Goal: Task Accomplishment & Management: Manage account settings

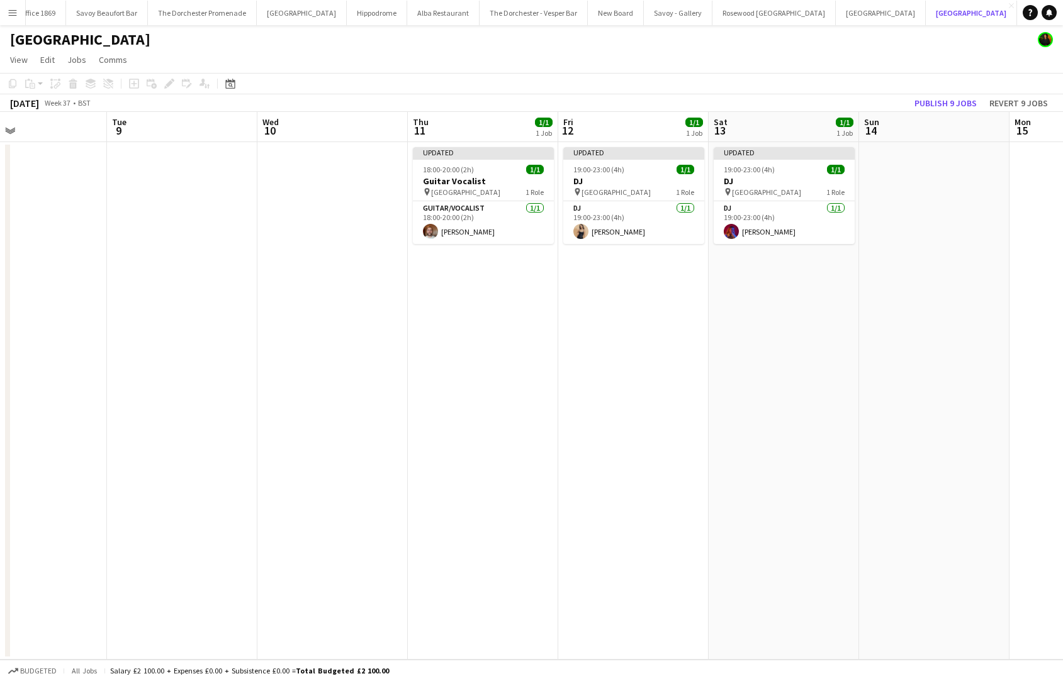
scroll to position [0, 162]
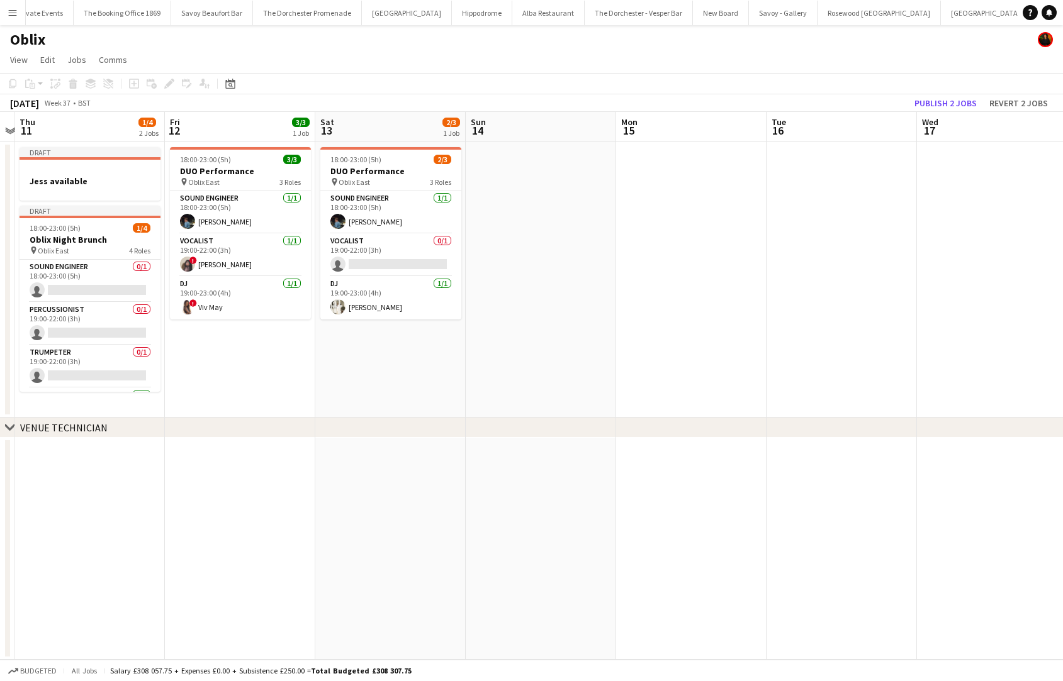
scroll to position [0, 532]
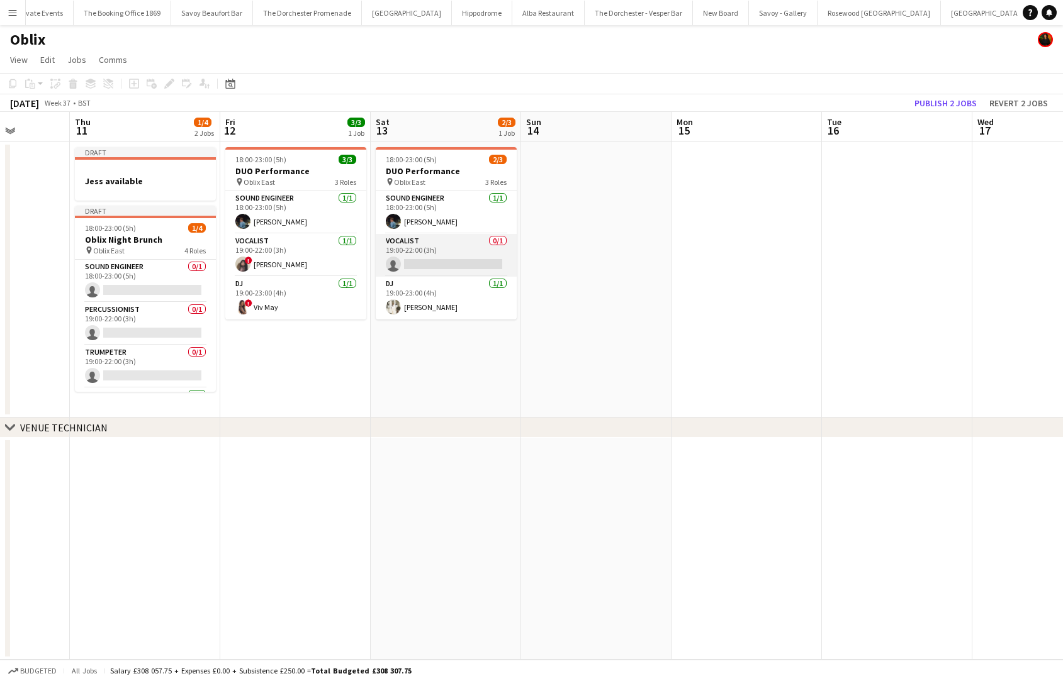
click at [428, 268] on app-card-role "Vocalist 0/1 19:00-22:00 (3h) single-neutral-actions" at bounding box center [446, 255] width 141 height 43
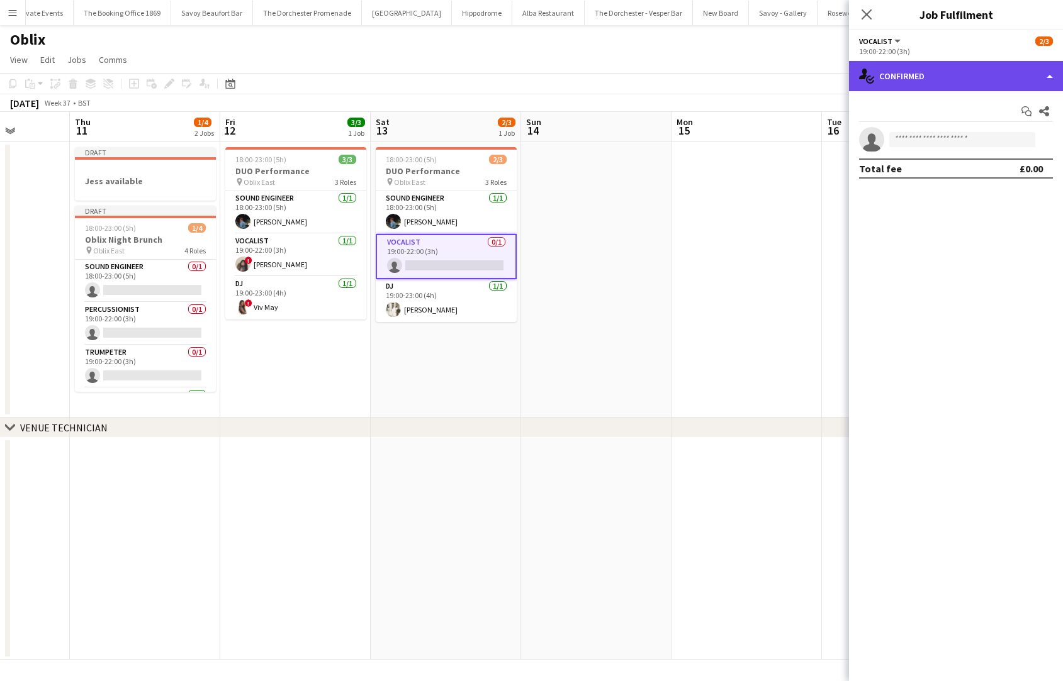
click at [956, 75] on div "single-neutral-actions-check-2 Confirmed" at bounding box center [956, 76] width 214 height 30
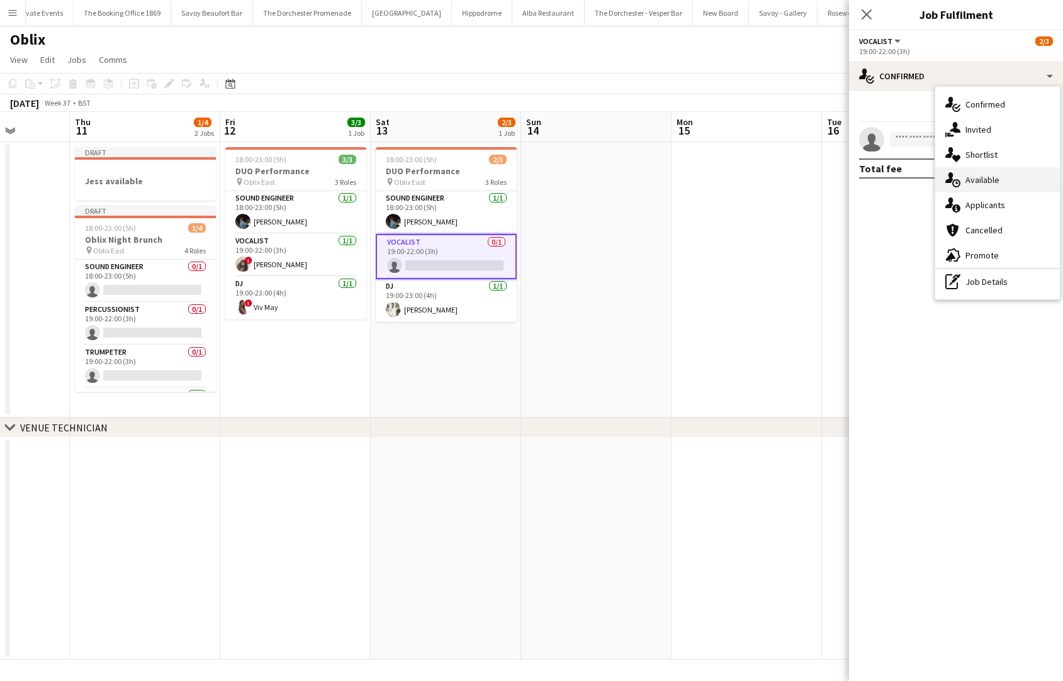
click at [956, 176] on div "single-neutral-actions-upload Available" at bounding box center [997, 179] width 125 height 25
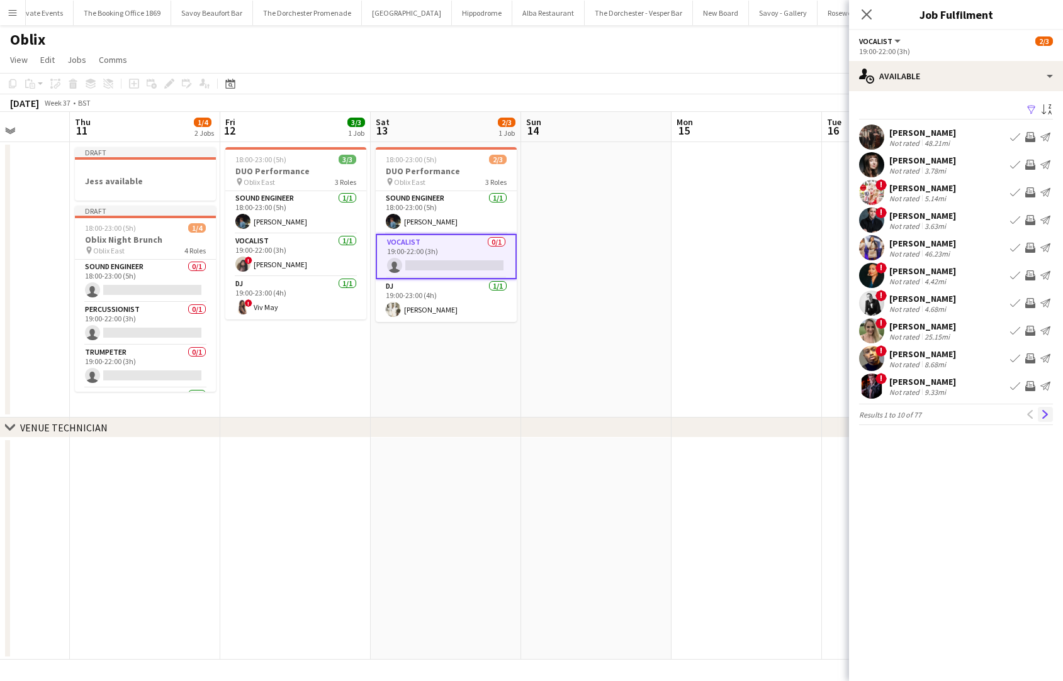
click at [956, 415] on button "Next" at bounding box center [1045, 414] width 15 height 15
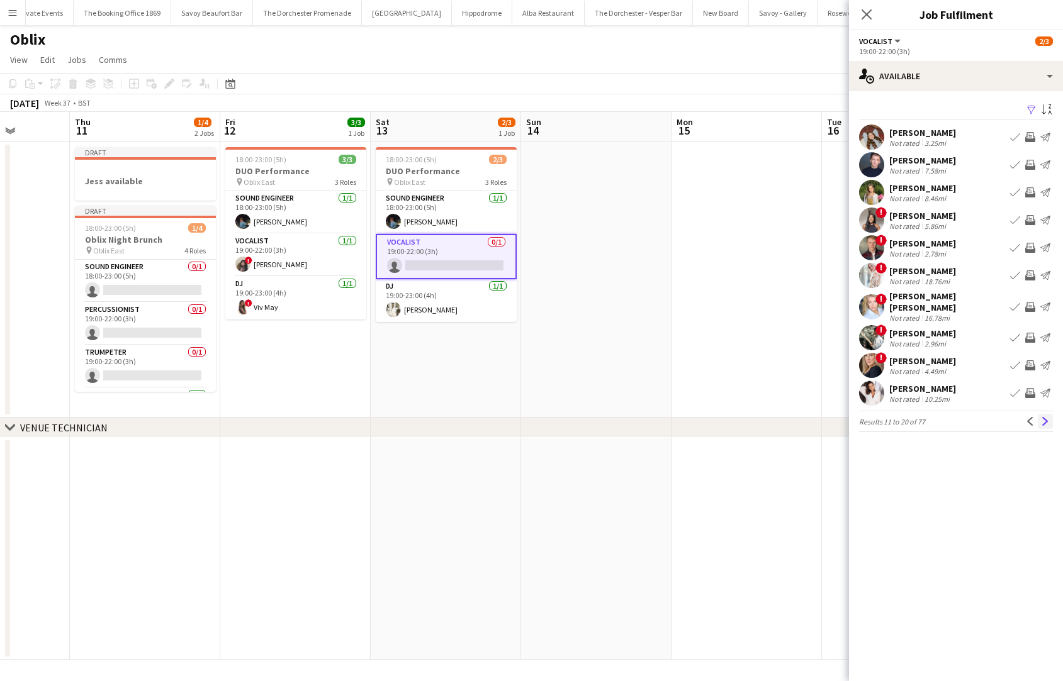
click at [956, 416] on button "Next" at bounding box center [1045, 421] width 15 height 15
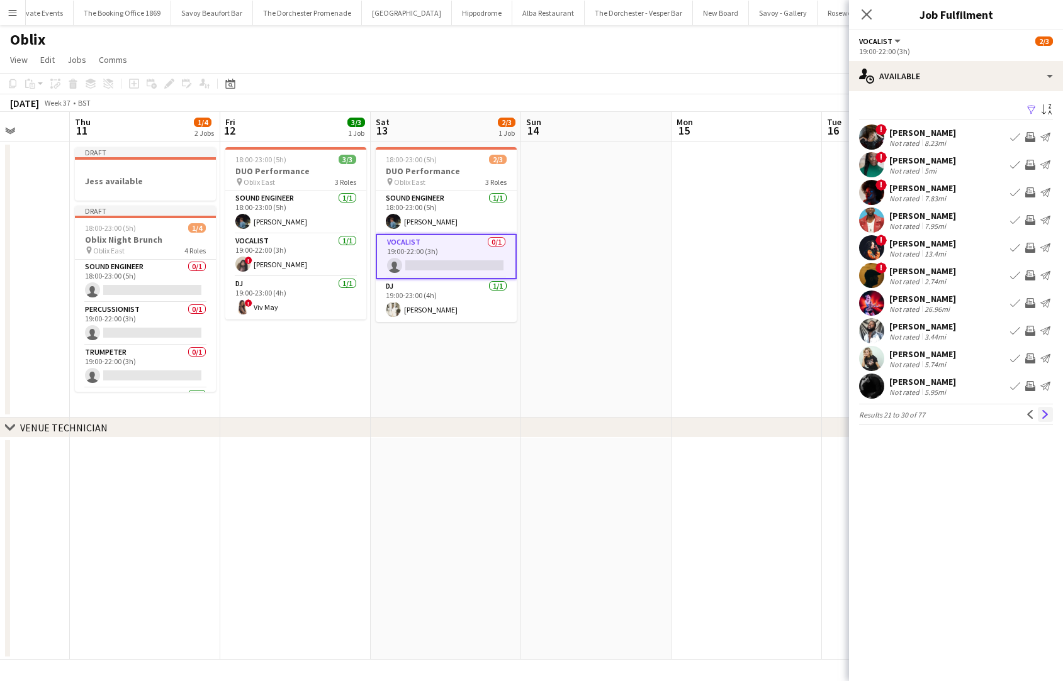
click at [956, 416] on button "Next" at bounding box center [1045, 414] width 15 height 15
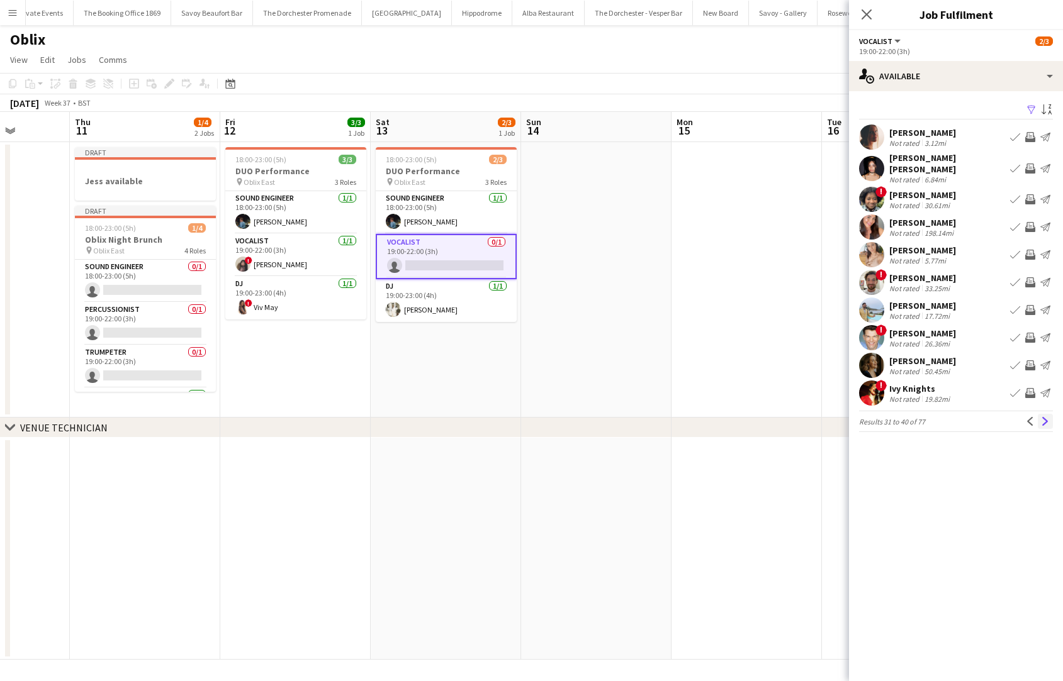
click at [956, 416] on button "Next" at bounding box center [1045, 421] width 15 height 15
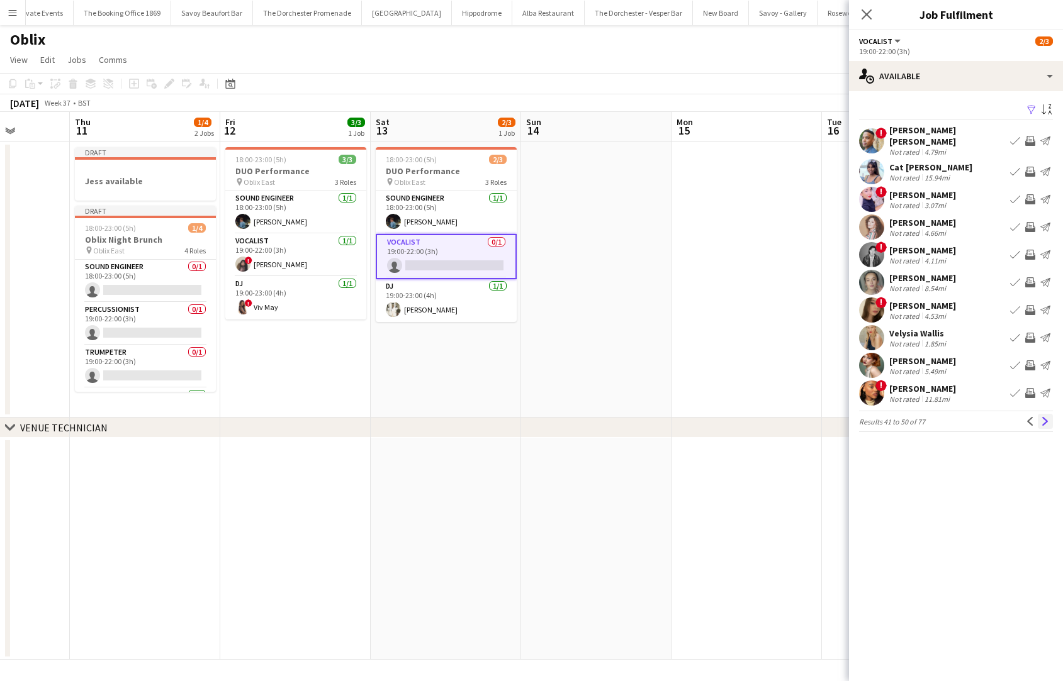
click at [956, 417] on button "Next" at bounding box center [1045, 421] width 15 height 15
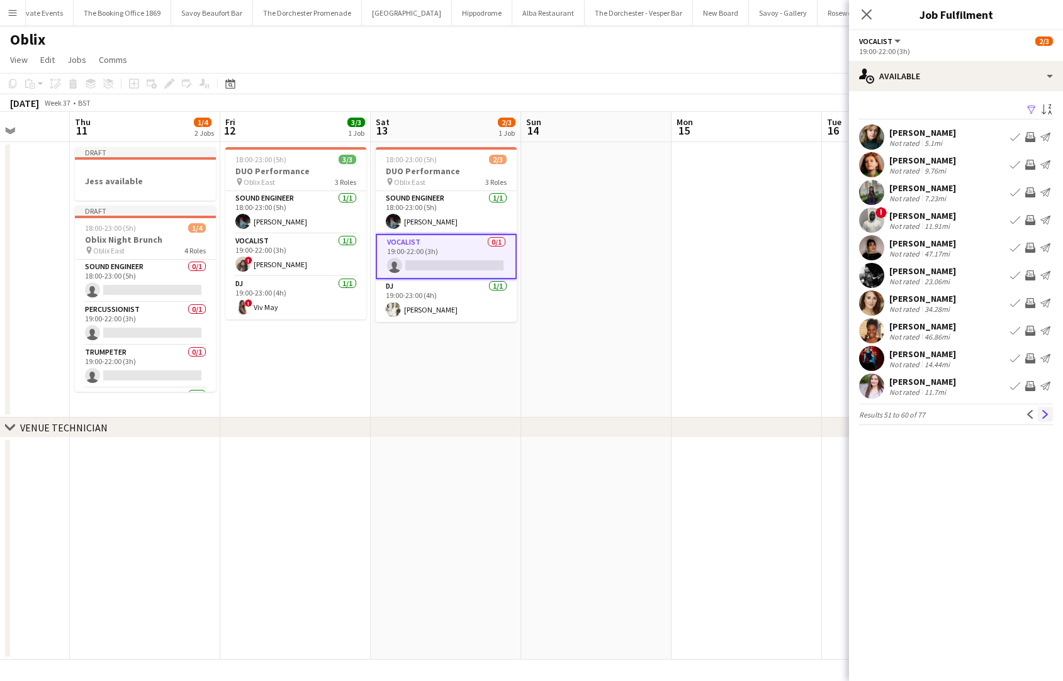
click at [956, 416] on button "Next" at bounding box center [1045, 414] width 15 height 15
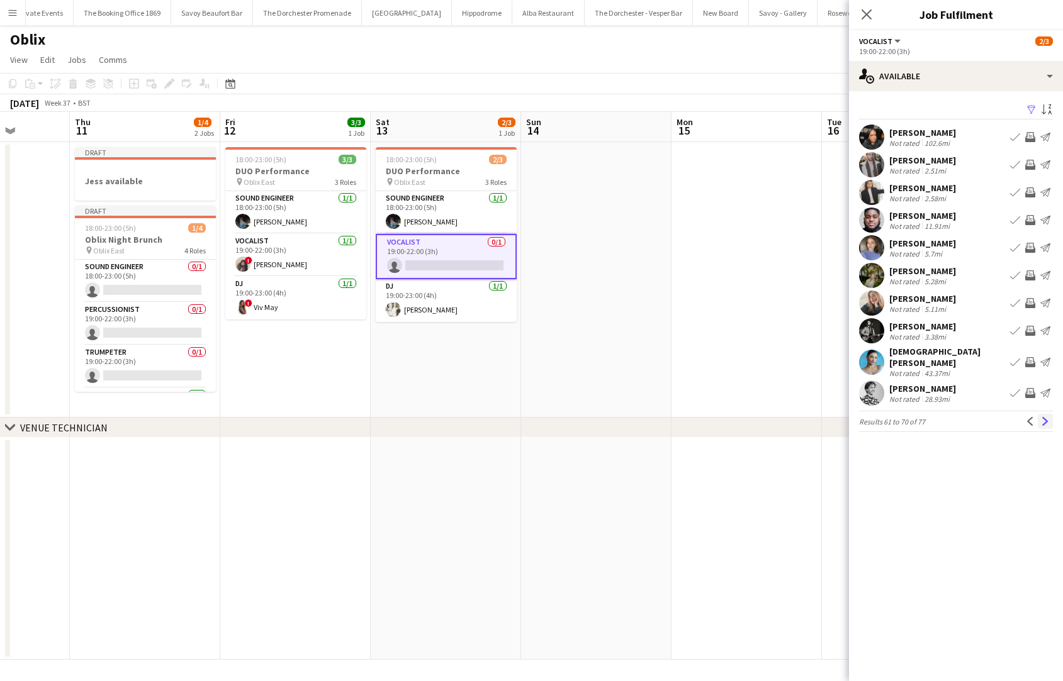
click at [956, 415] on button "Next" at bounding box center [1045, 421] width 15 height 15
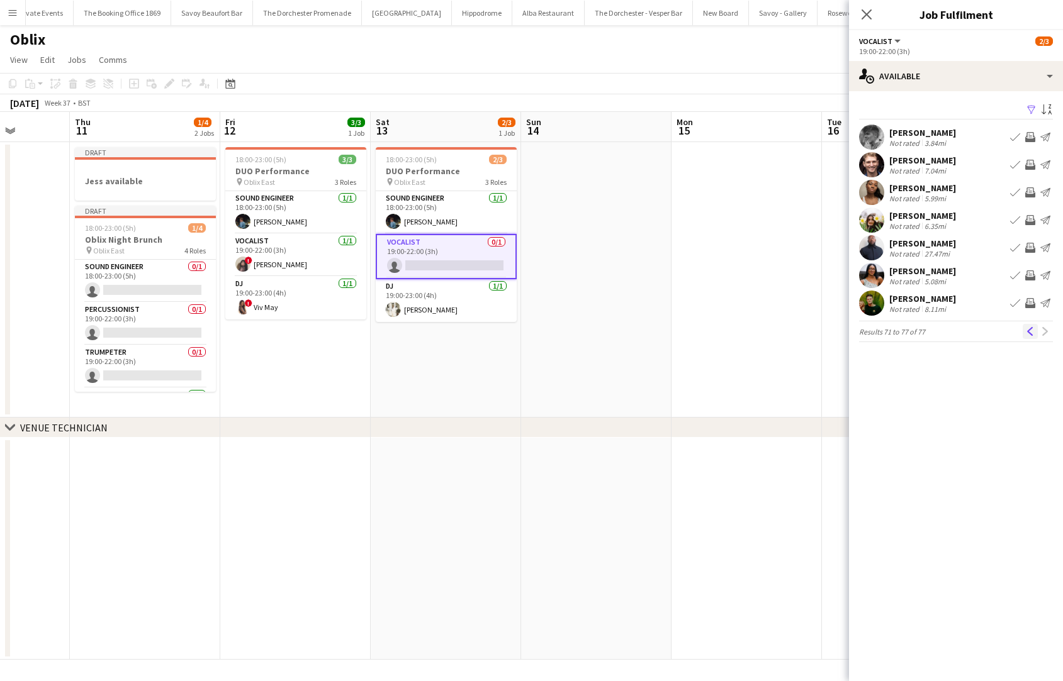
click at [956, 334] on app-icon "Previous" at bounding box center [1030, 331] width 9 height 9
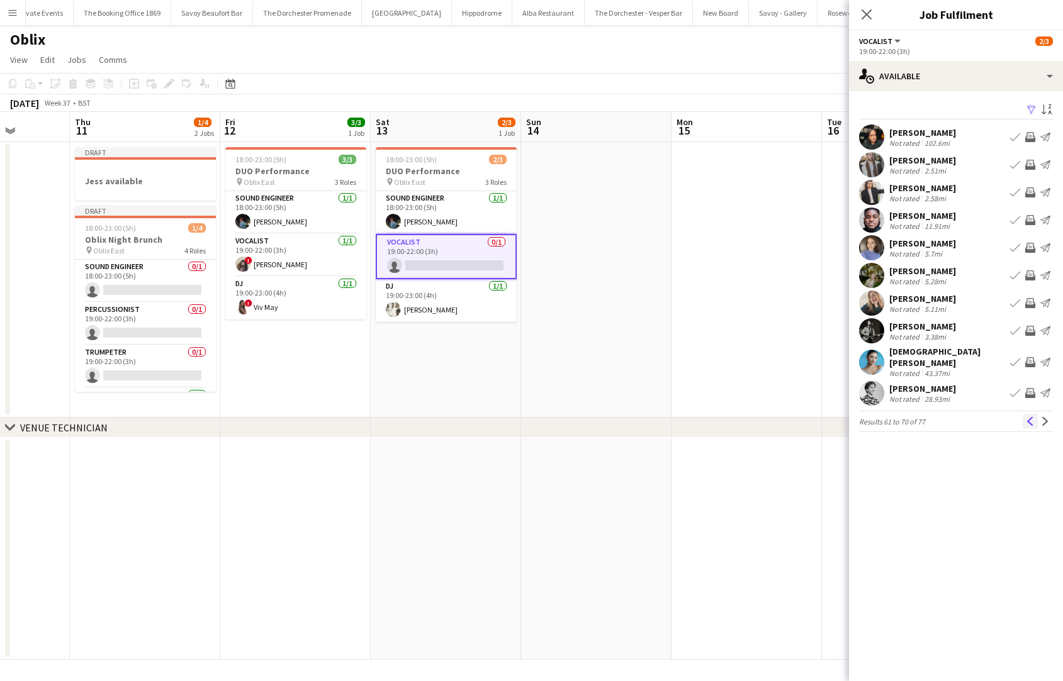
click at [956, 418] on app-icon "Previous" at bounding box center [1030, 421] width 9 height 9
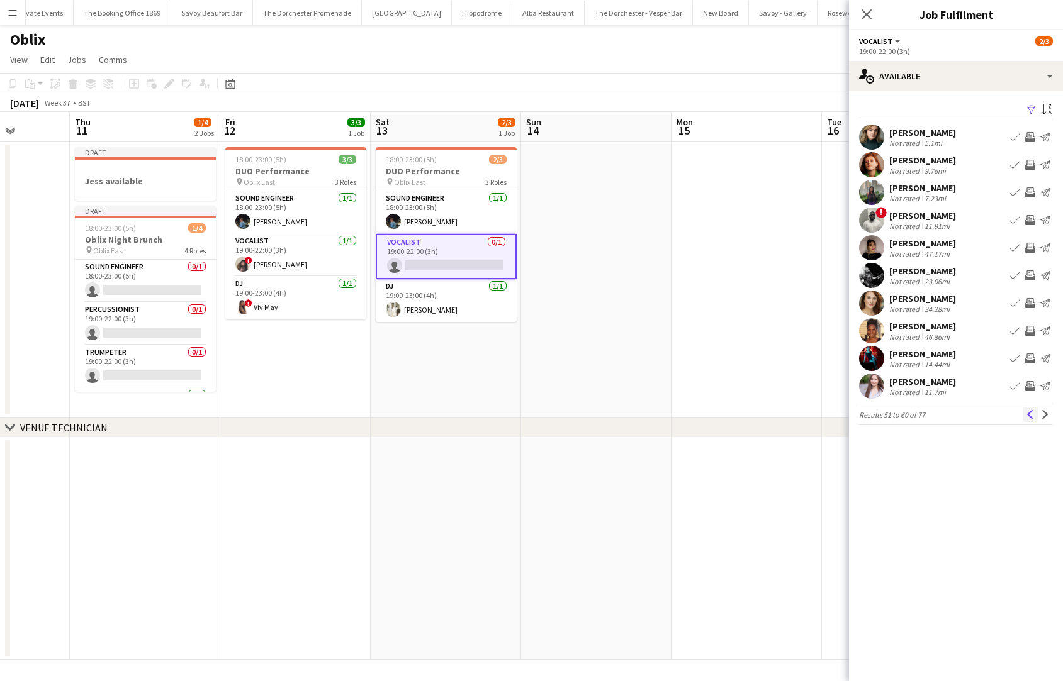
click at [956, 418] on app-icon "Previous" at bounding box center [1030, 414] width 9 height 9
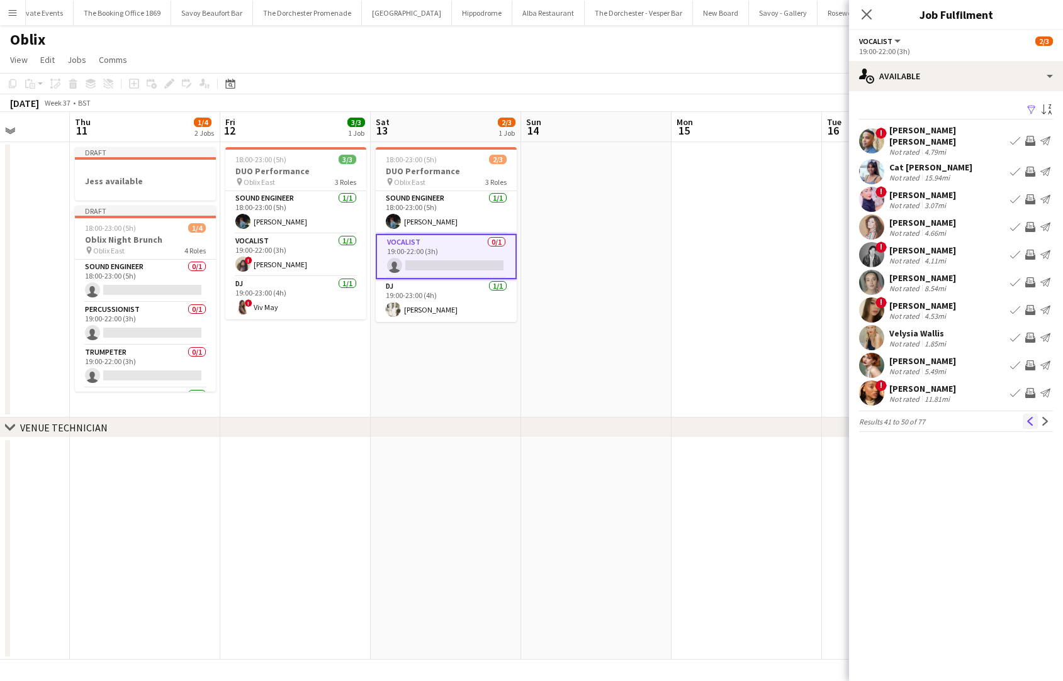
click at [956, 417] on app-icon "Previous" at bounding box center [1030, 421] width 9 height 9
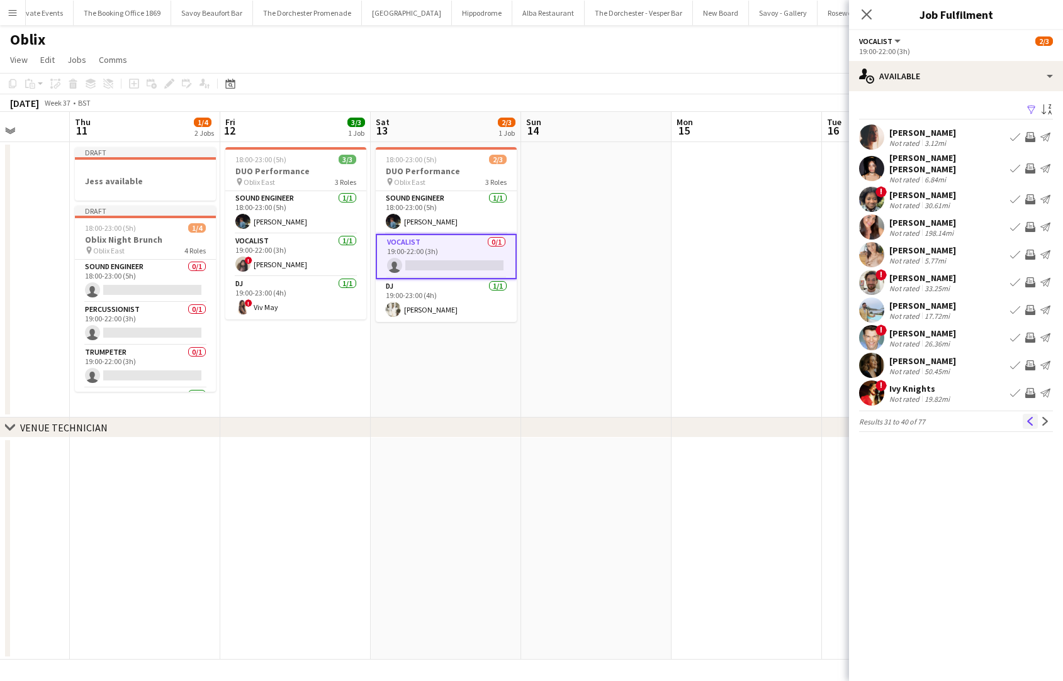
click at [956, 419] on button "Previous" at bounding box center [1029, 421] width 15 height 15
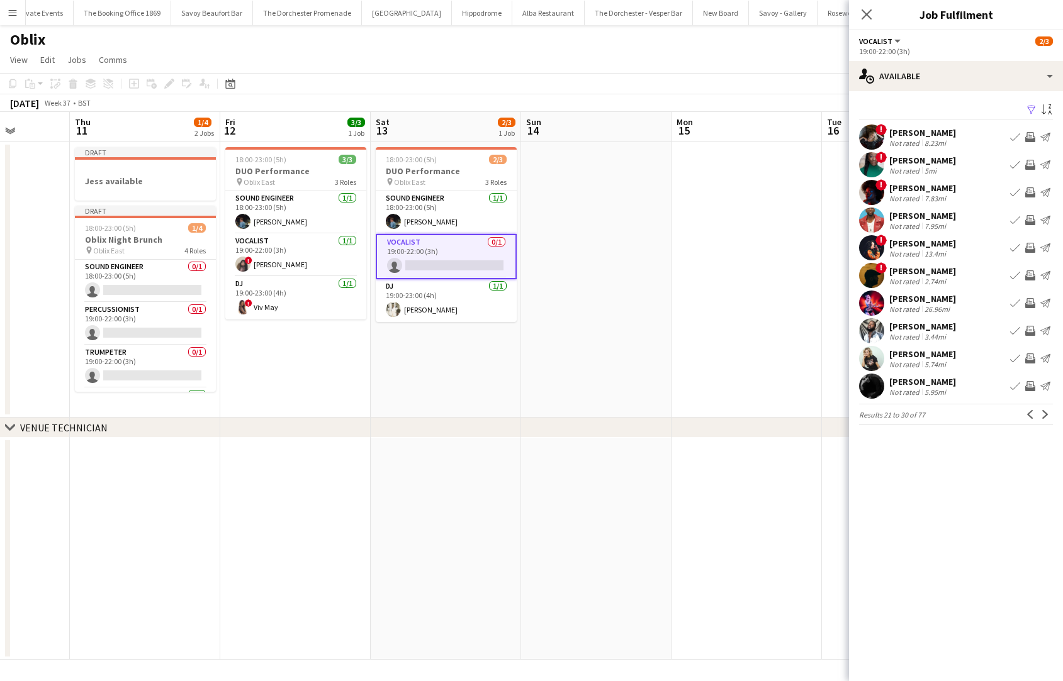
click at [956, 419] on button "Previous" at bounding box center [1029, 414] width 15 height 15
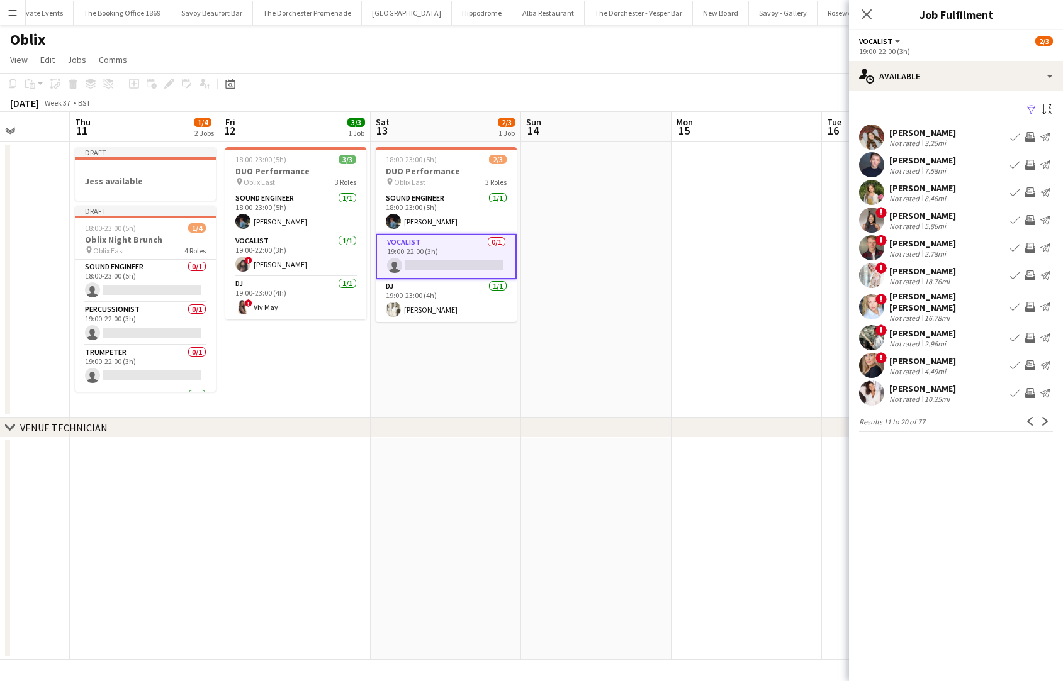
click at [956, 419] on button "Previous" at bounding box center [1029, 421] width 15 height 15
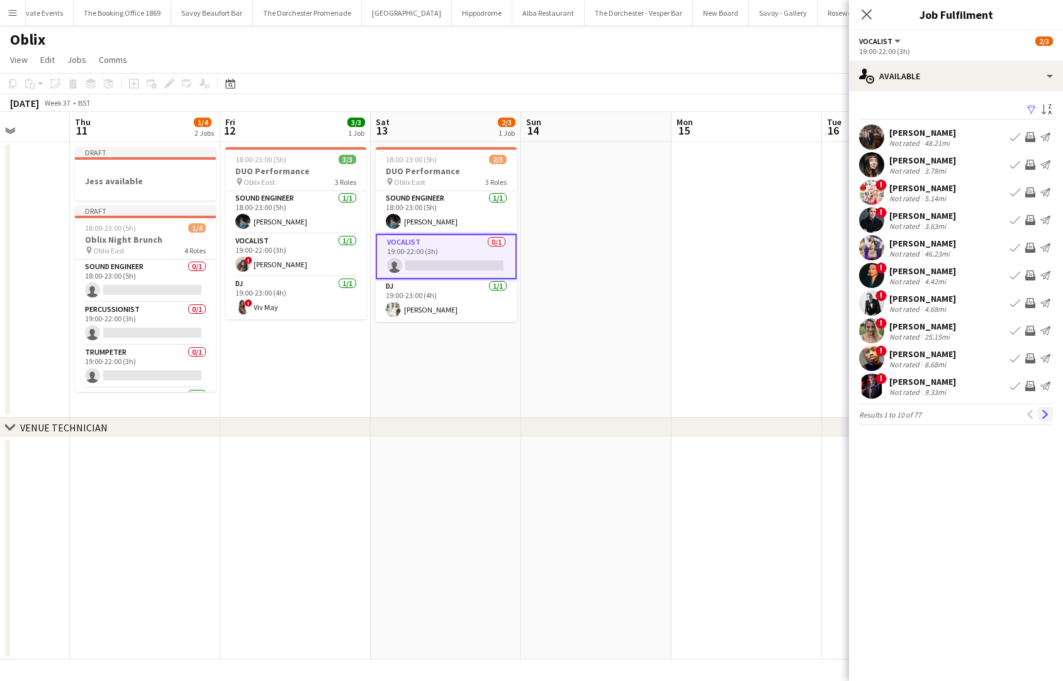
click at [956, 417] on app-icon "Next" at bounding box center [1045, 414] width 9 height 9
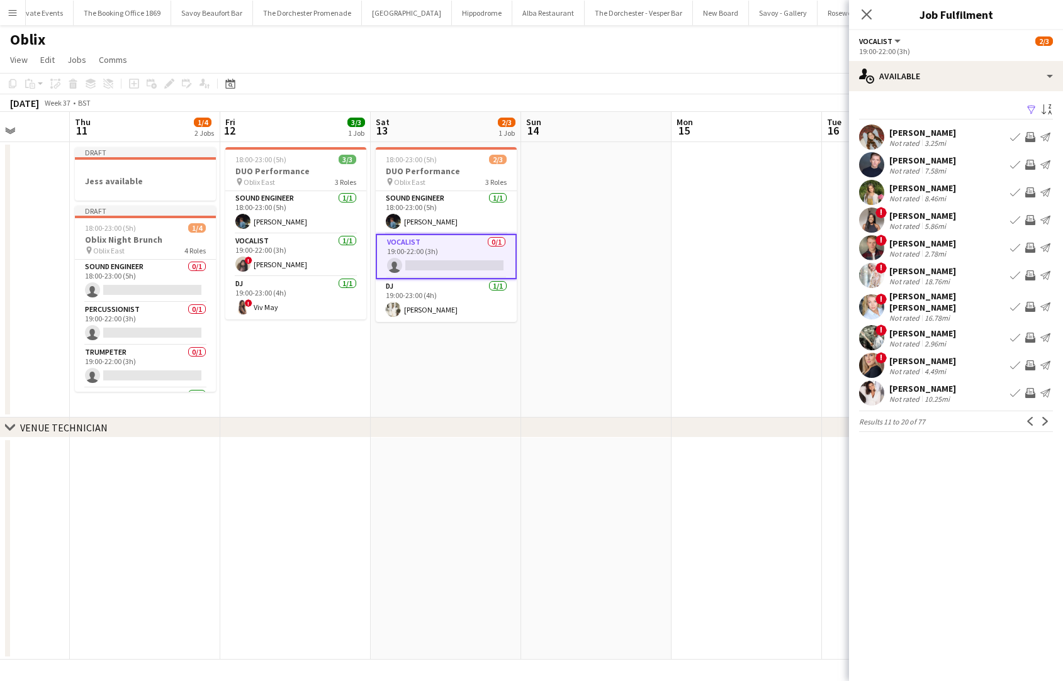
click at [956, 417] on app-icon "Next" at bounding box center [1045, 421] width 9 height 9
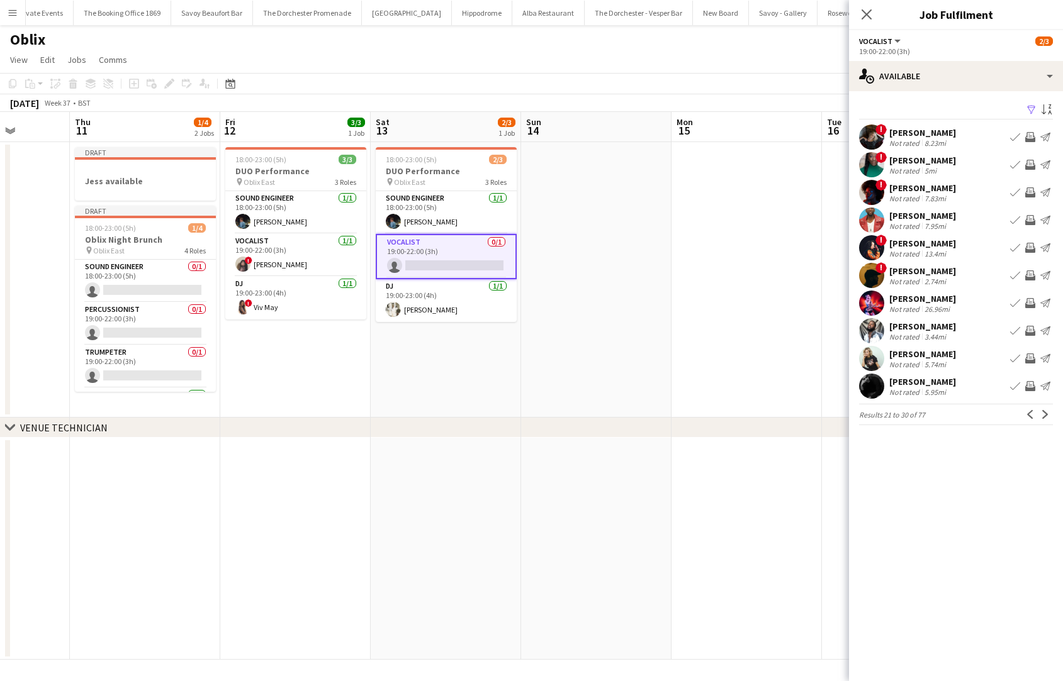
click at [956, 417] on app-icon "Next" at bounding box center [1045, 414] width 9 height 9
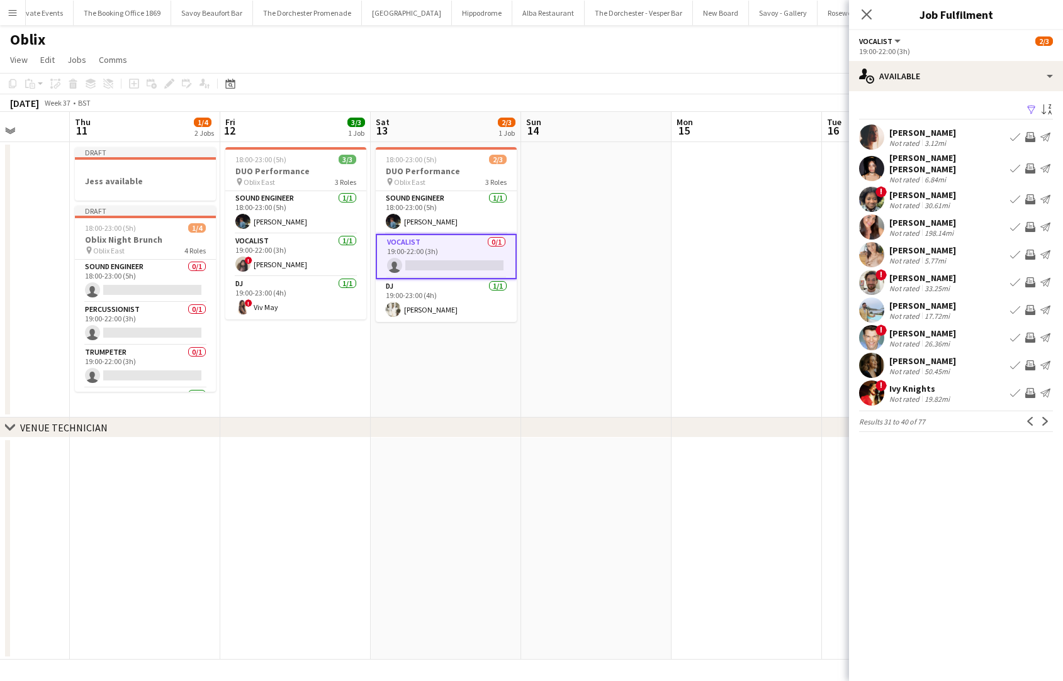
click at [956, 417] on app-icon "Next" at bounding box center [1045, 421] width 9 height 9
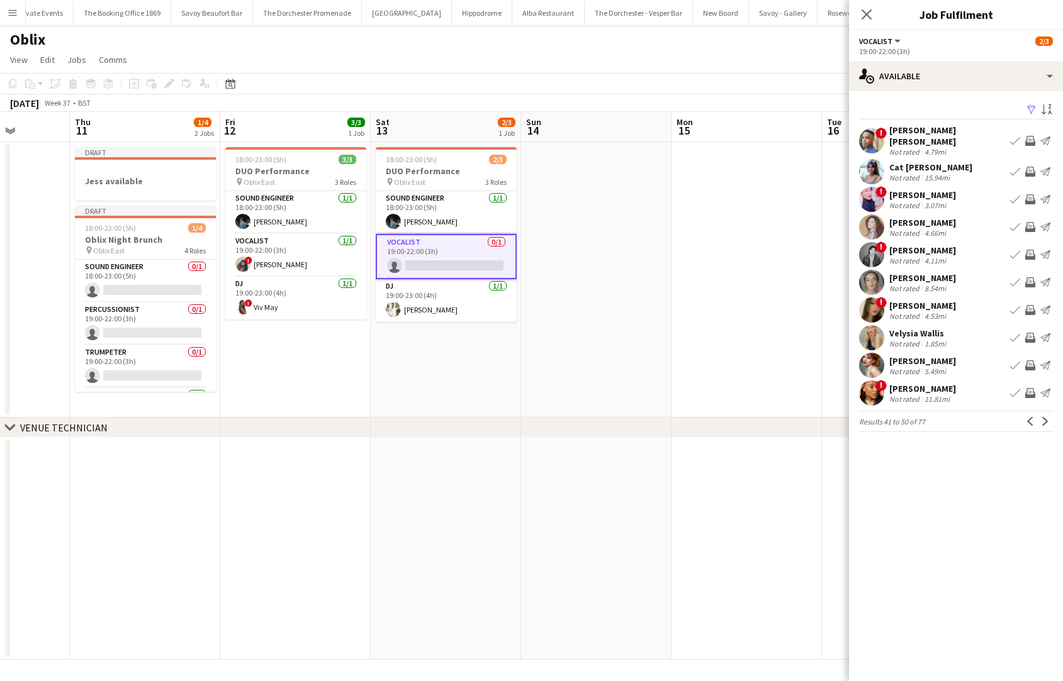
click at [956, 417] on app-icon "Next" at bounding box center [1045, 421] width 9 height 9
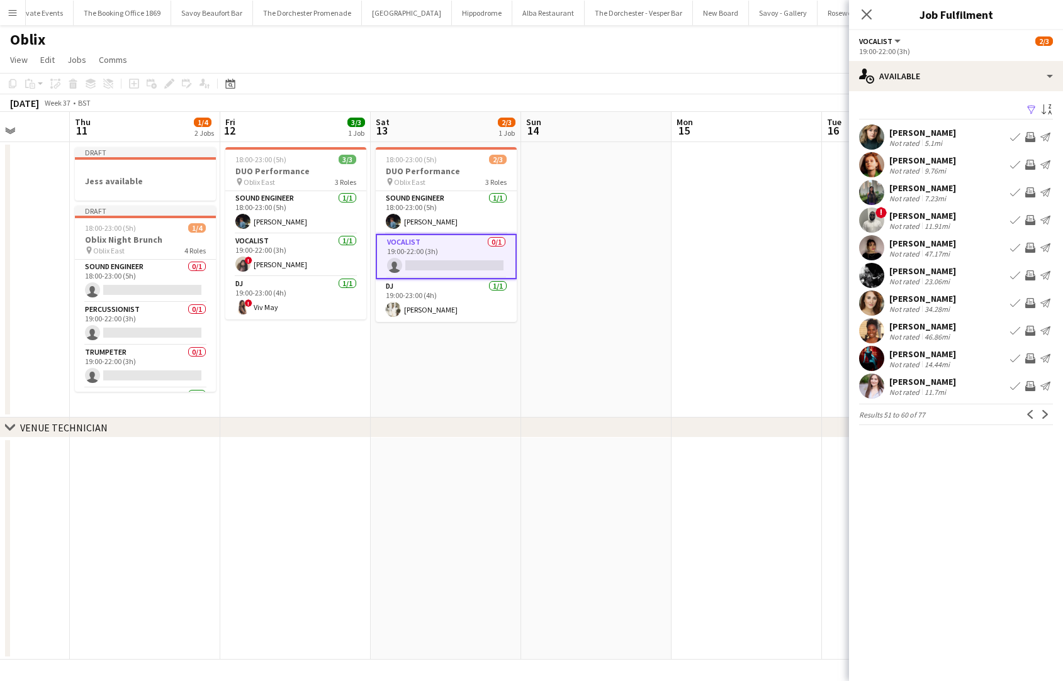
click at [956, 417] on app-icon "Next" at bounding box center [1045, 414] width 9 height 9
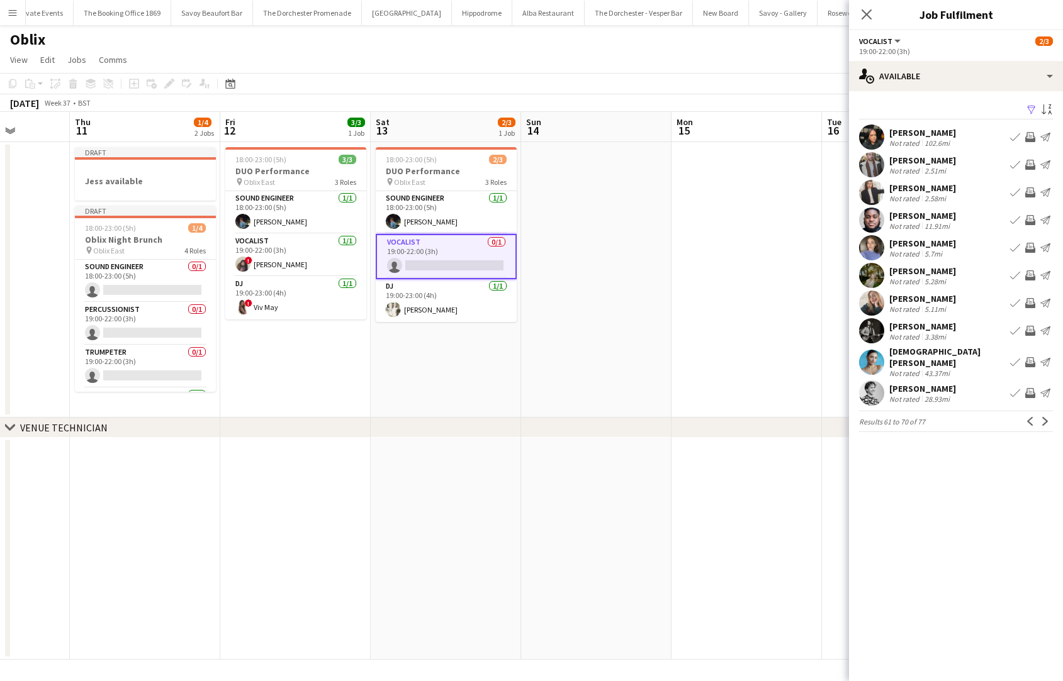
click at [956, 417] on app-icon "Next" at bounding box center [1045, 421] width 9 height 9
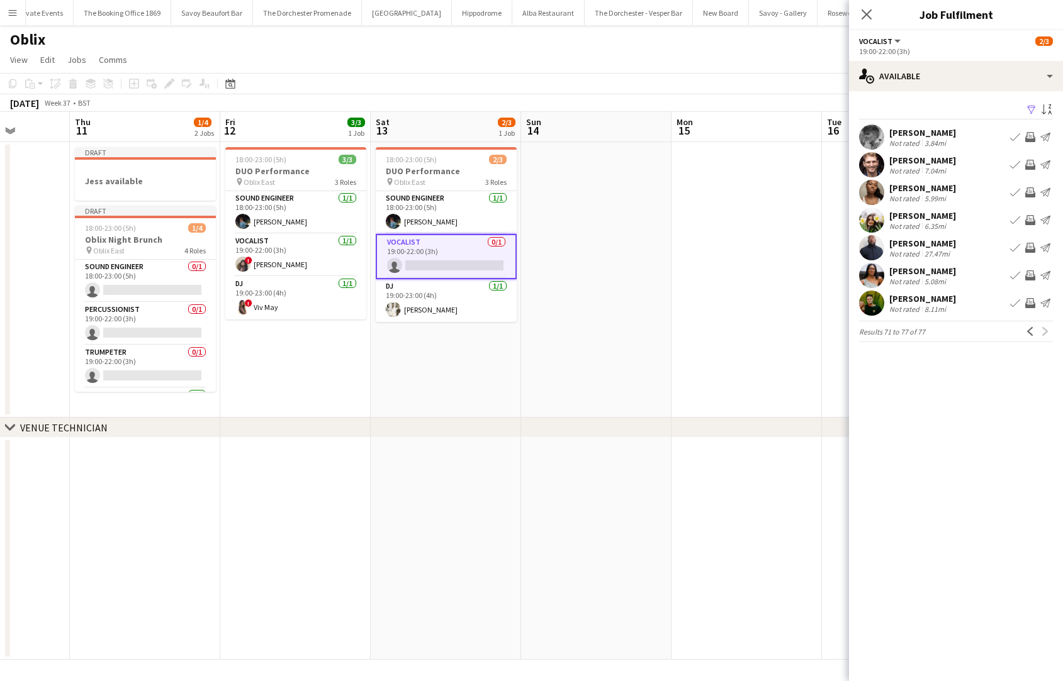
click at [348, 343] on app-date-cell "18:00-23:00 (5h) 3/3 DUO Performance pin Oblix East 3 Roles Sound Engineer [DAT…" at bounding box center [295, 280] width 150 height 276
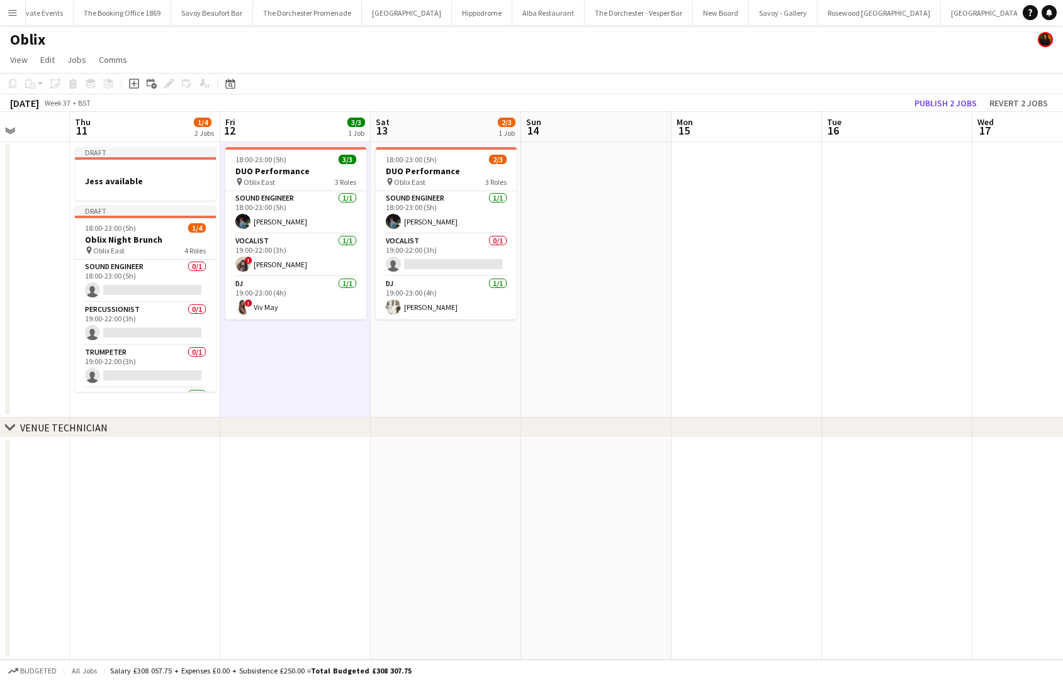
click at [2, 0] on button "Menu" at bounding box center [12, 12] width 25 height 25
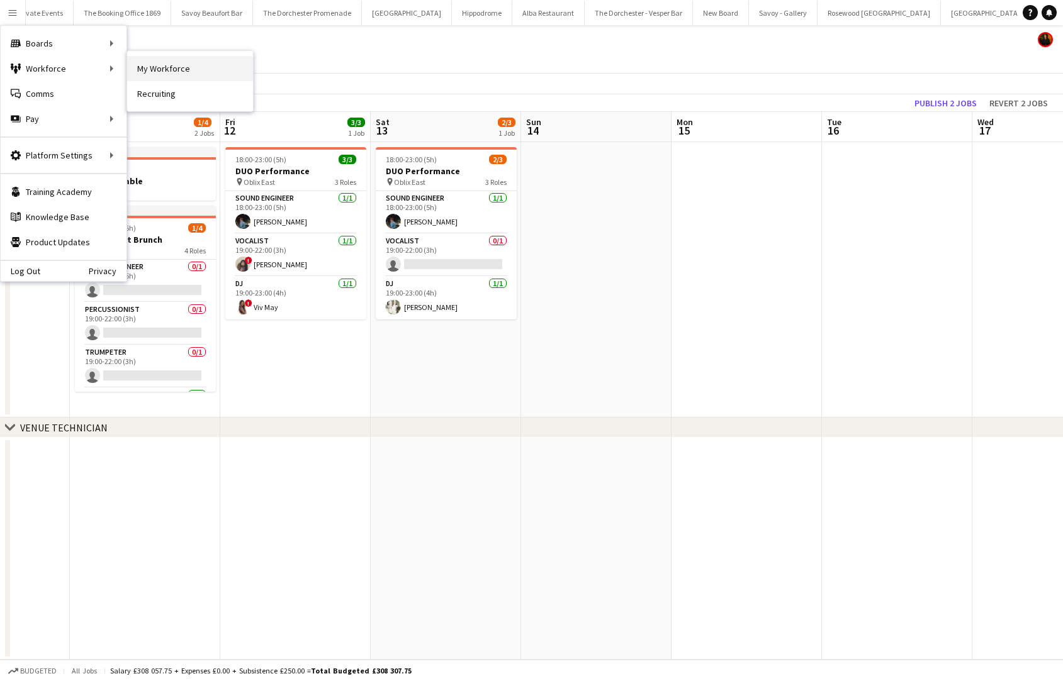
click at [147, 69] on link "My Workforce" at bounding box center [190, 68] width 126 height 25
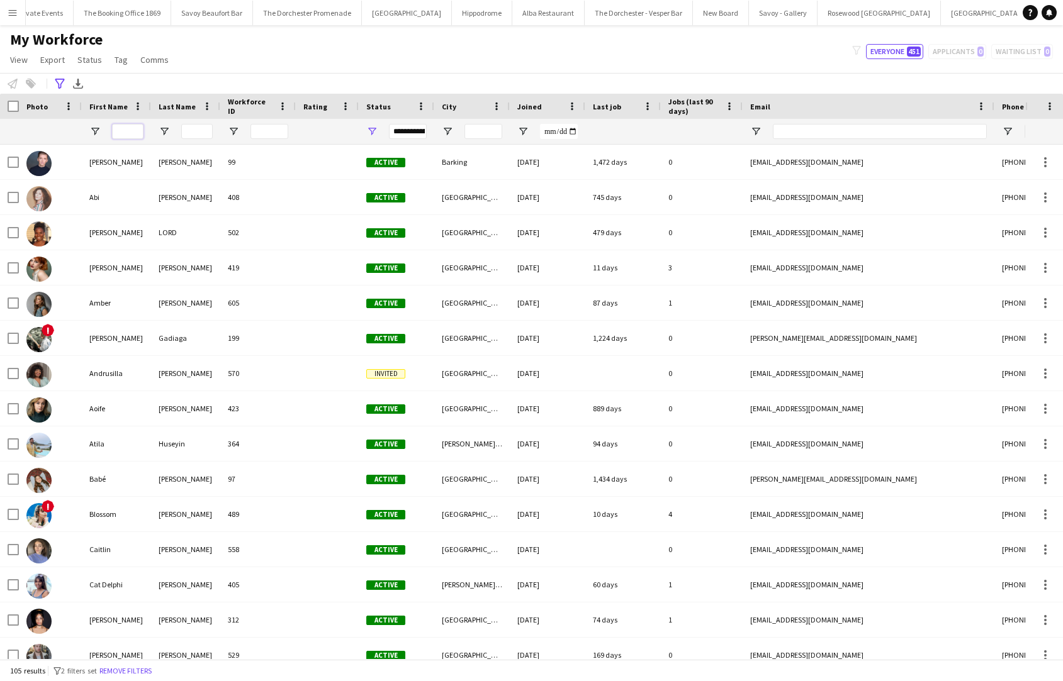
click at [128, 130] on input "First Name Filter Input" at bounding box center [127, 131] width 31 height 15
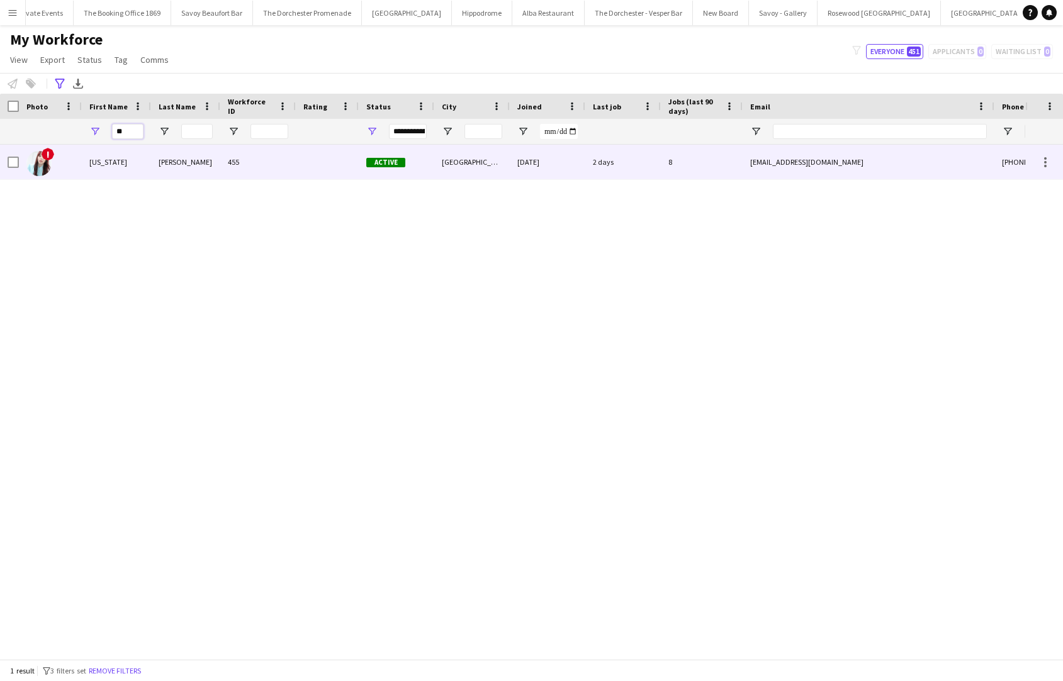
type input "**"
click at [134, 151] on div "[US_STATE]" at bounding box center [116, 162] width 69 height 35
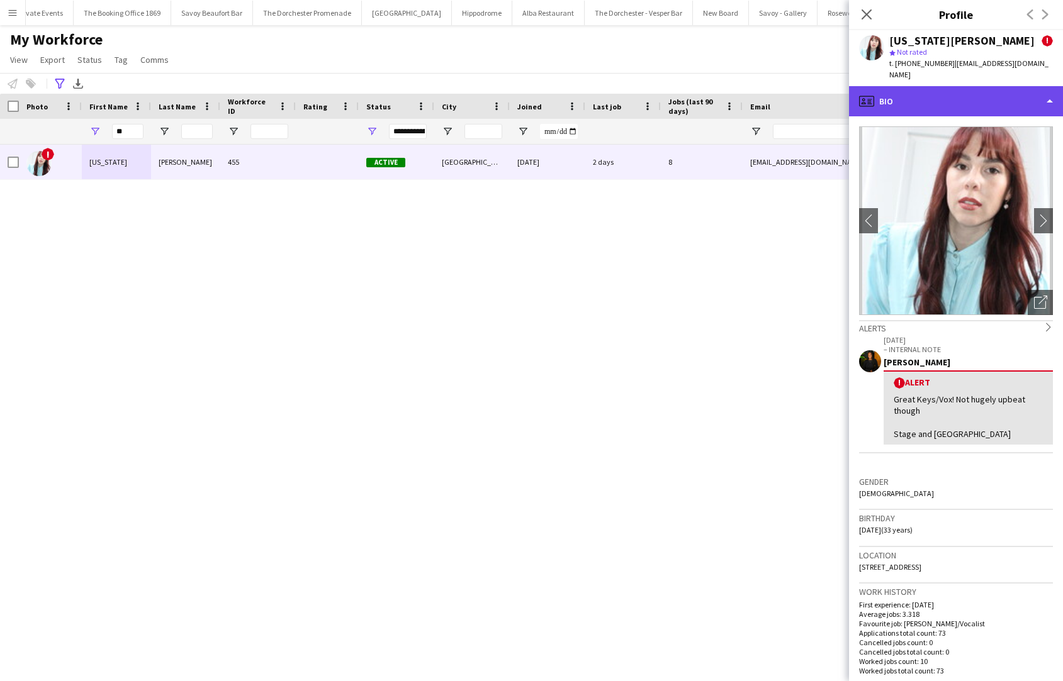
click at [956, 86] on div "profile Bio" at bounding box center [956, 101] width 214 height 30
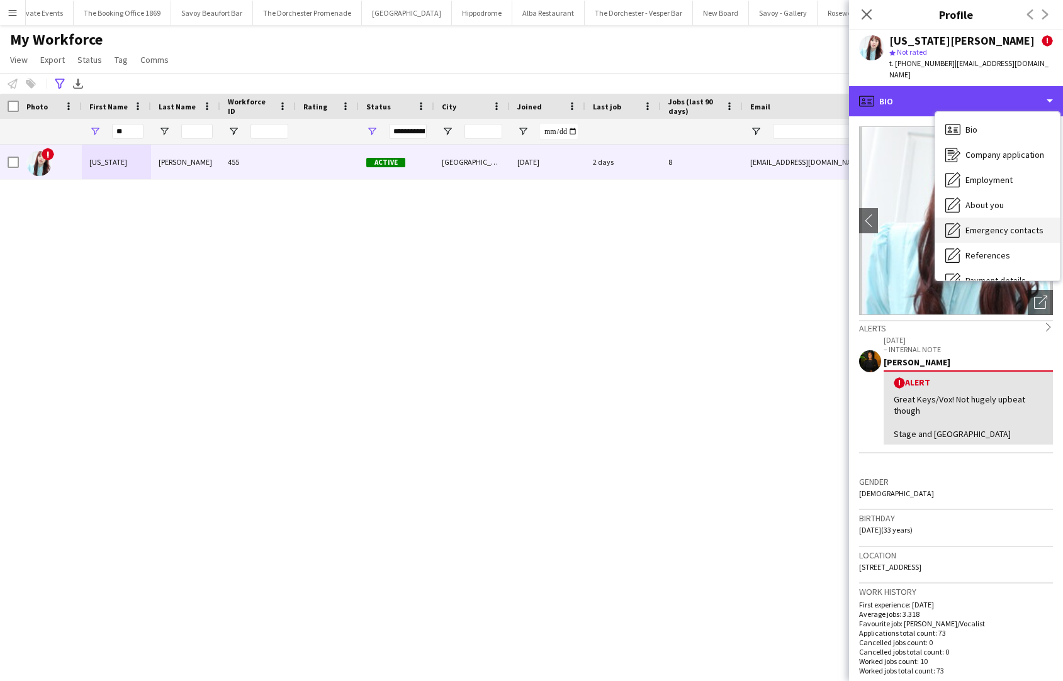
scroll to position [118, 0]
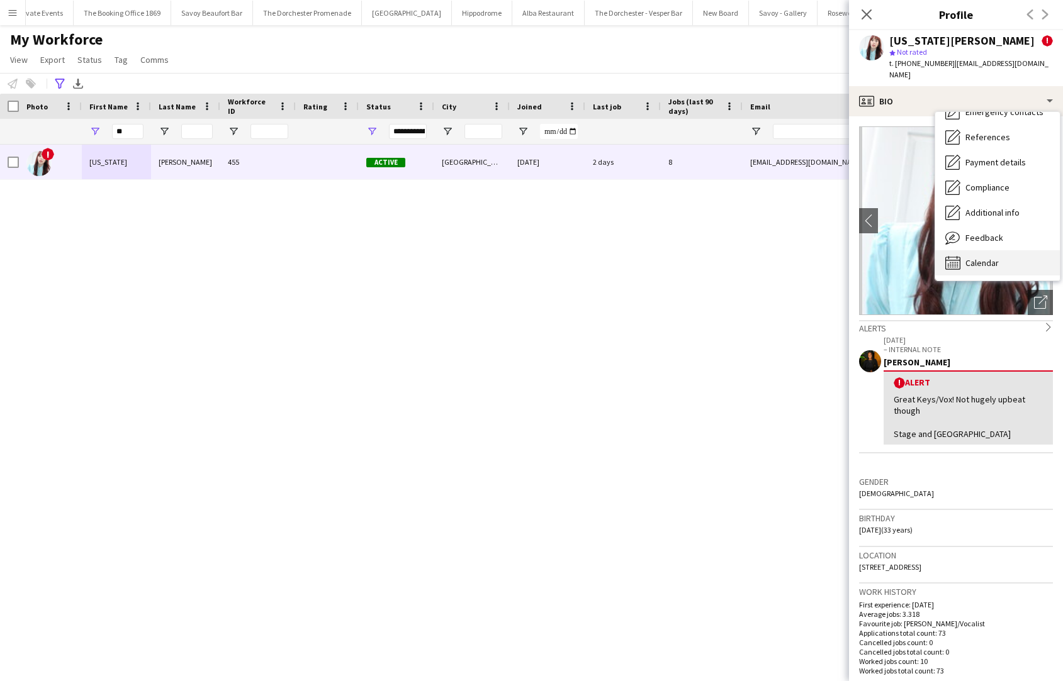
click at [956, 258] on div "Calendar Calendar" at bounding box center [997, 262] width 125 height 25
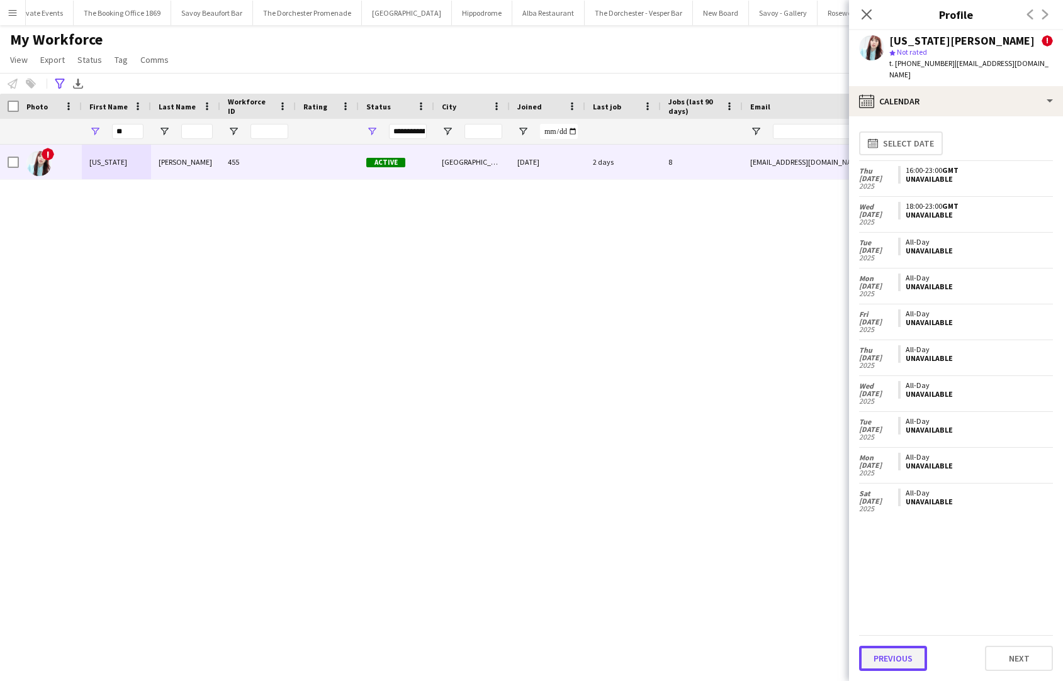
click at [885, 653] on button "Previous" at bounding box center [893, 658] width 68 height 25
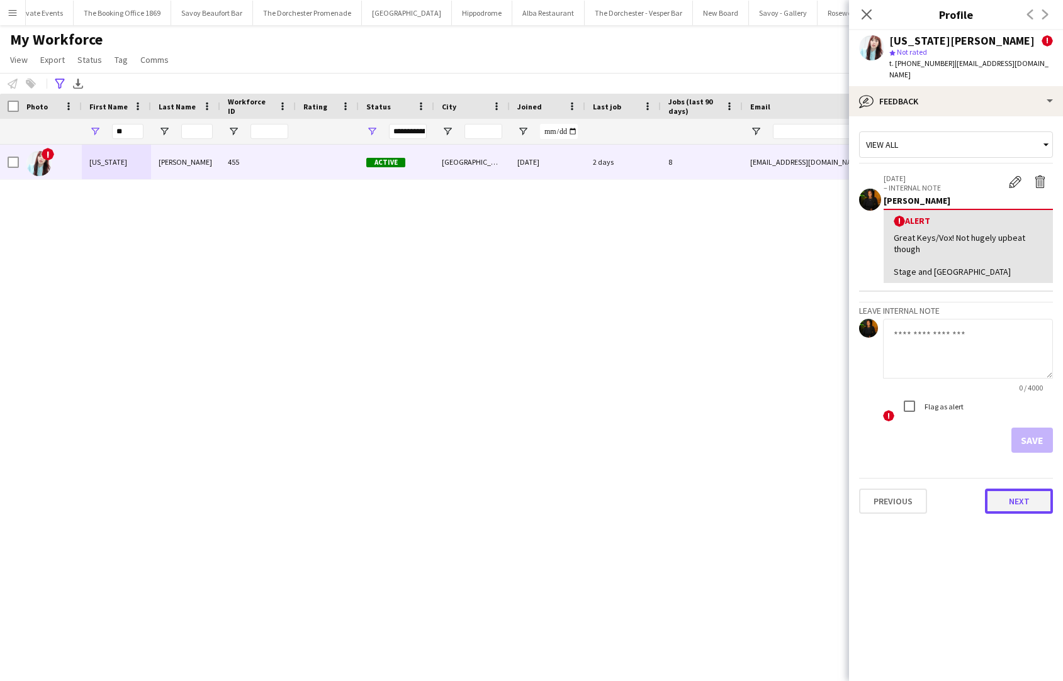
click at [956, 489] on button "Next" at bounding box center [1019, 501] width 68 height 25
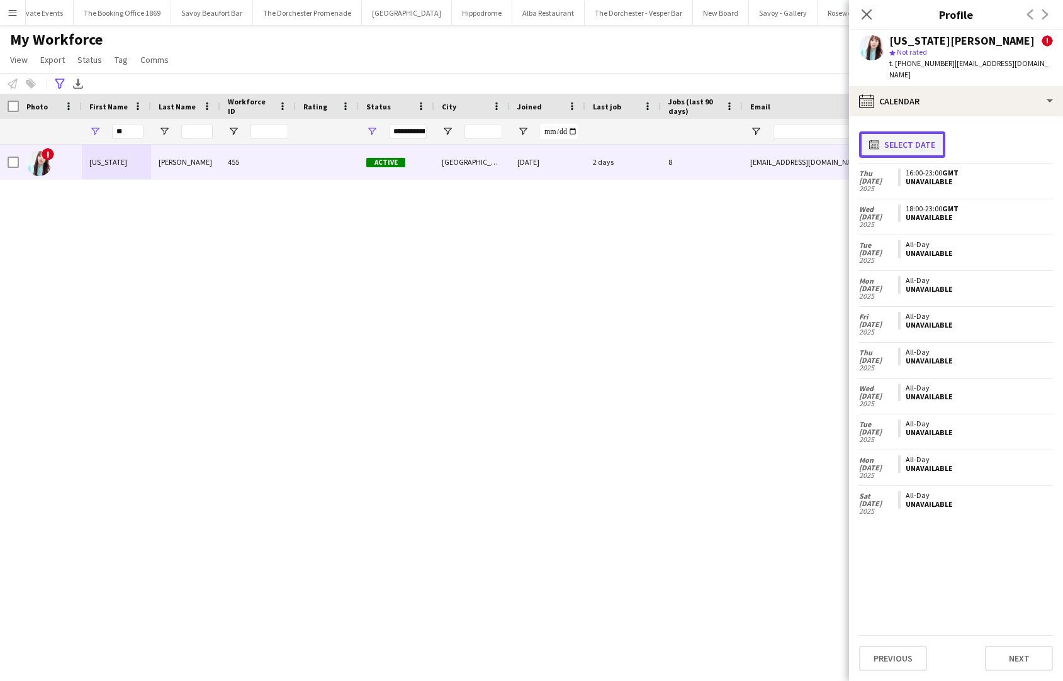
click at [888, 131] on button "calendar-full Select date" at bounding box center [902, 144] width 86 height 26
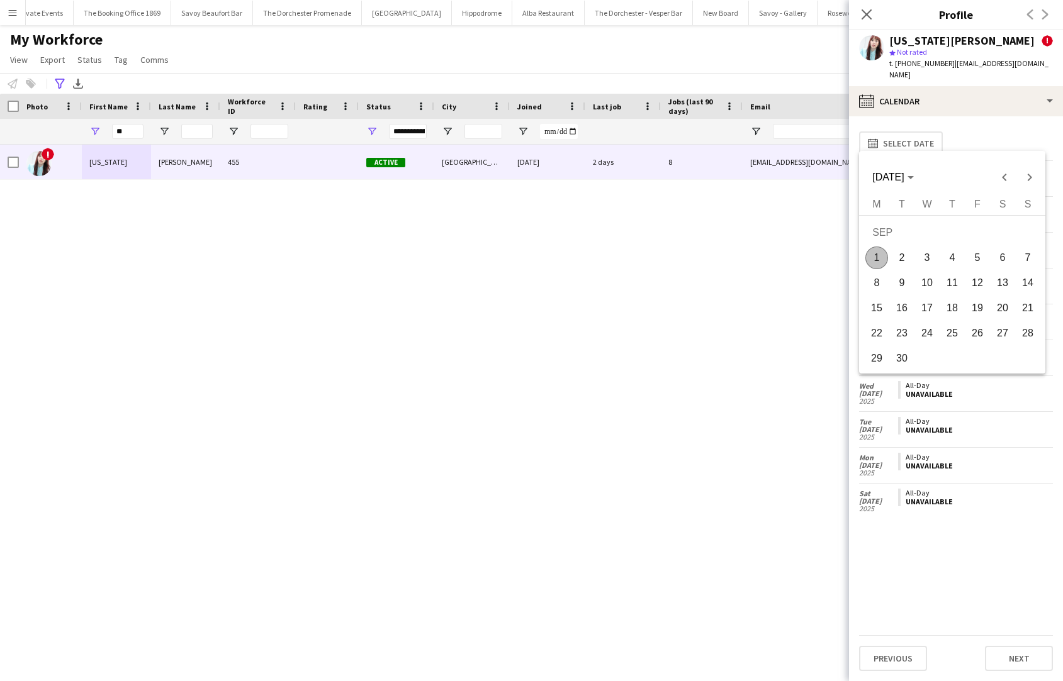
click at [879, 255] on span "1" at bounding box center [876, 258] width 23 height 23
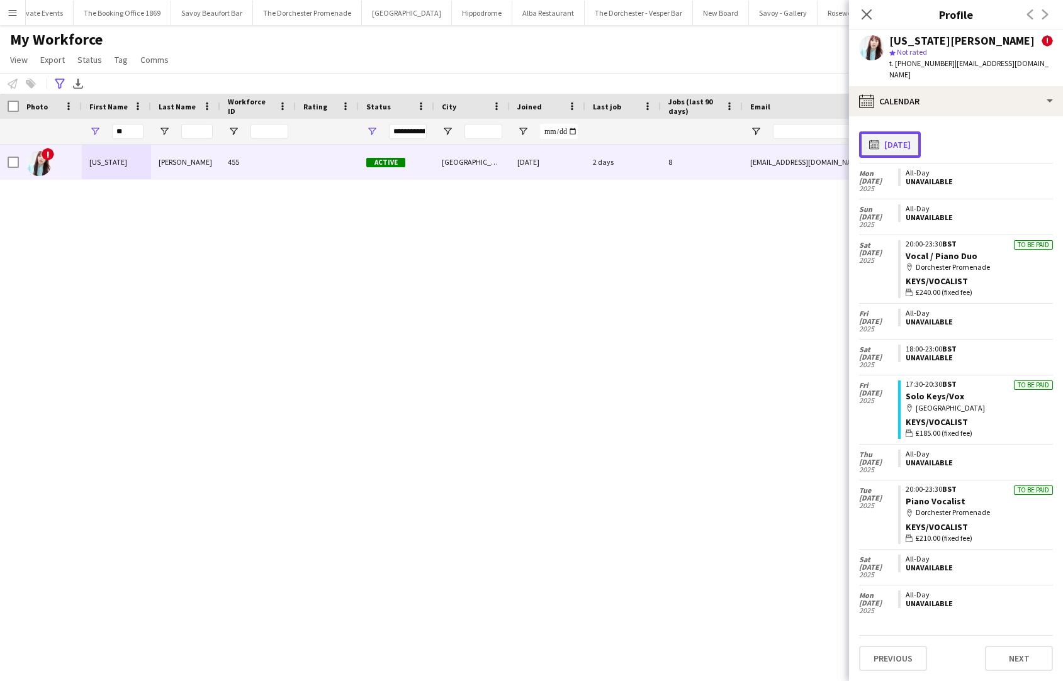
click at [906, 131] on button "calendar-full [DATE]" at bounding box center [890, 144] width 62 height 26
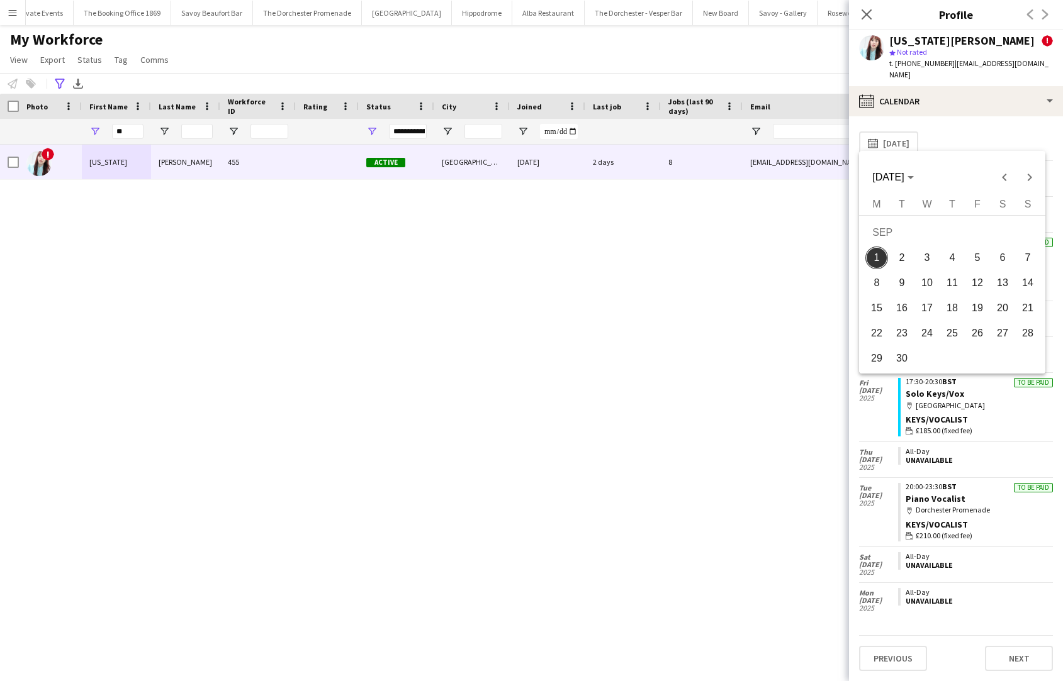
click at [956, 257] on span "7" at bounding box center [1027, 258] width 23 height 23
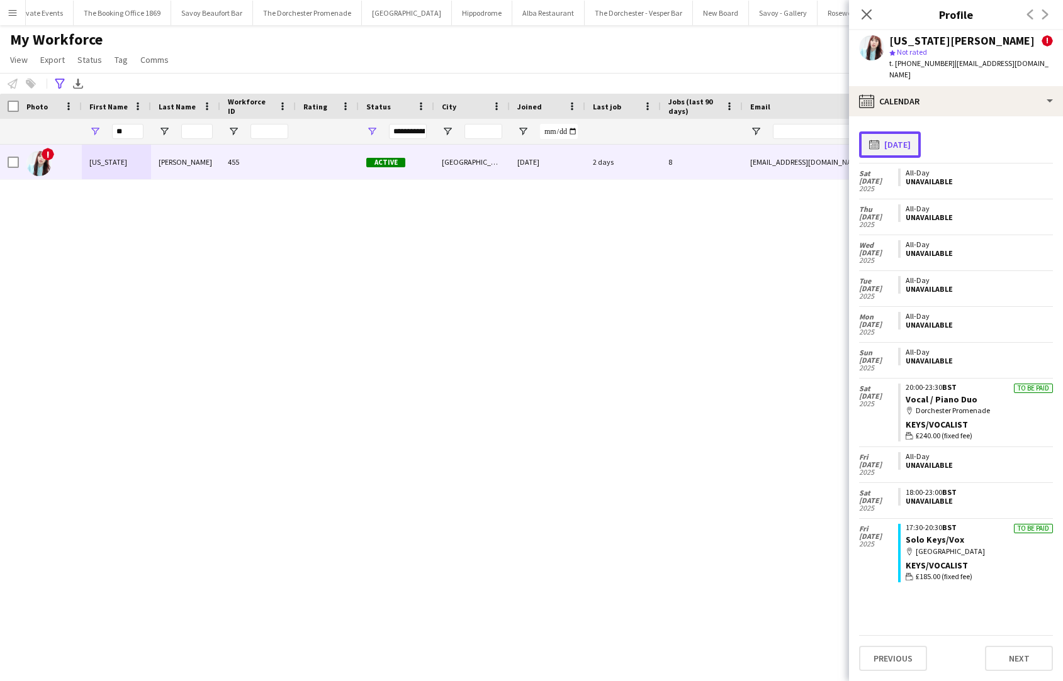
click at [920, 138] on button "calendar-full [DATE]" at bounding box center [890, 144] width 62 height 26
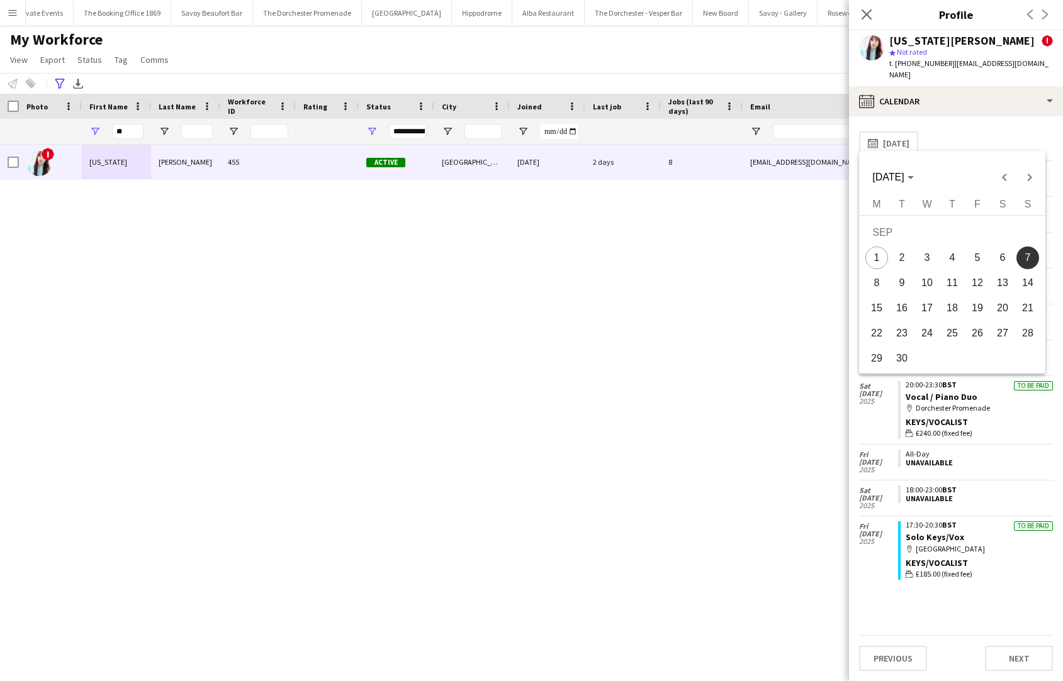
click at [956, 287] on span "14" at bounding box center [1027, 283] width 23 height 23
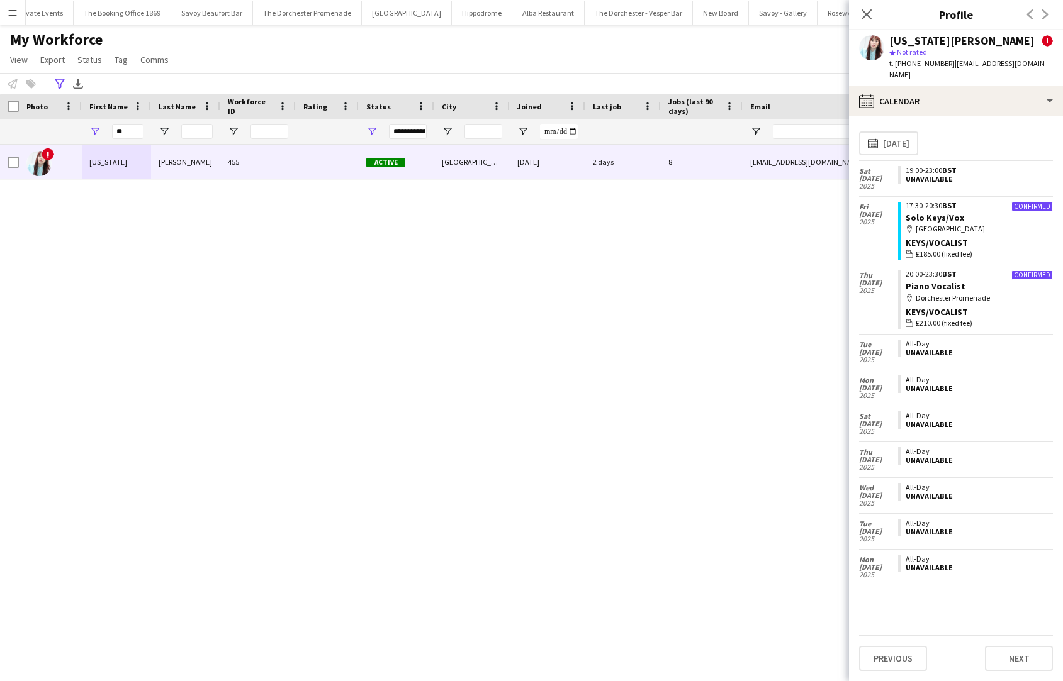
click at [296, 410] on div "! [US_STATE][PERSON_NAME] 455 Active Bedford [DATE] 2 days 8 [EMAIL_ADDRESS][DO…" at bounding box center [512, 402] width 1025 height 515
click at [512, 15] on button "Alba Restaurant Close" at bounding box center [548, 13] width 72 height 25
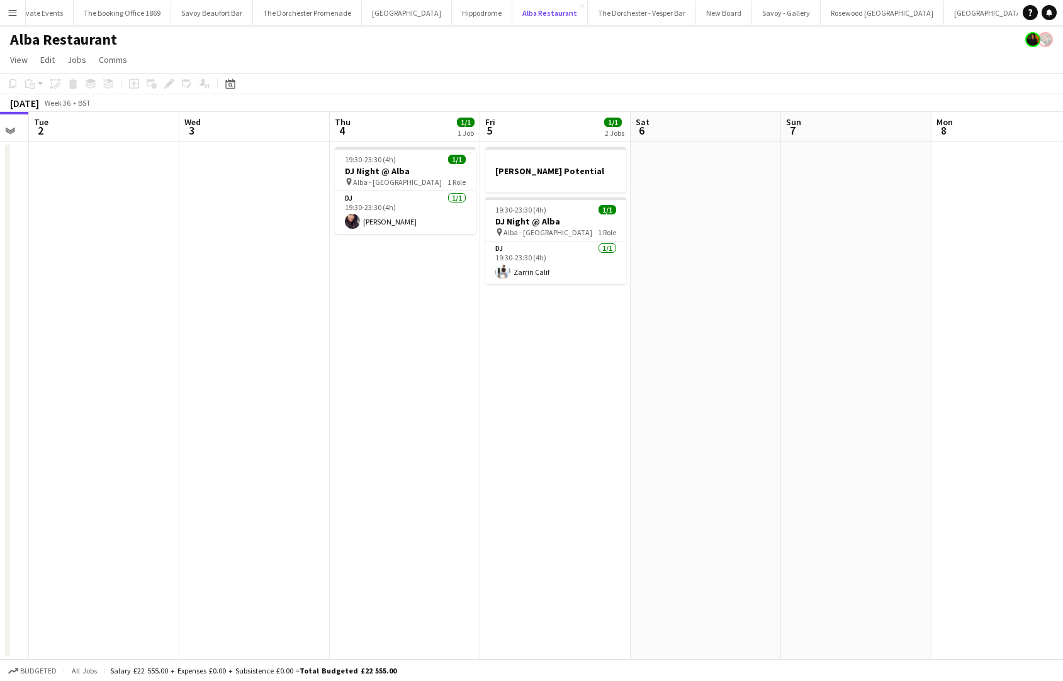
scroll to position [0, 270]
click at [296, 20] on button "The Dorchester Promenade Close" at bounding box center [307, 13] width 109 height 25
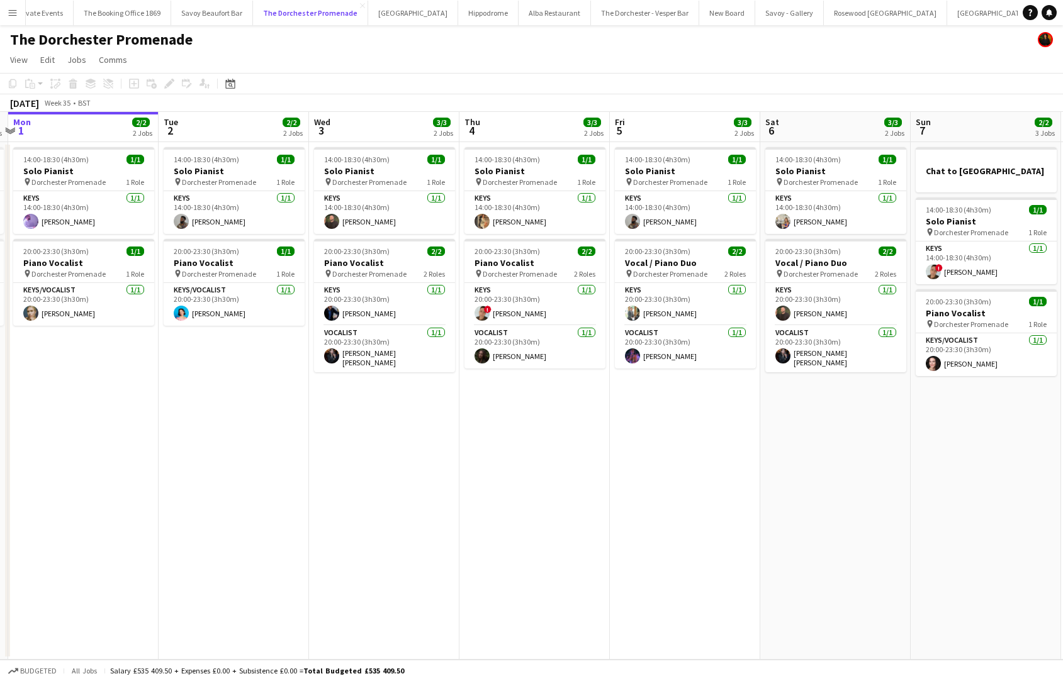
scroll to position [0, 446]
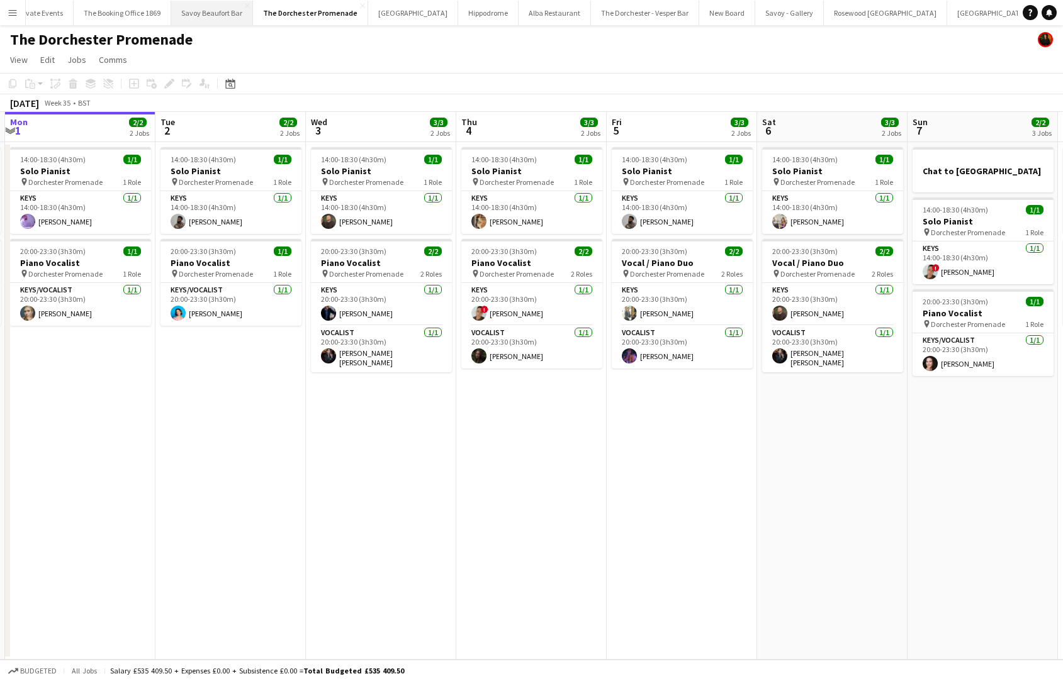
click at [209, 14] on button "Savoy Beaufort Bar Close" at bounding box center [212, 13] width 82 height 25
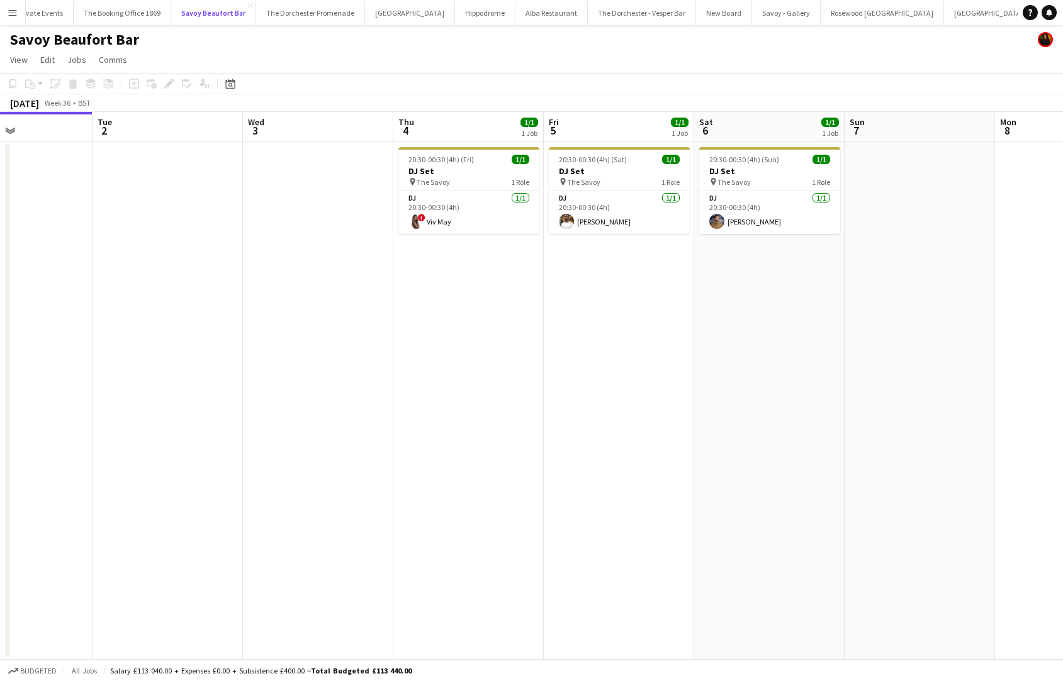
scroll to position [0, 360]
click at [371, 11] on button "[GEOGRAPHIC_DATA]" at bounding box center [410, 13] width 90 height 25
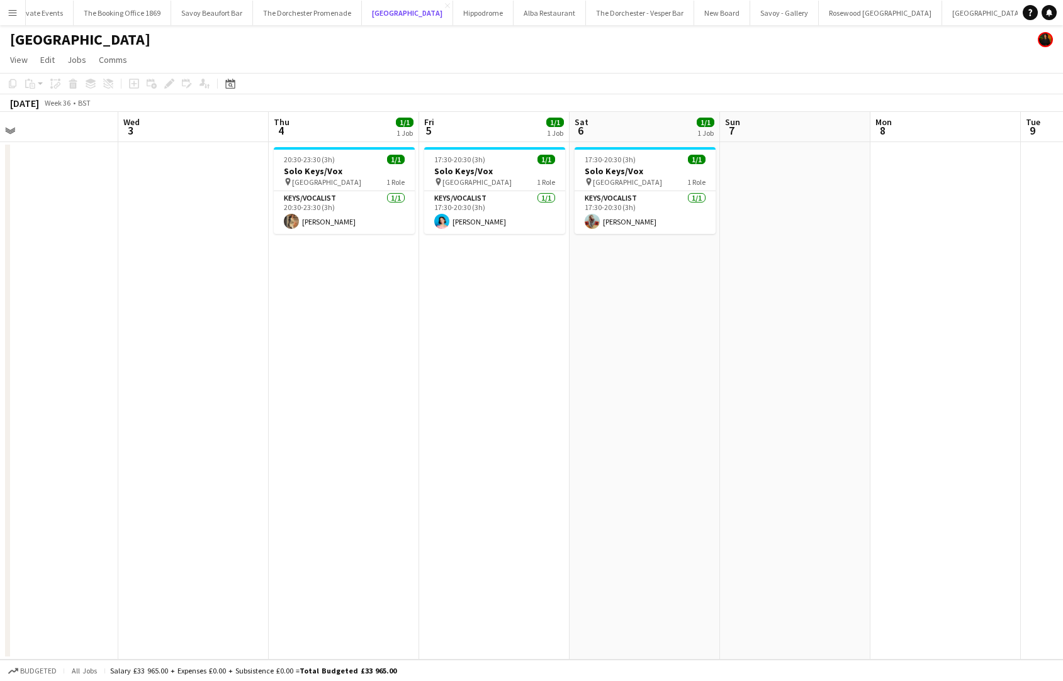
scroll to position [0, 333]
click at [453, 23] on button "Hippodrome Close" at bounding box center [483, 13] width 60 height 25
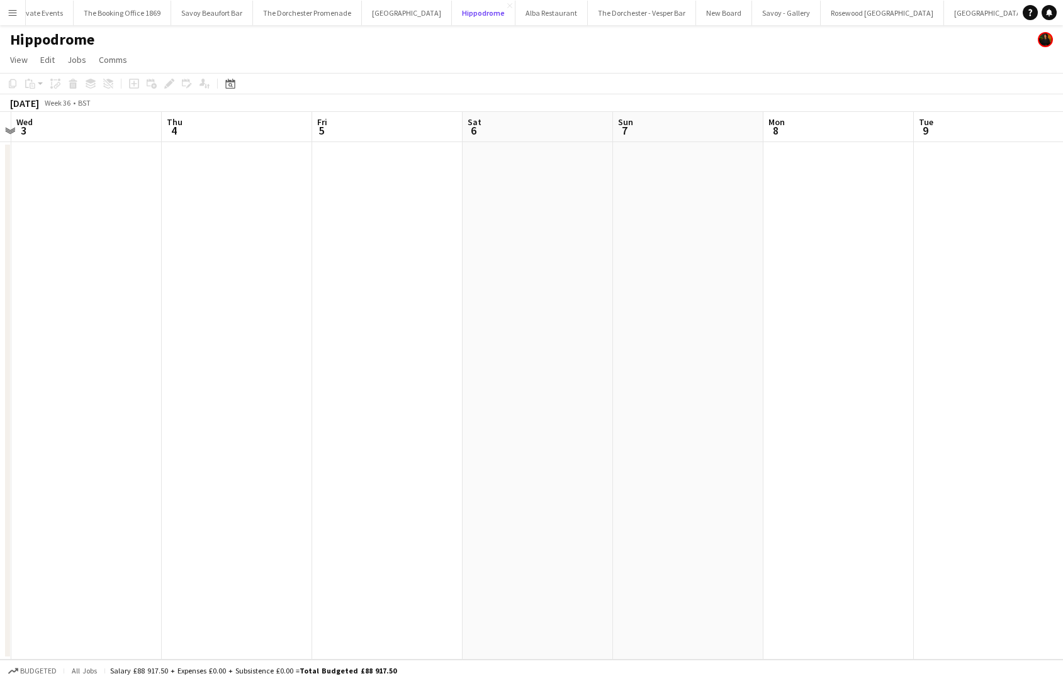
scroll to position [0, 440]
click at [588, 17] on button "The Dorchester - Vesper Bar Close" at bounding box center [642, 13] width 108 height 25
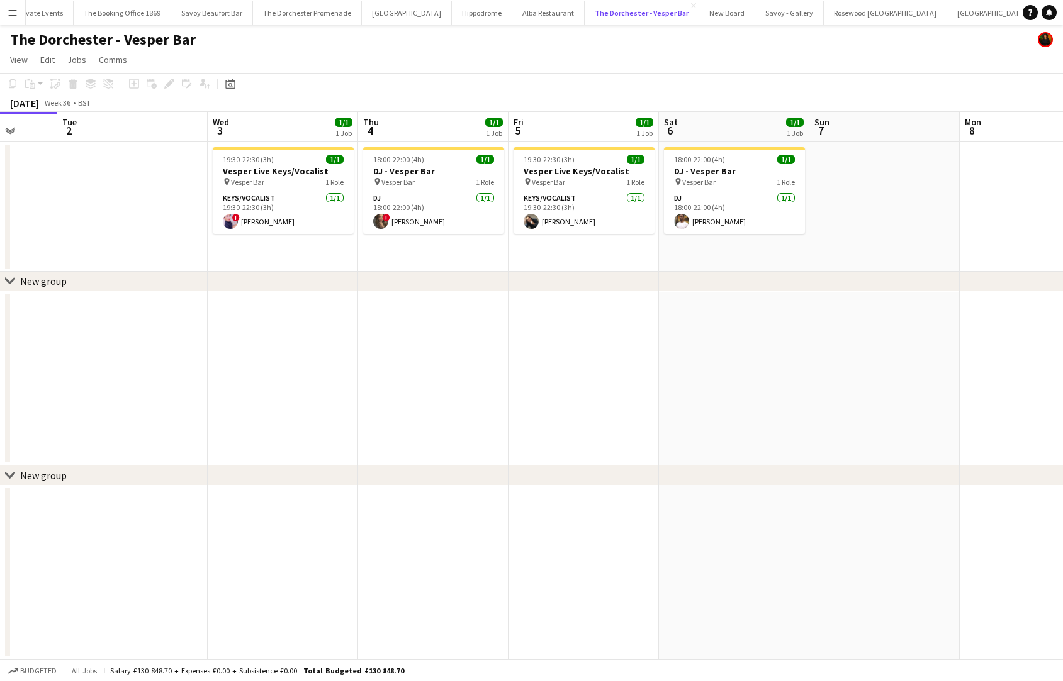
scroll to position [0, 545]
click at [755, 20] on button "Savoy - Gallery Close" at bounding box center [789, 13] width 69 height 25
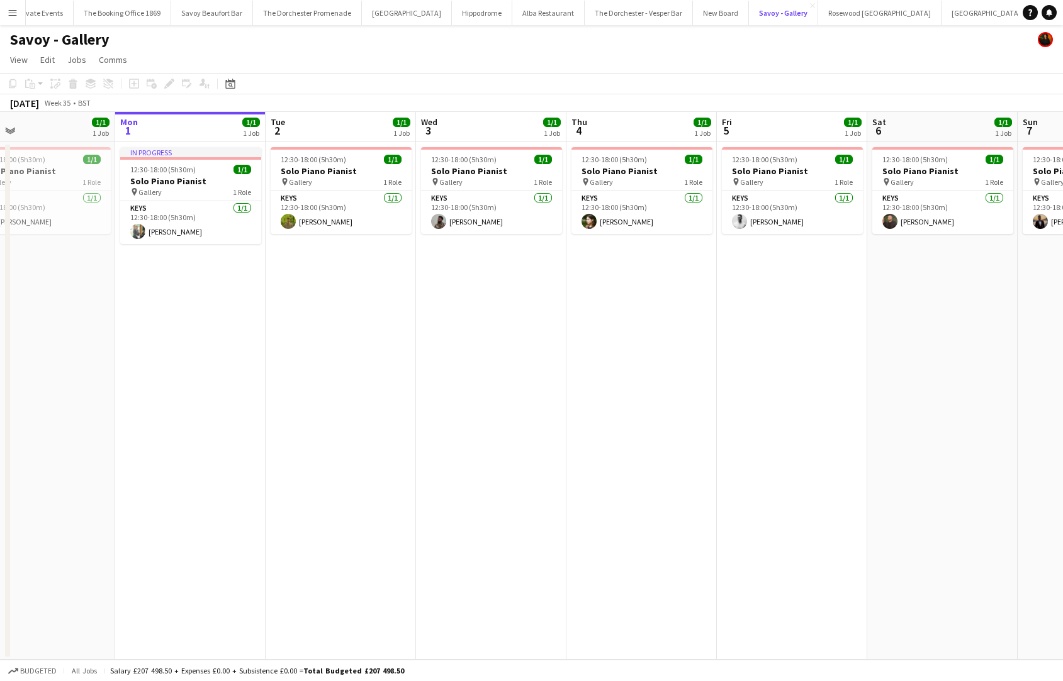
scroll to position [0, 340]
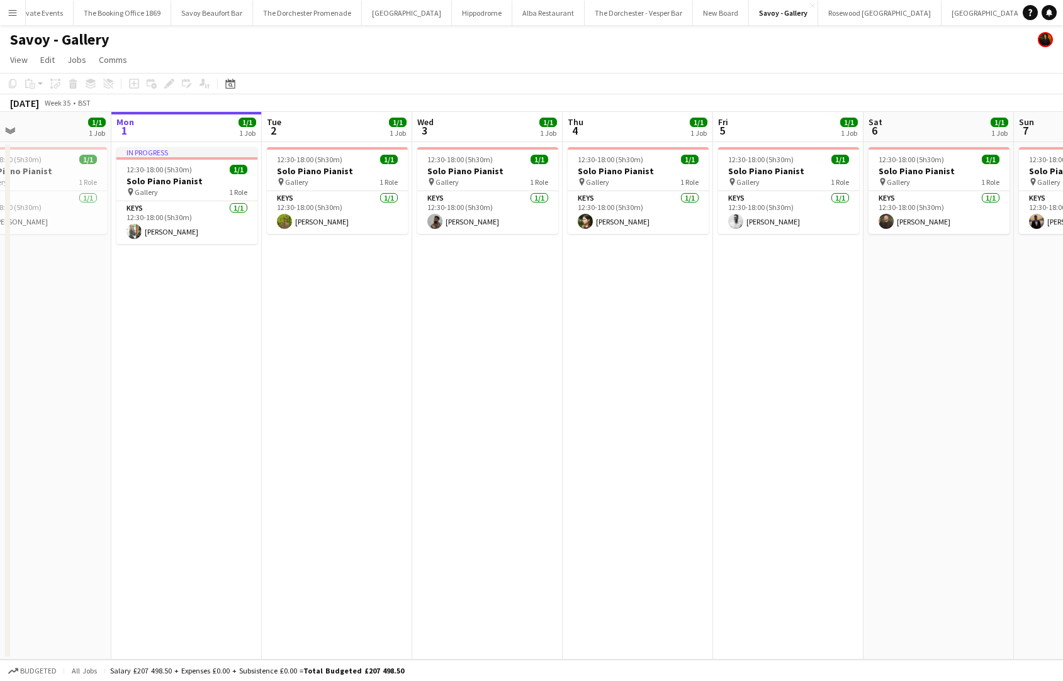
click at [790, 28] on div "Savoy - Gallery" at bounding box center [531, 37] width 1063 height 24
click at [818, 18] on button "Rosewood [GEOGRAPHIC_DATA] Close" at bounding box center [879, 13] width 123 height 25
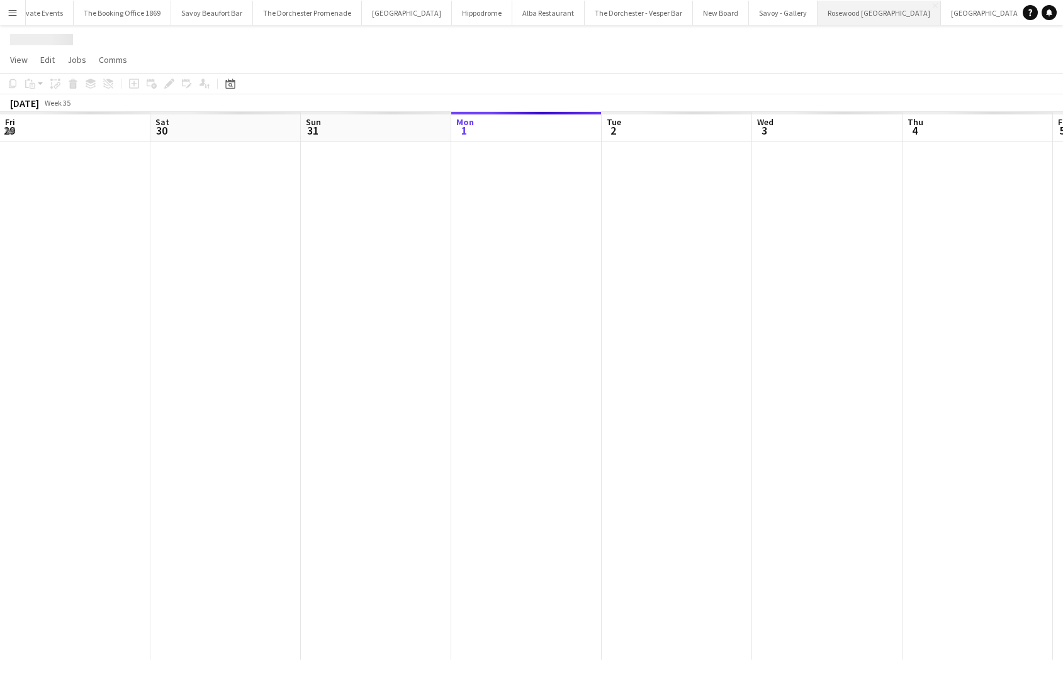
scroll to position [0, 301]
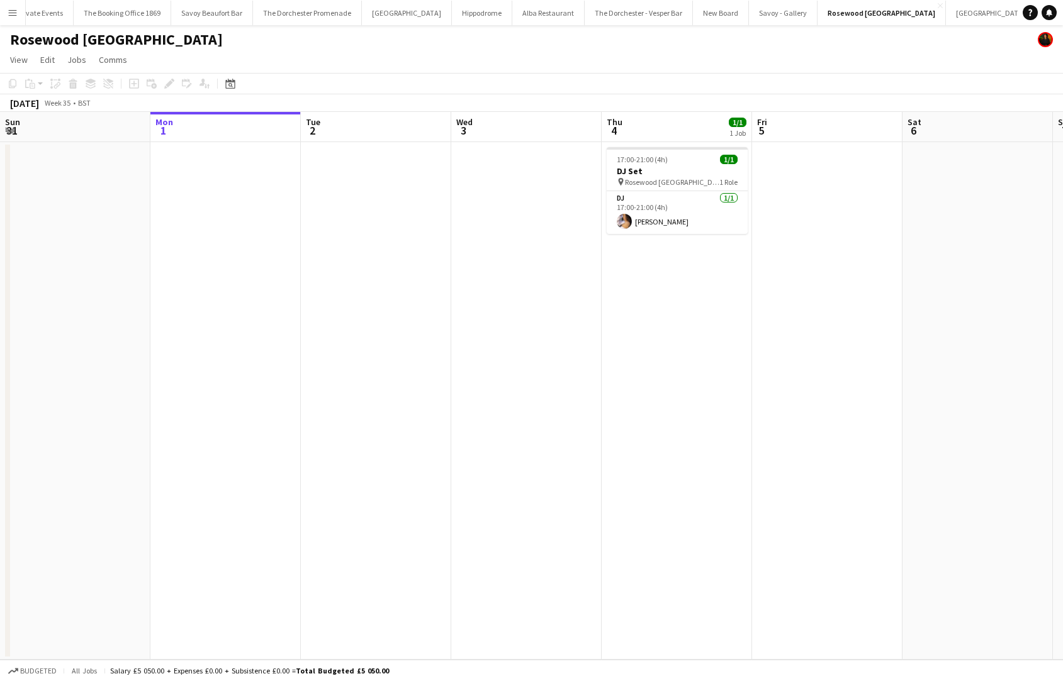
click at [956, 21] on button "[GEOGRAPHIC_DATA]" at bounding box center [1081, 13] width 90 height 25
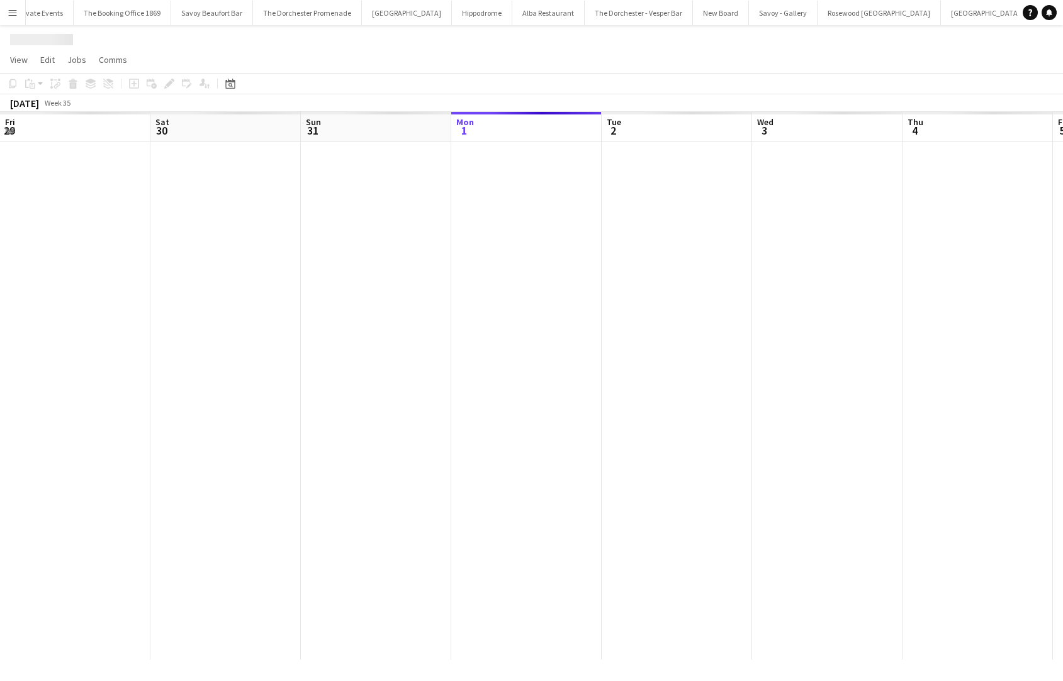
scroll to position [0, 301]
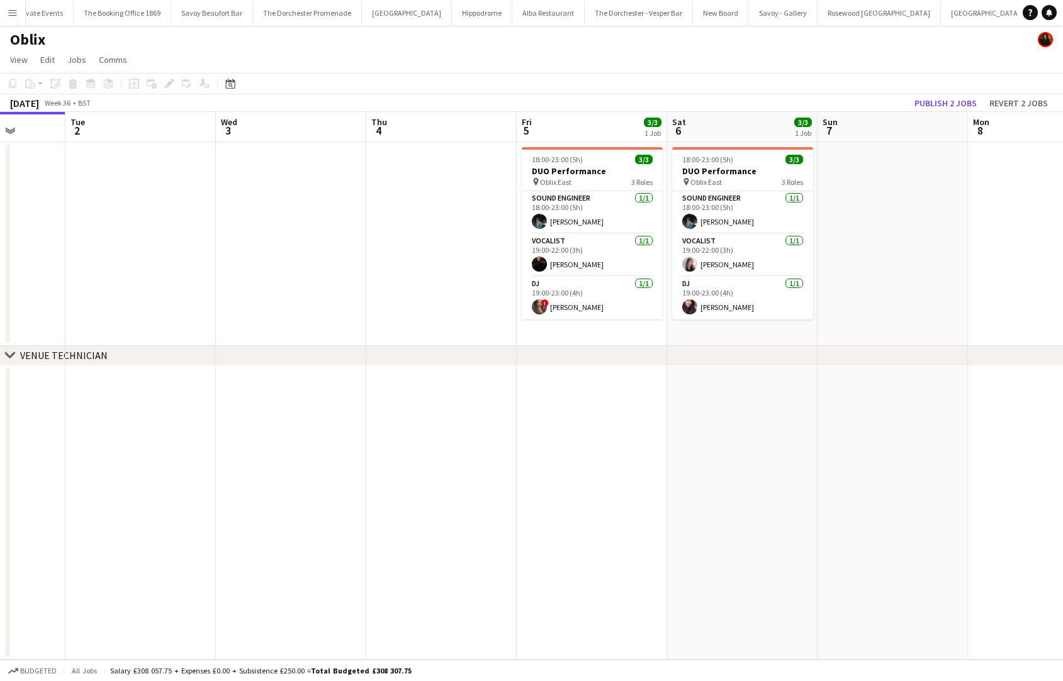
scroll to position [0, 534]
click at [118, 18] on button "The Booking Office 1869 Close" at bounding box center [123, 13] width 98 height 25
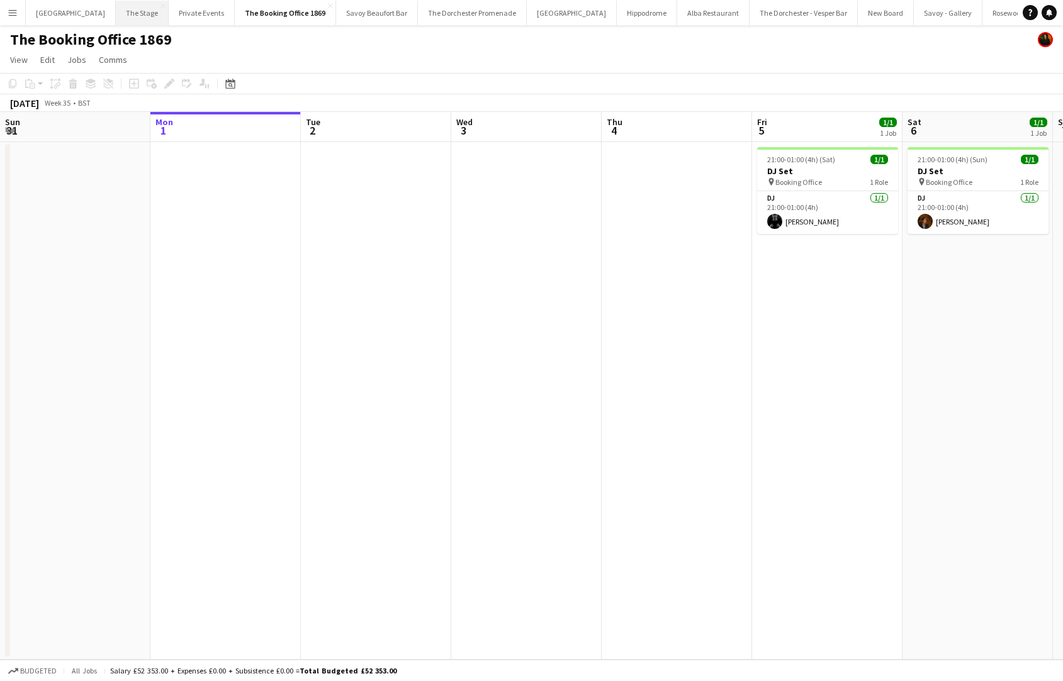
click at [131, 15] on button "The Stage Close" at bounding box center [142, 13] width 53 height 25
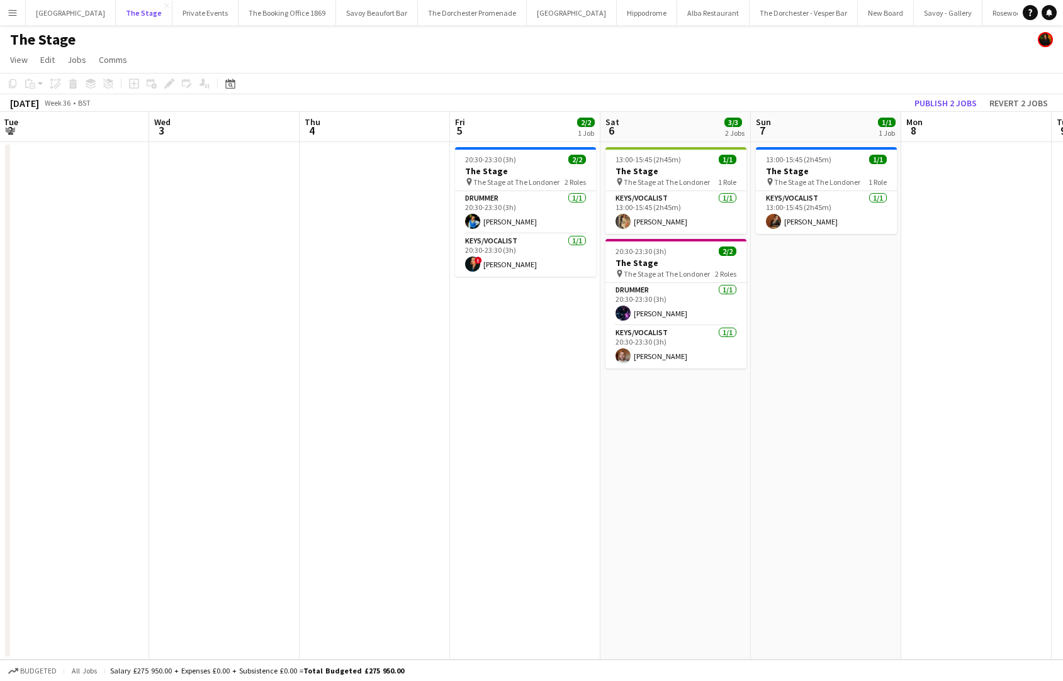
scroll to position [0, 303]
click at [669, 302] on app-card-role "Drummer [DATE] 20:30-23:30 (3h) [PERSON_NAME]" at bounding box center [675, 304] width 141 height 43
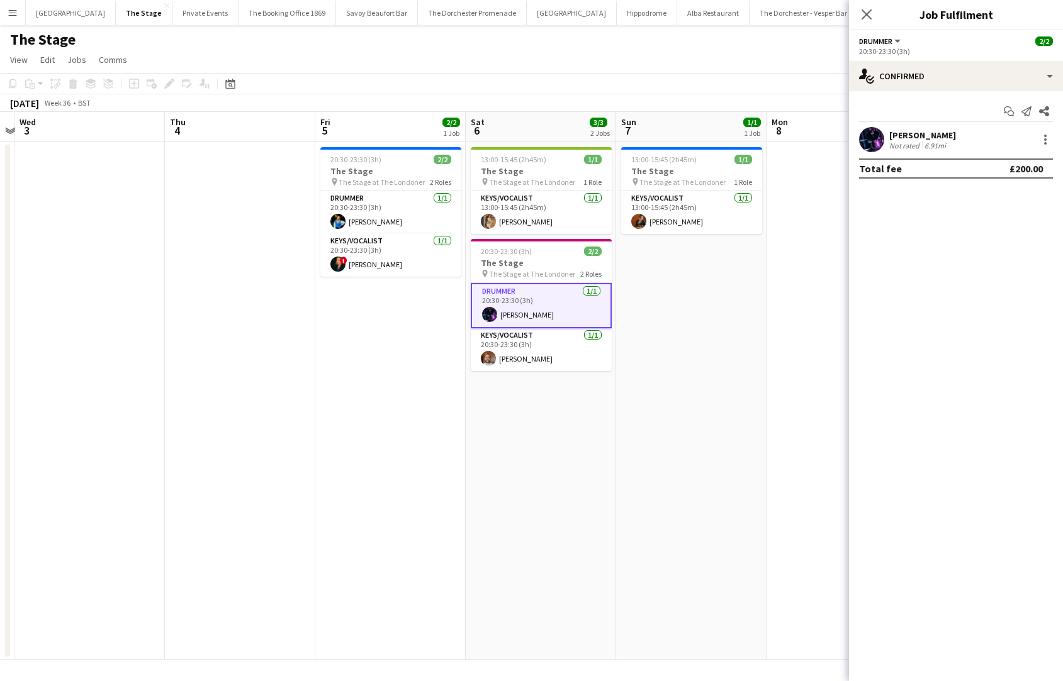
scroll to position [0, 413]
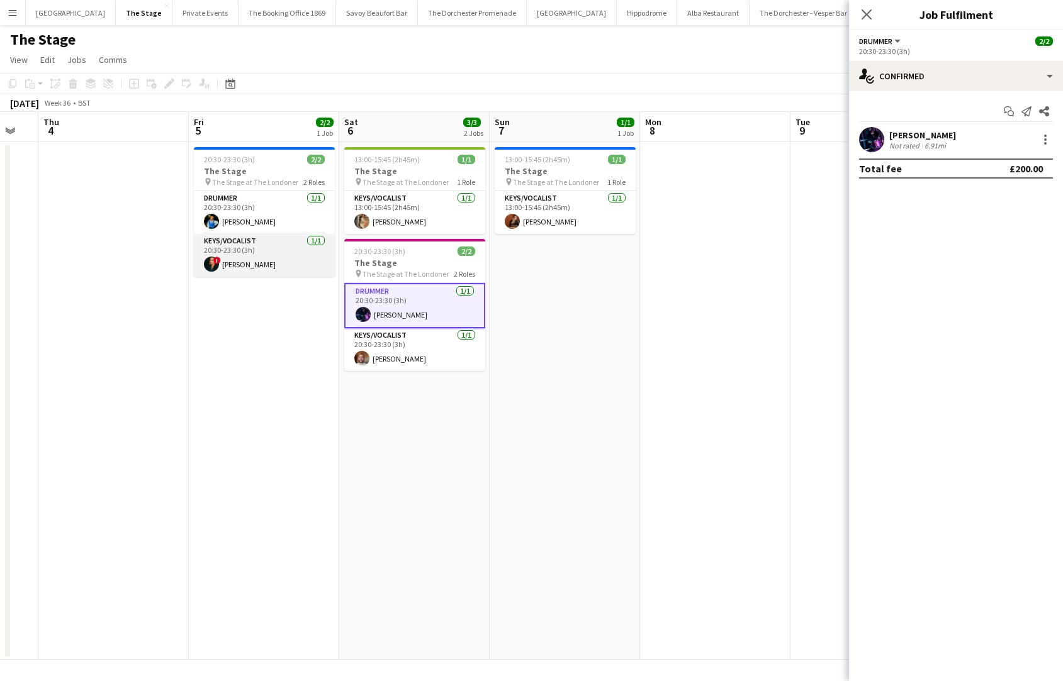
click at [228, 273] on app-card-role "Keys/Vocalist [DATE] 20:30-23:30 (3h) ! [PERSON_NAME]" at bounding box center [264, 255] width 141 height 43
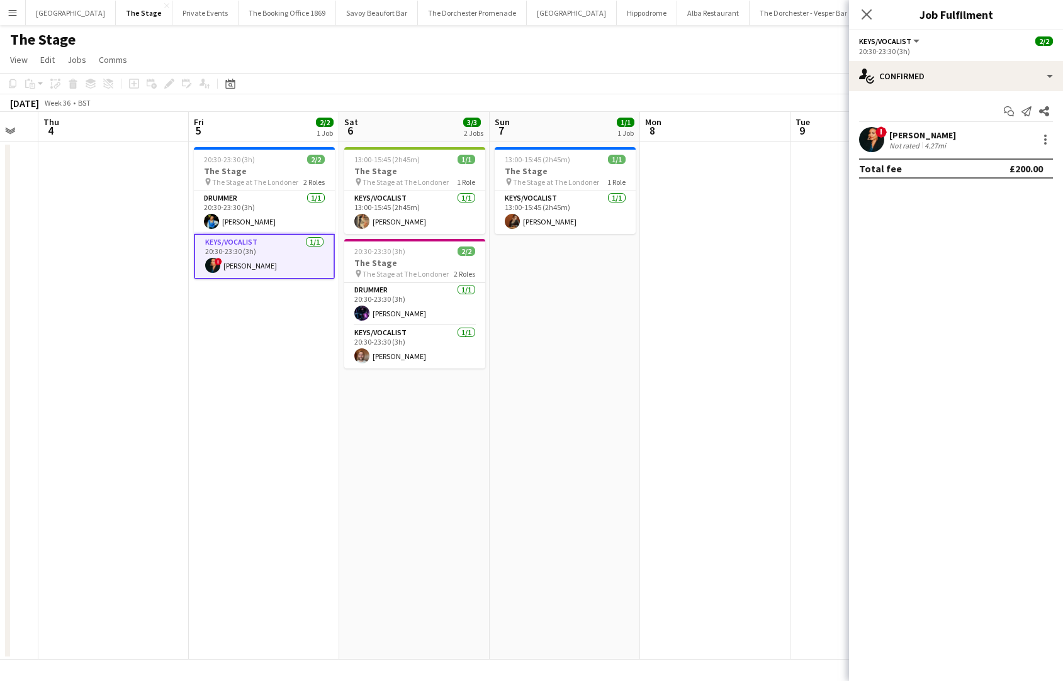
click at [207, 352] on app-date-cell "20:30-23:30 (3h) 2/2 The Stage pin The Stage at The Londoner 2 Roles Drummer [D…" at bounding box center [264, 401] width 150 height 518
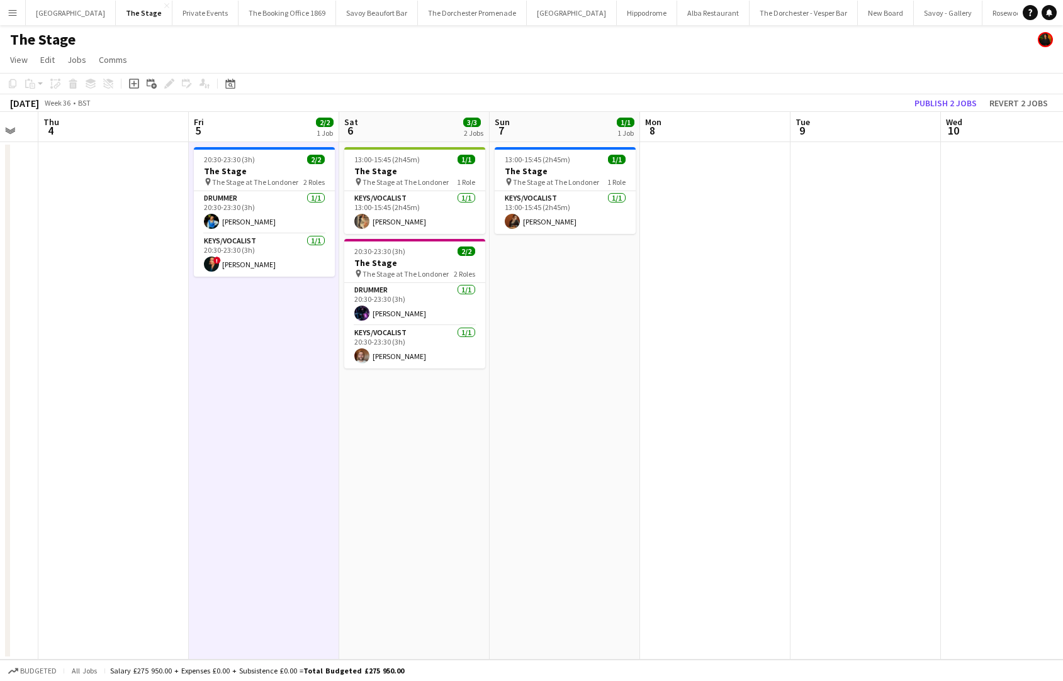
click at [398, 445] on app-date-cell "13:00-15:45 (2h45m) 1/1 The Stage pin The Stage at The Londoner 1 Role Keys/Voc…" at bounding box center [414, 401] width 150 height 518
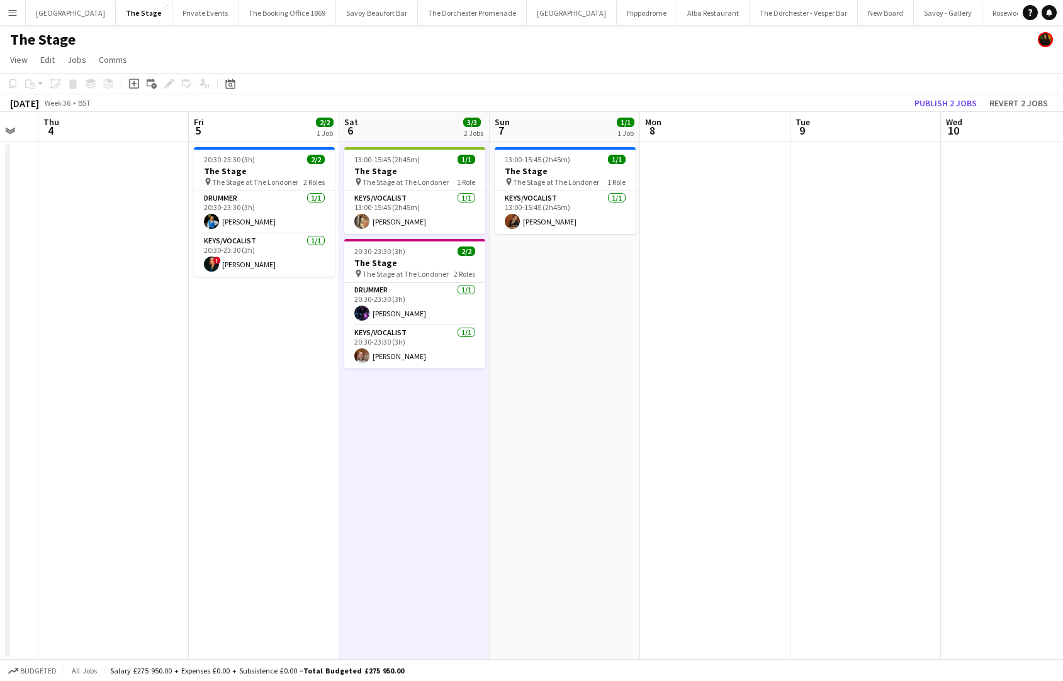
click at [540, 406] on app-date-cell "13:00-15:45 (2h45m) 1/1 The Stage pin The Stage at The Londoner 1 Role Keys/Voc…" at bounding box center [565, 401] width 150 height 518
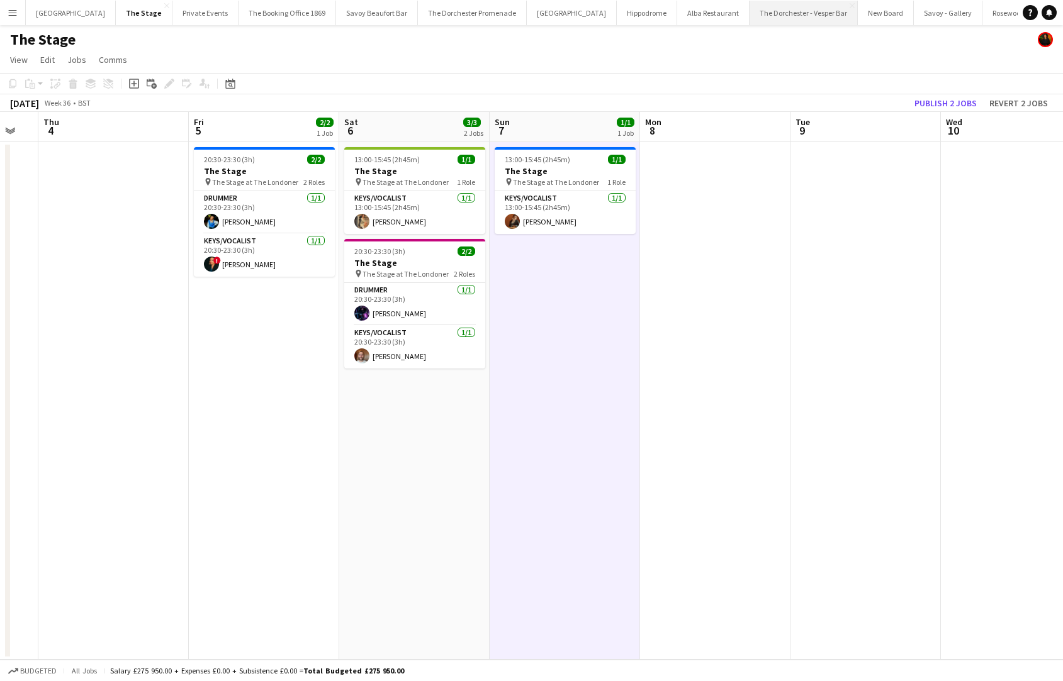
click at [749, 8] on button "The Dorchester - Vesper Bar Close" at bounding box center [803, 13] width 108 height 25
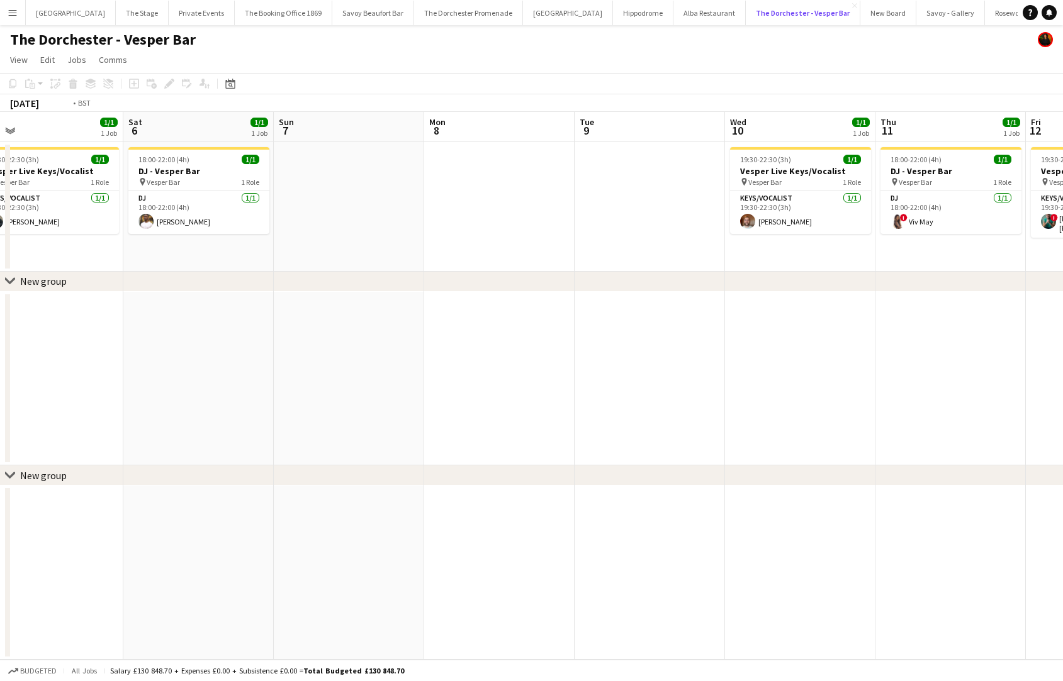
scroll to position [0, 381]
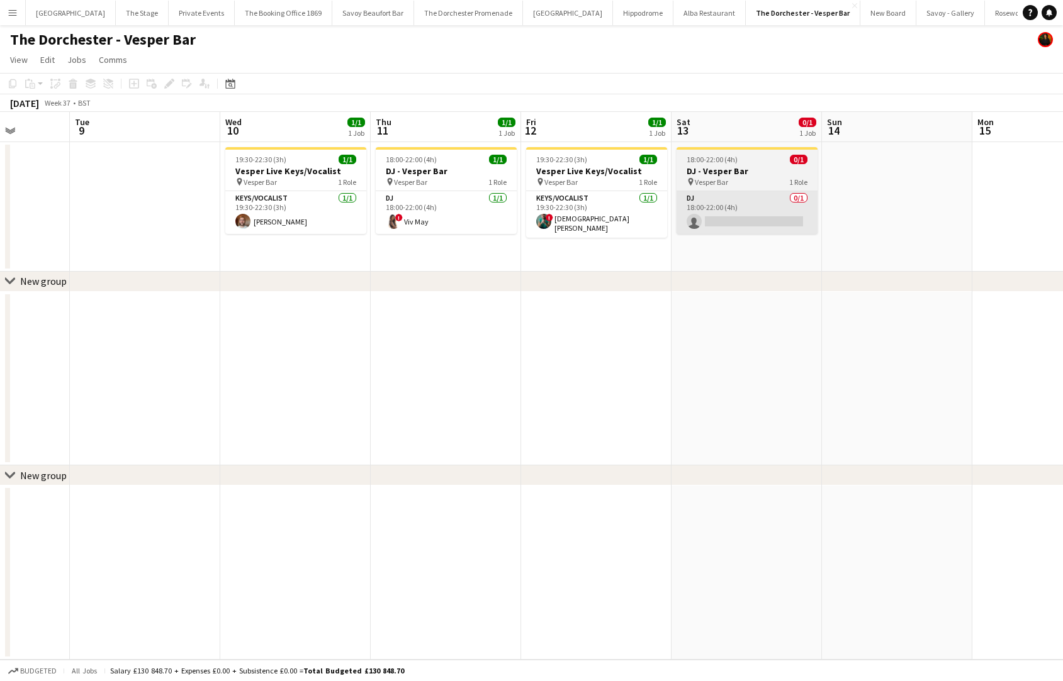
click at [727, 228] on app-card-role "DJ 0/1 18:00-22:00 (4h) single-neutral-actions" at bounding box center [746, 212] width 141 height 43
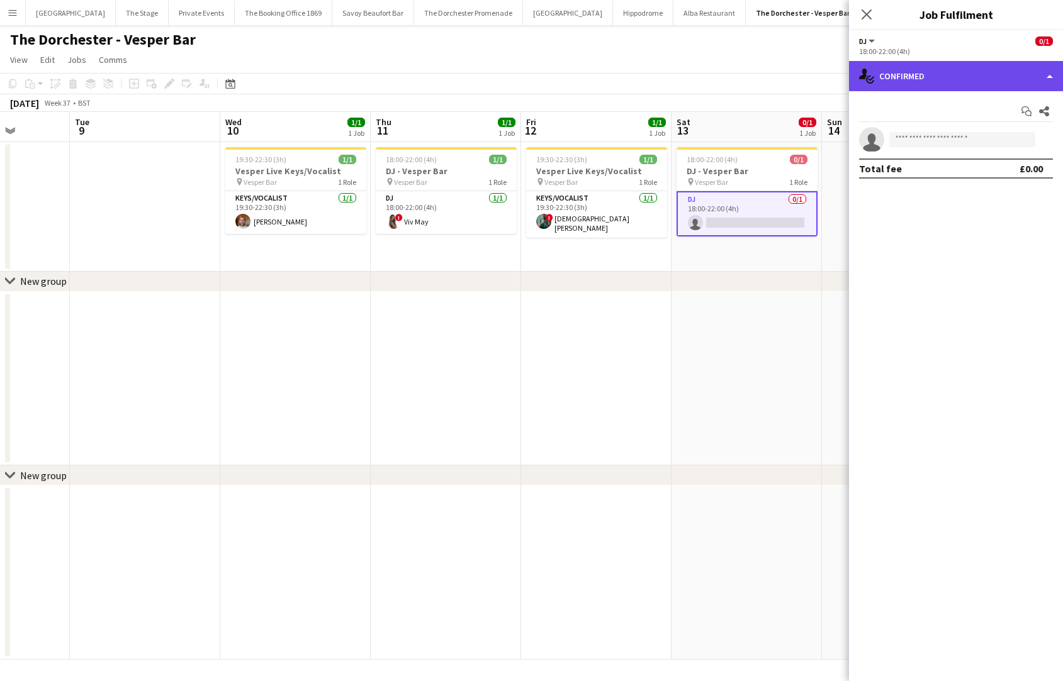
click at [939, 75] on div "single-neutral-actions-check-2 Confirmed" at bounding box center [956, 76] width 214 height 30
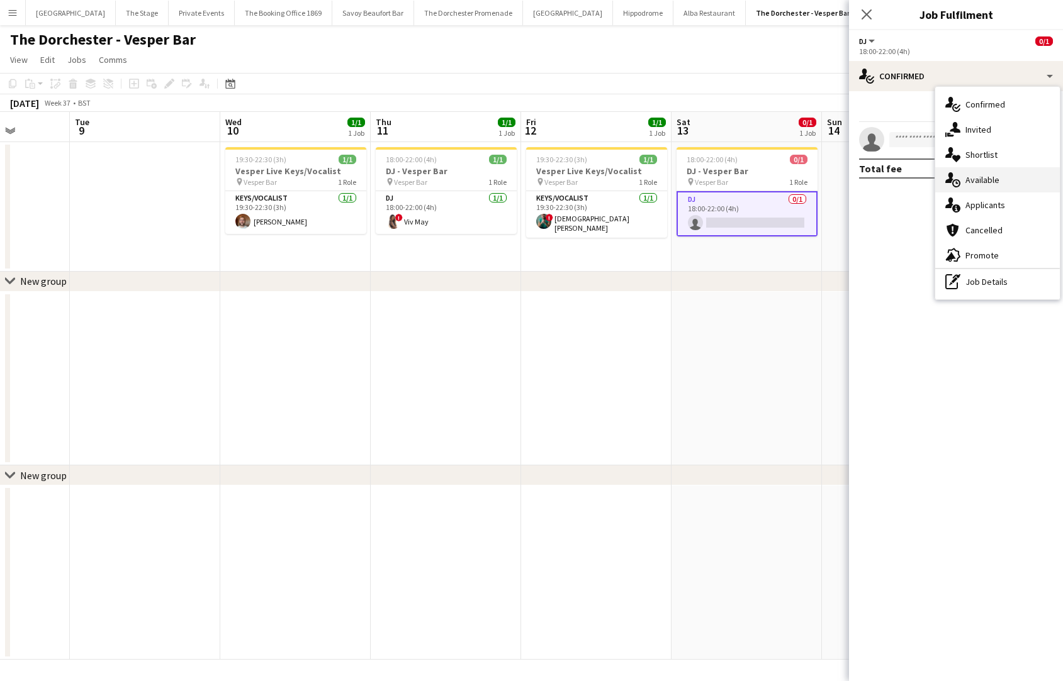
click at [956, 180] on div "single-neutral-actions-upload Available" at bounding box center [997, 179] width 125 height 25
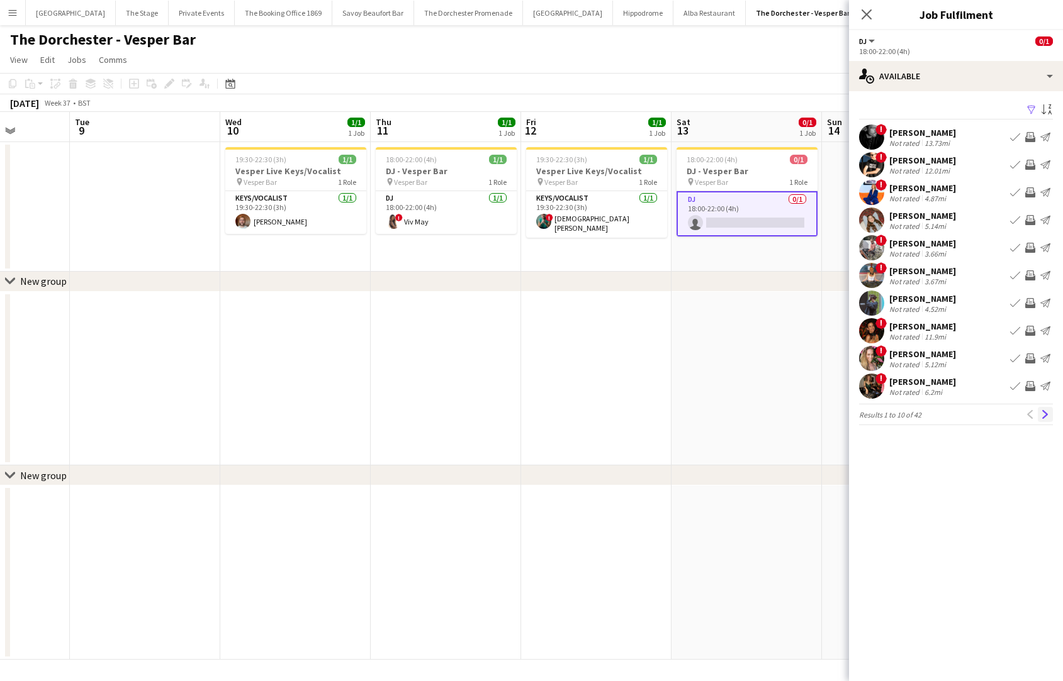
click at [956, 417] on app-icon "Next" at bounding box center [1045, 414] width 9 height 9
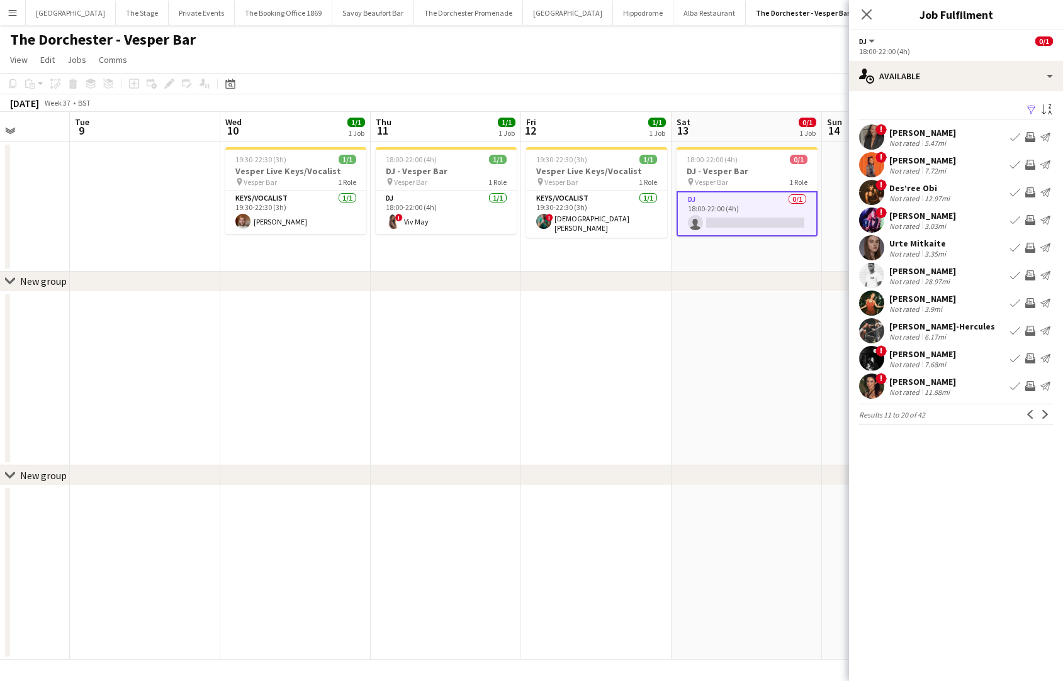
click at [956, 417] on app-icon "Next" at bounding box center [1045, 414] width 9 height 9
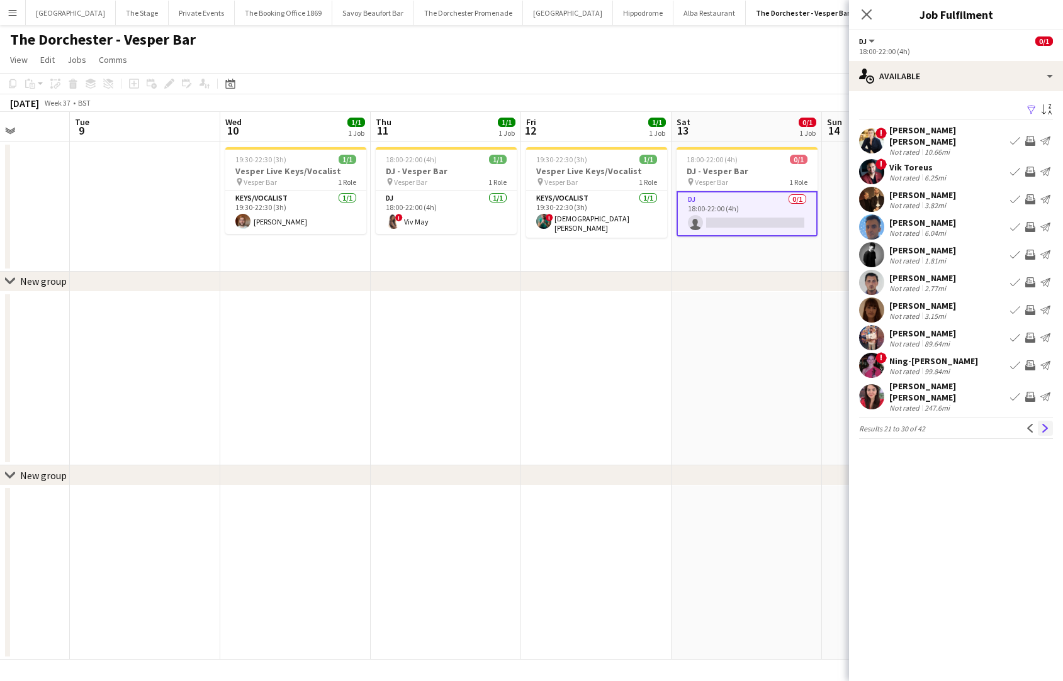
click at [956, 424] on app-icon "Next" at bounding box center [1045, 428] width 9 height 9
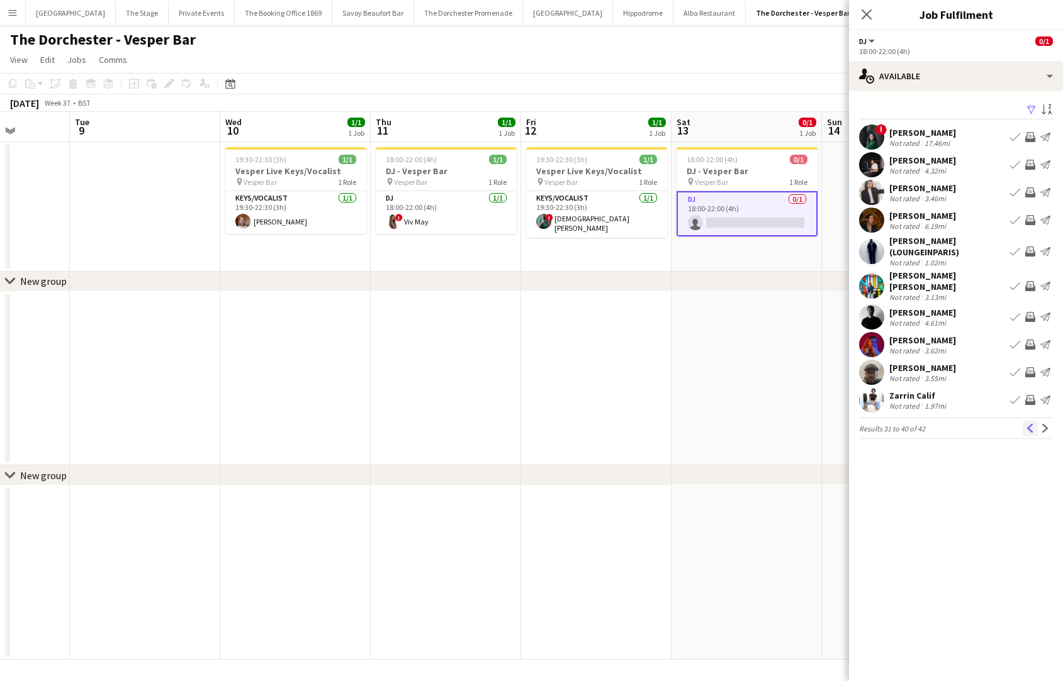
click at [956, 424] on app-icon "Previous" at bounding box center [1030, 428] width 9 height 9
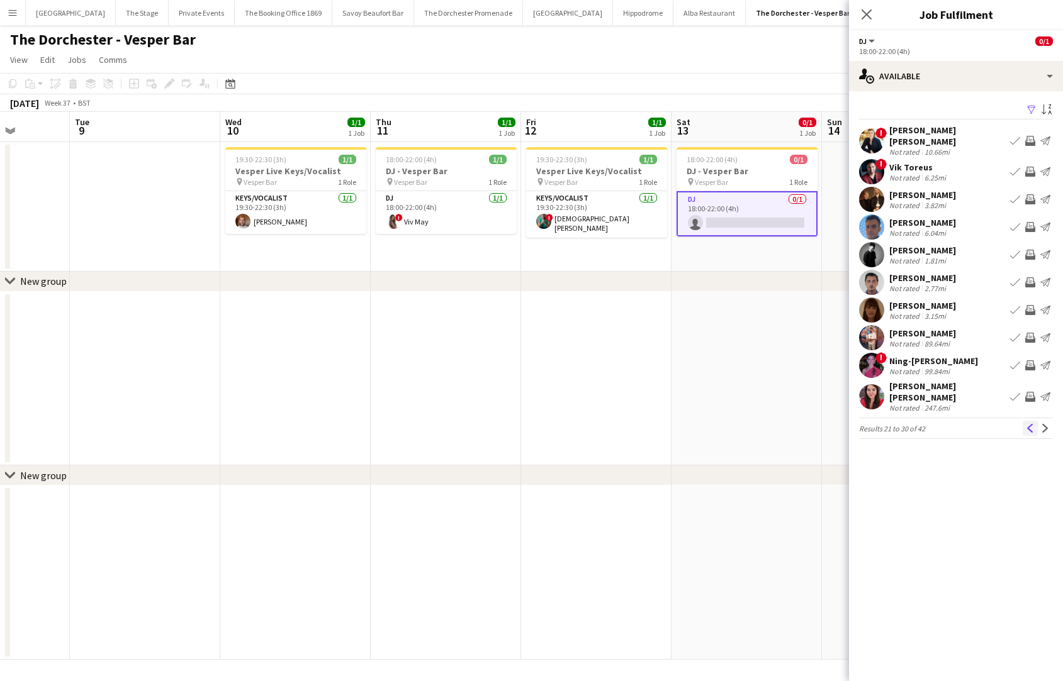
click at [956, 424] on app-icon "Previous" at bounding box center [1030, 428] width 9 height 9
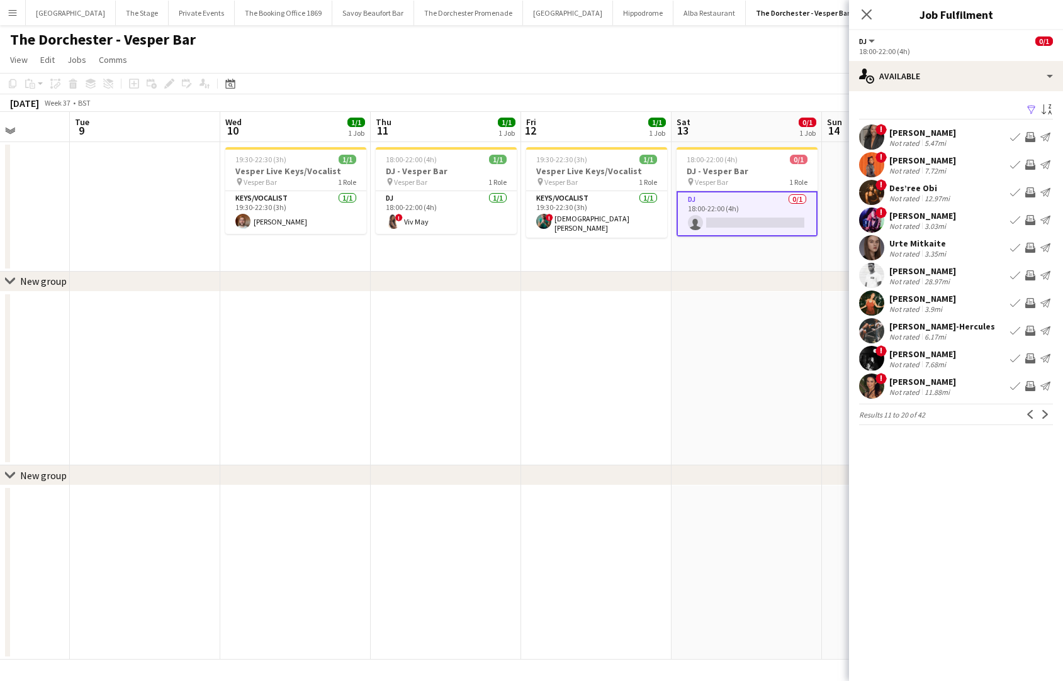
click at [956, 419] on button "Previous" at bounding box center [1029, 414] width 15 height 15
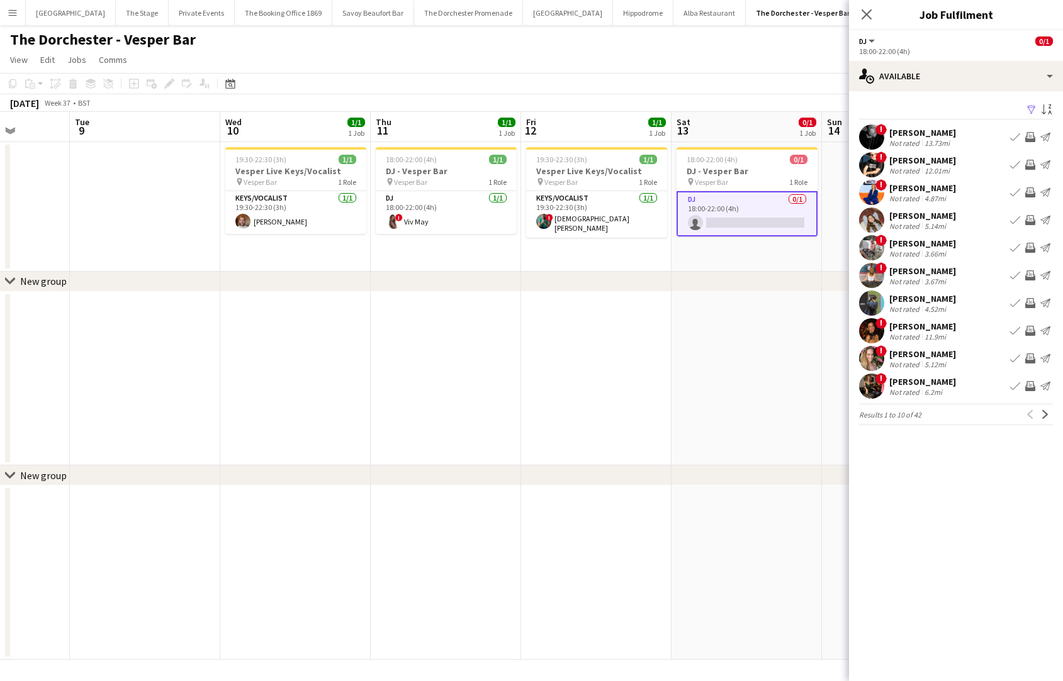
click at [956, 419] on div "Previous Next" at bounding box center [1037, 414] width 30 height 15
click at [956, 415] on button "Next" at bounding box center [1045, 414] width 15 height 15
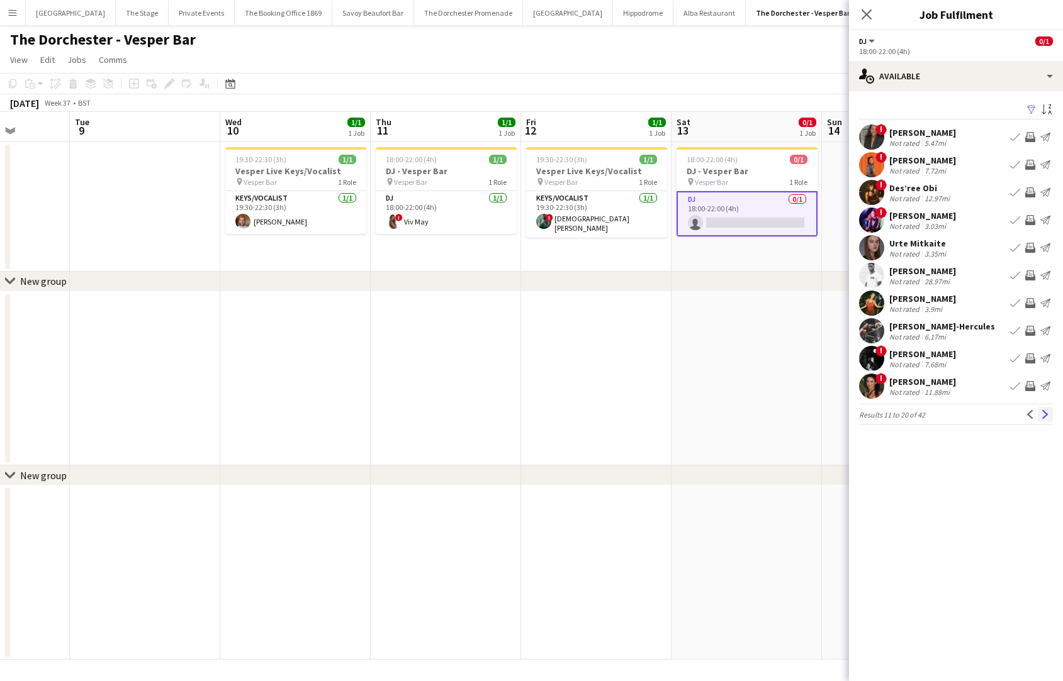
click at [956, 415] on button "Next" at bounding box center [1045, 414] width 15 height 15
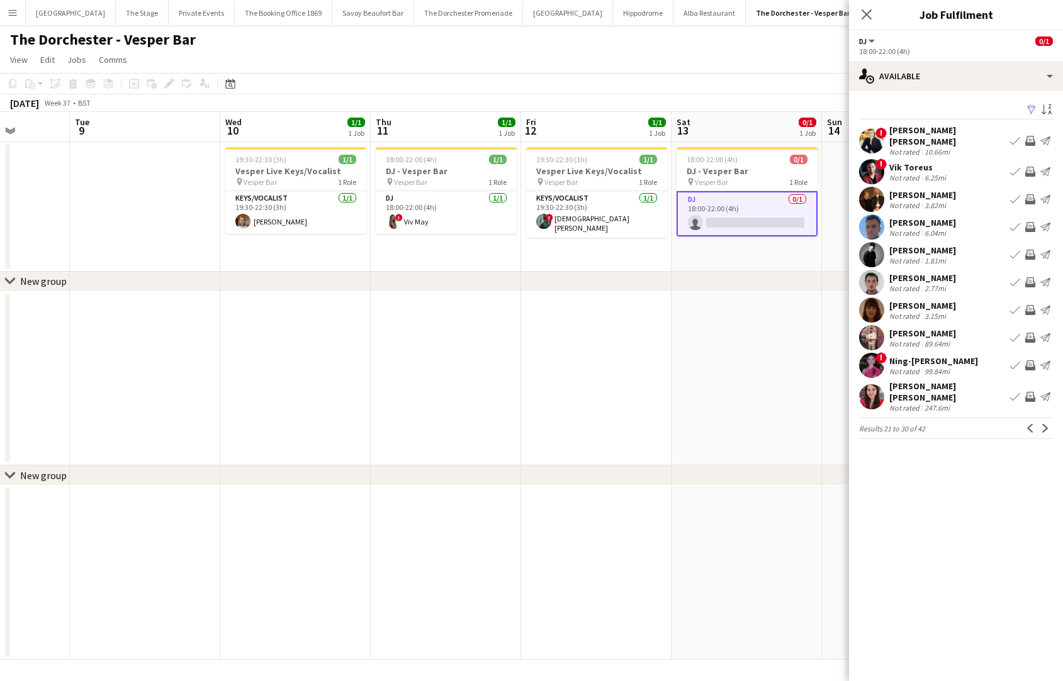
click at [956, 421] on button "Next" at bounding box center [1045, 428] width 15 height 15
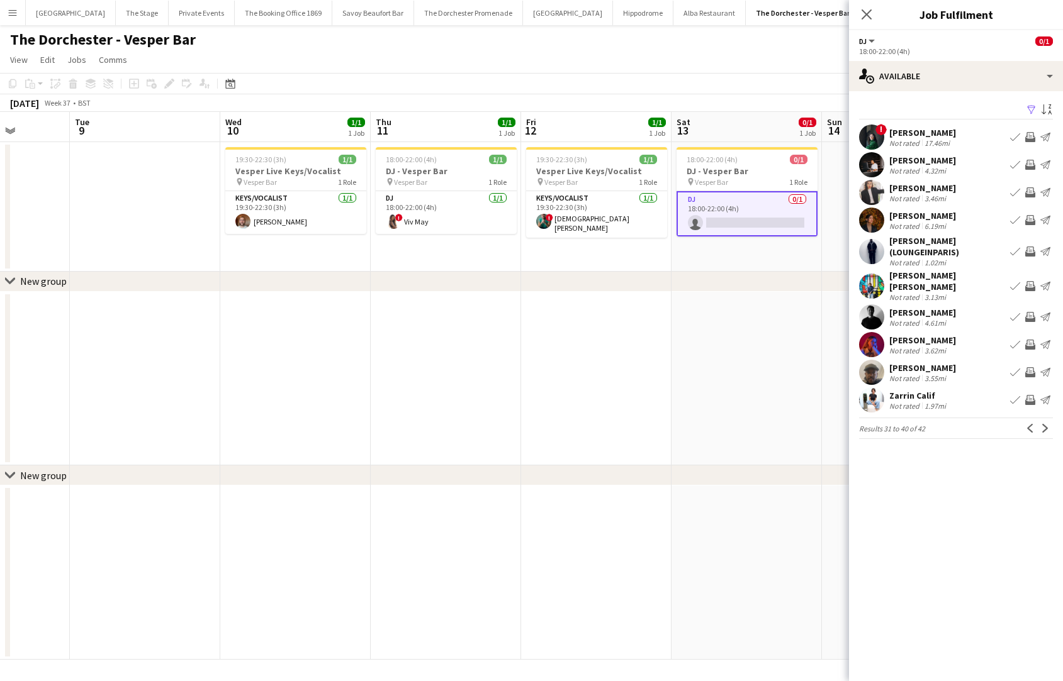
click at [956, 421] on button "Next" at bounding box center [1045, 428] width 15 height 15
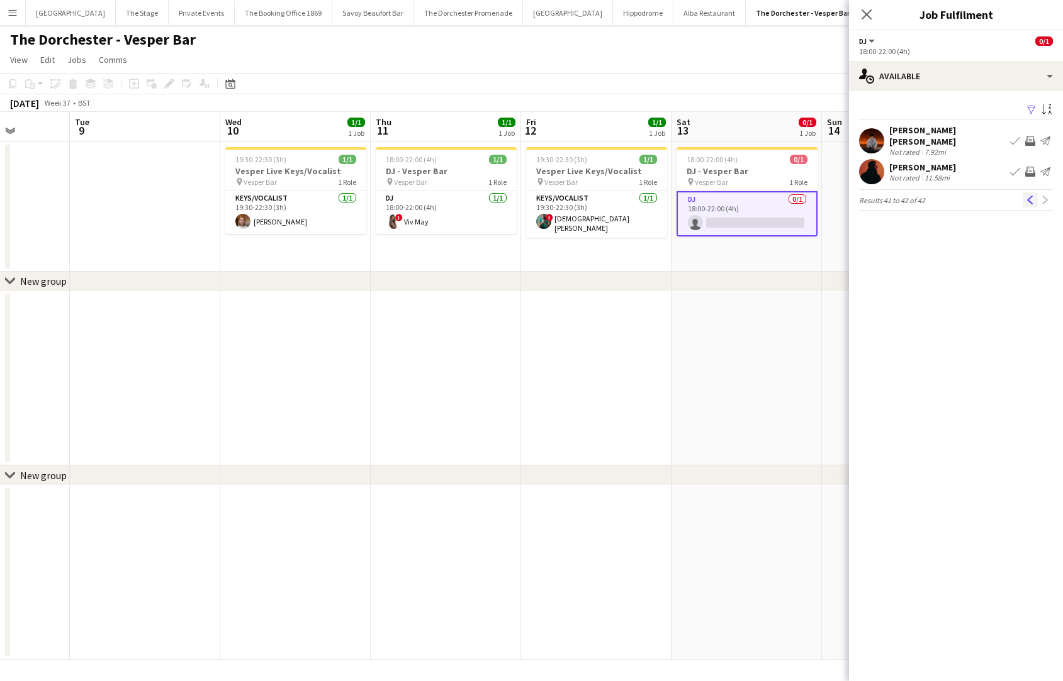
click at [956, 196] on app-icon "Previous" at bounding box center [1030, 200] width 9 height 9
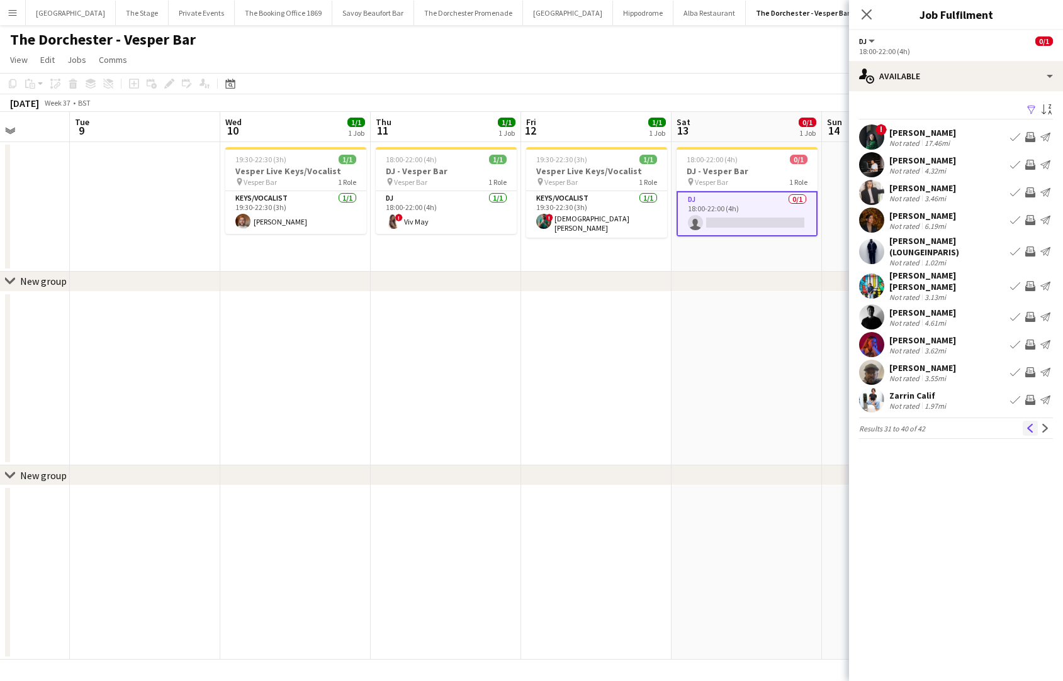
click at [956, 421] on button "Previous" at bounding box center [1029, 428] width 15 height 15
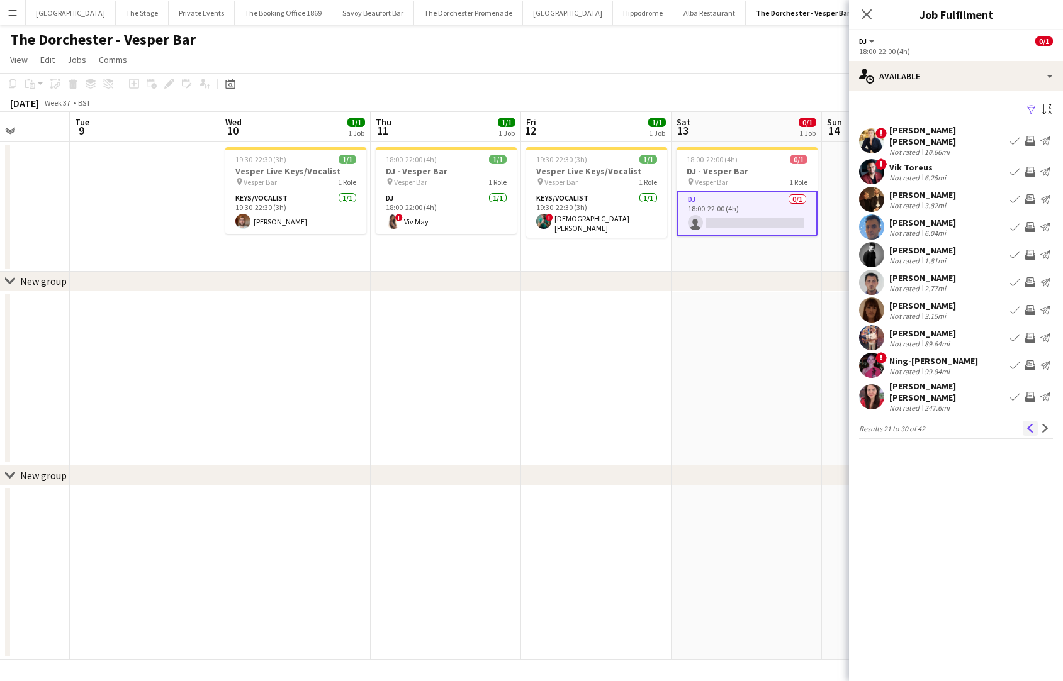
click at [956, 424] on app-icon "Previous" at bounding box center [1030, 428] width 9 height 9
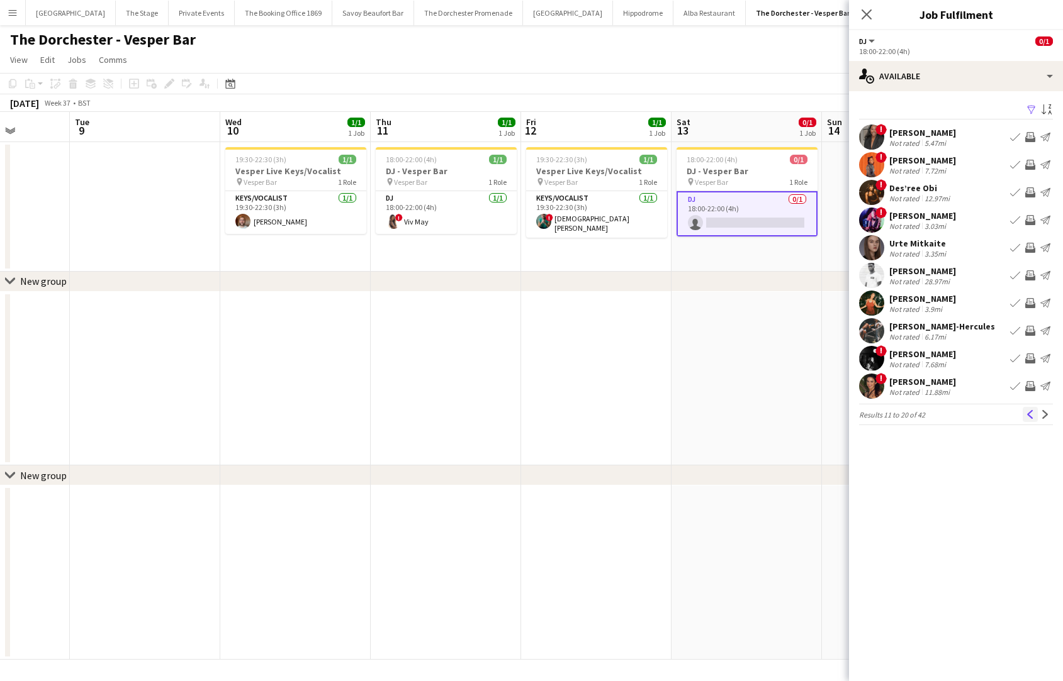
click at [956, 421] on button "Previous" at bounding box center [1029, 414] width 15 height 15
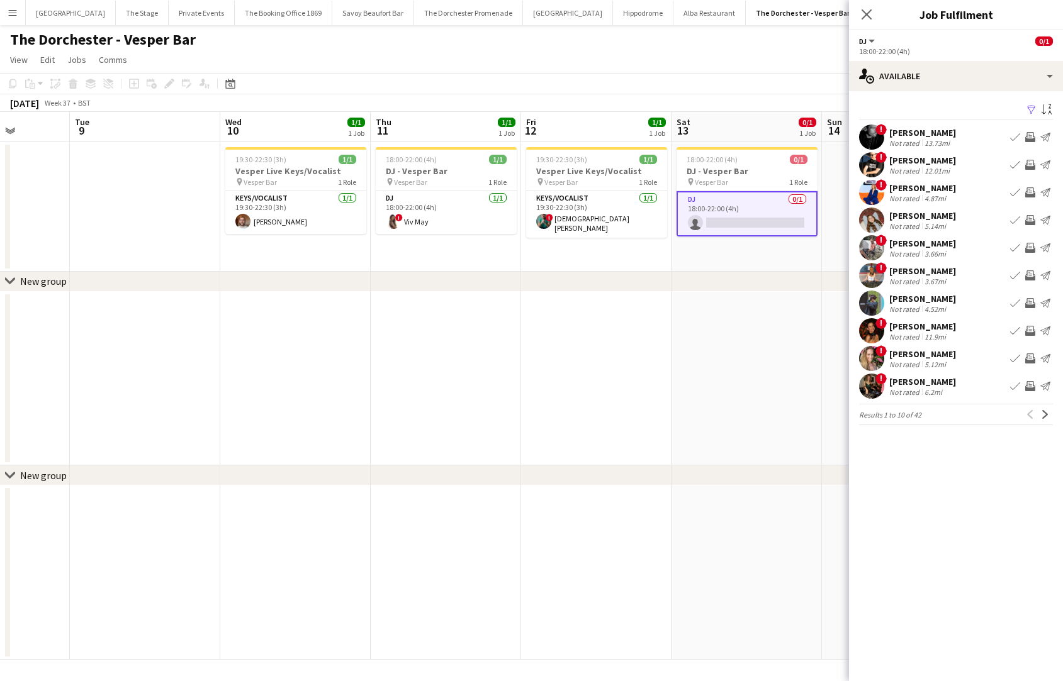
click at [734, 294] on app-date-cell at bounding box center [746, 379] width 150 height 174
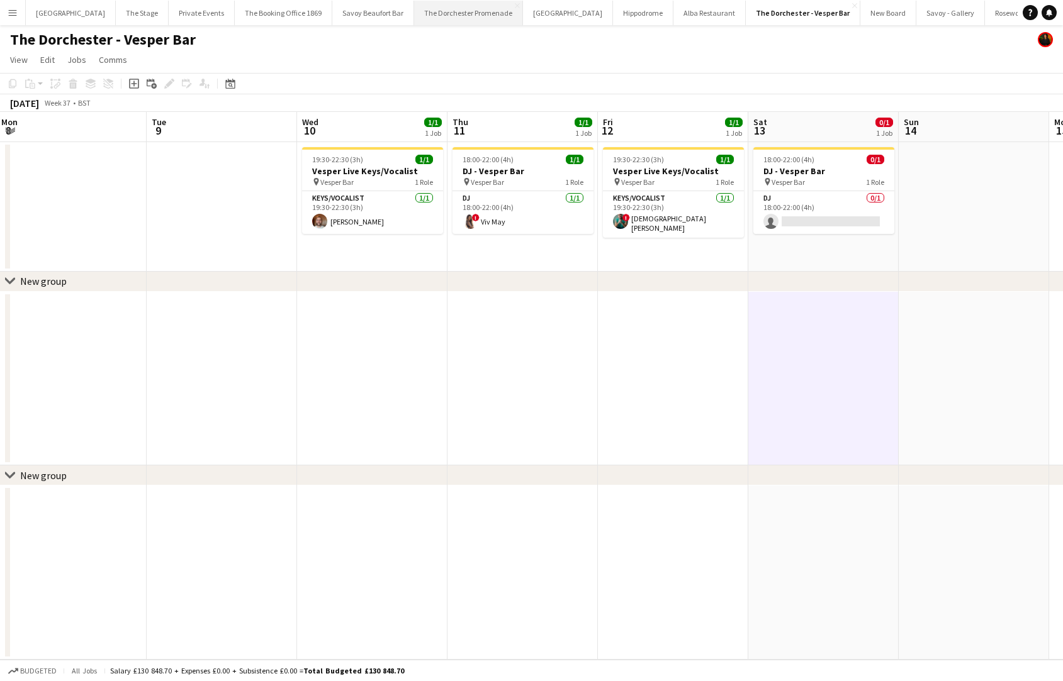
scroll to position [0, 164]
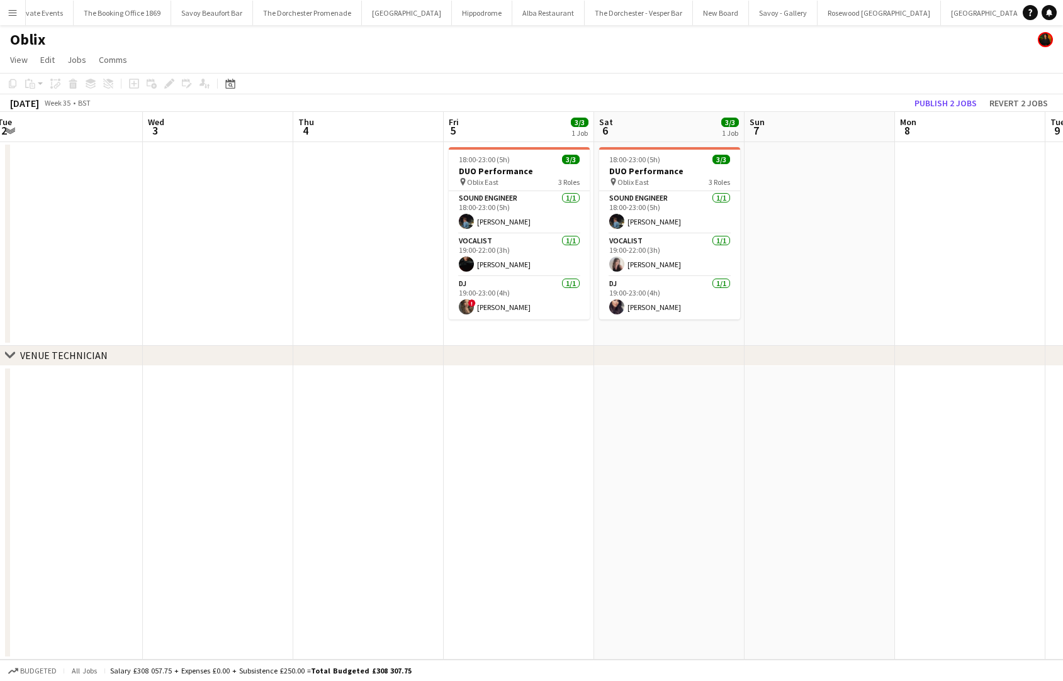
scroll to position [0, 608]
click at [684, 245] on app-card-role "Vocalist [DATE] 19:00-22:00 (3h) [PERSON_NAME]" at bounding box center [670, 255] width 141 height 43
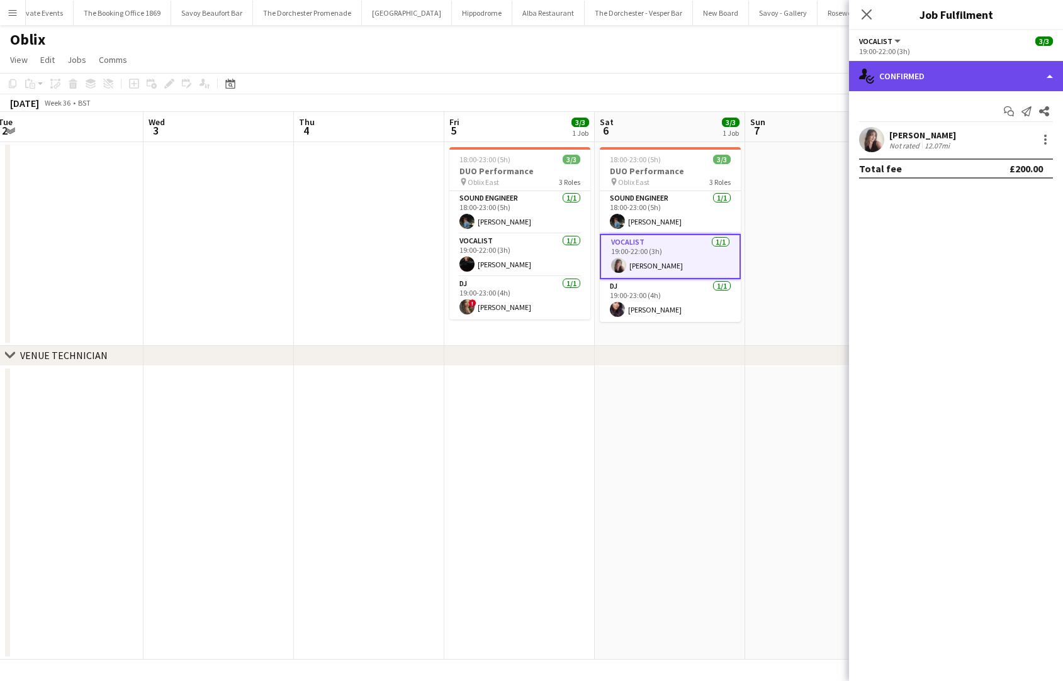
click at [956, 77] on div "single-neutral-actions-check-2 Confirmed" at bounding box center [956, 76] width 214 height 30
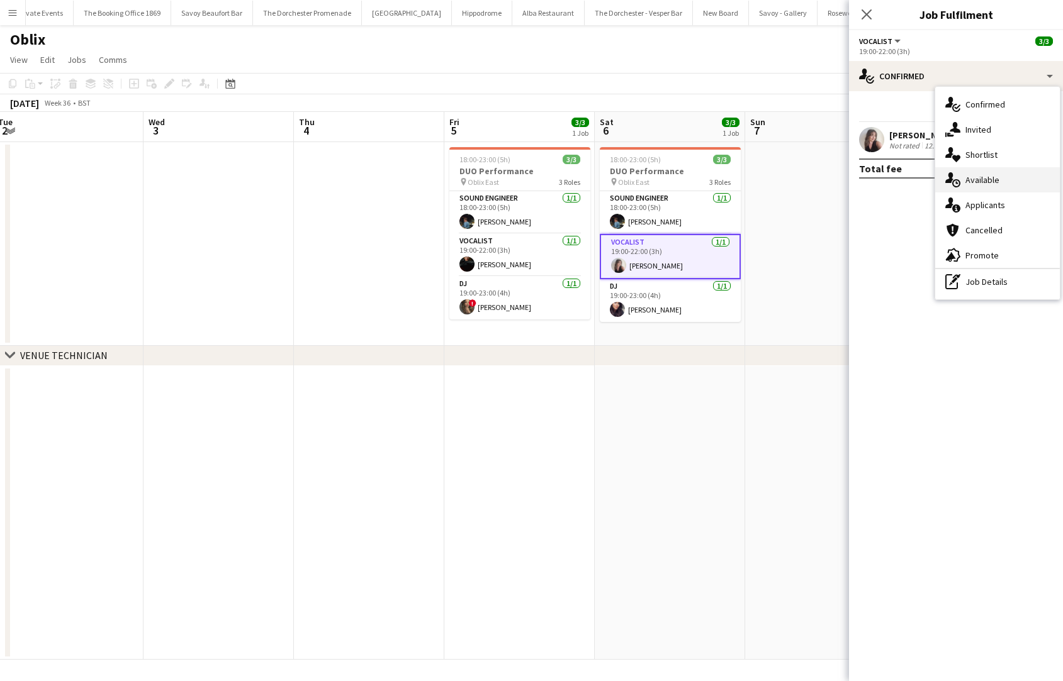
click at [956, 183] on div "single-neutral-actions-upload Available" at bounding box center [997, 179] width 125 height 25
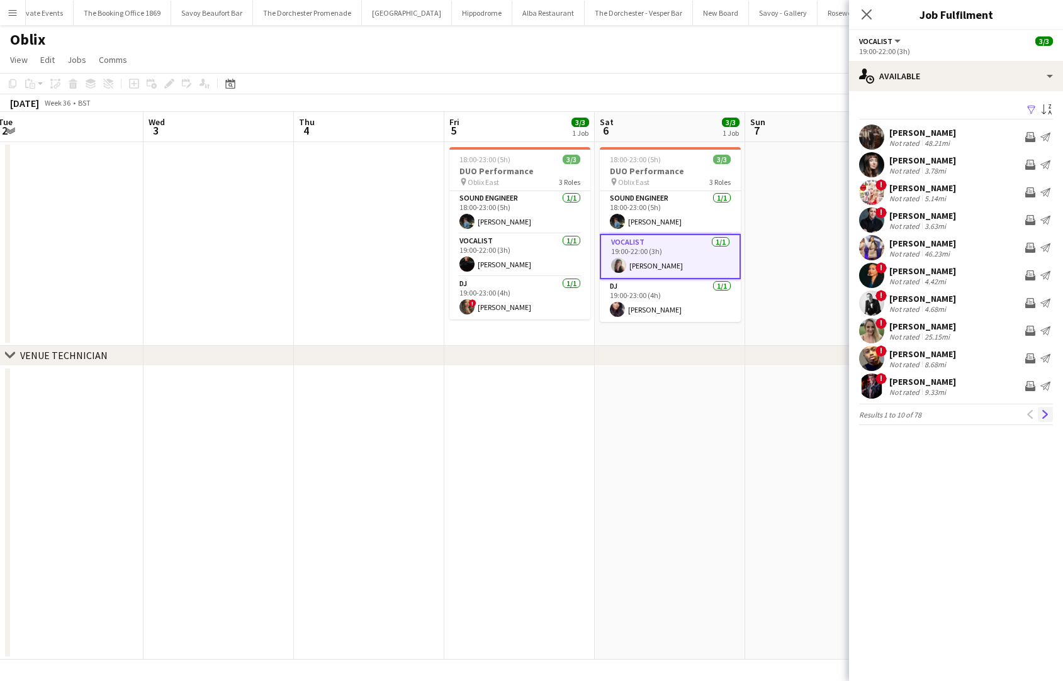
click at [956, 418] on app-icon "Next" at bounding box center [1045, 414] width 9 height 9
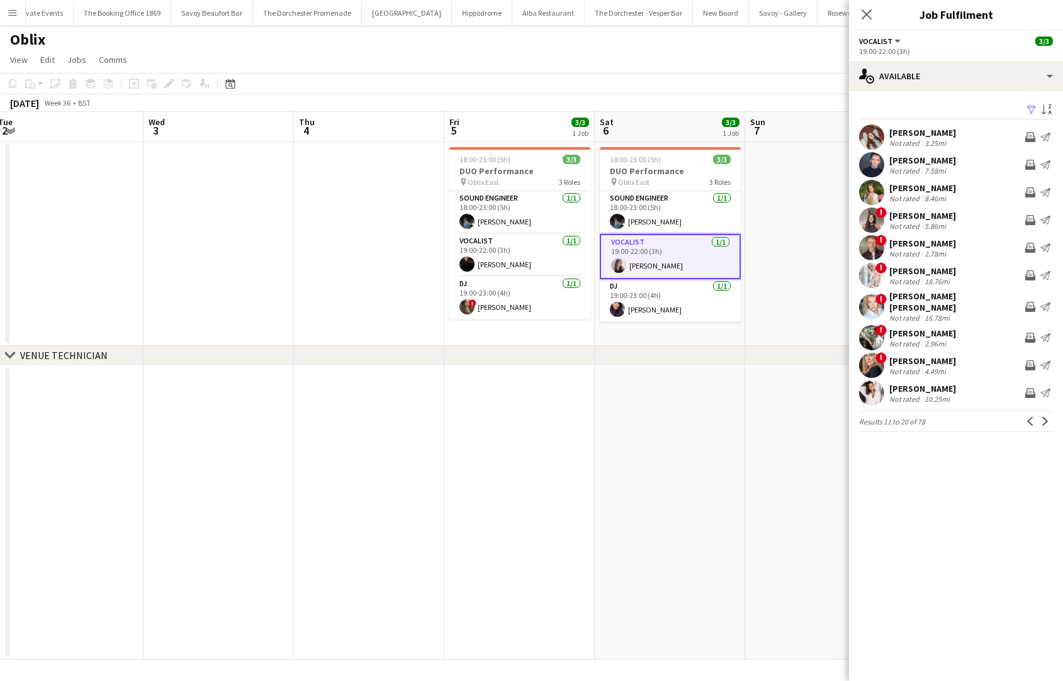
click at [956, 418] on app-icon "Next" at bounding box center [1045, 421] width 9 height 9
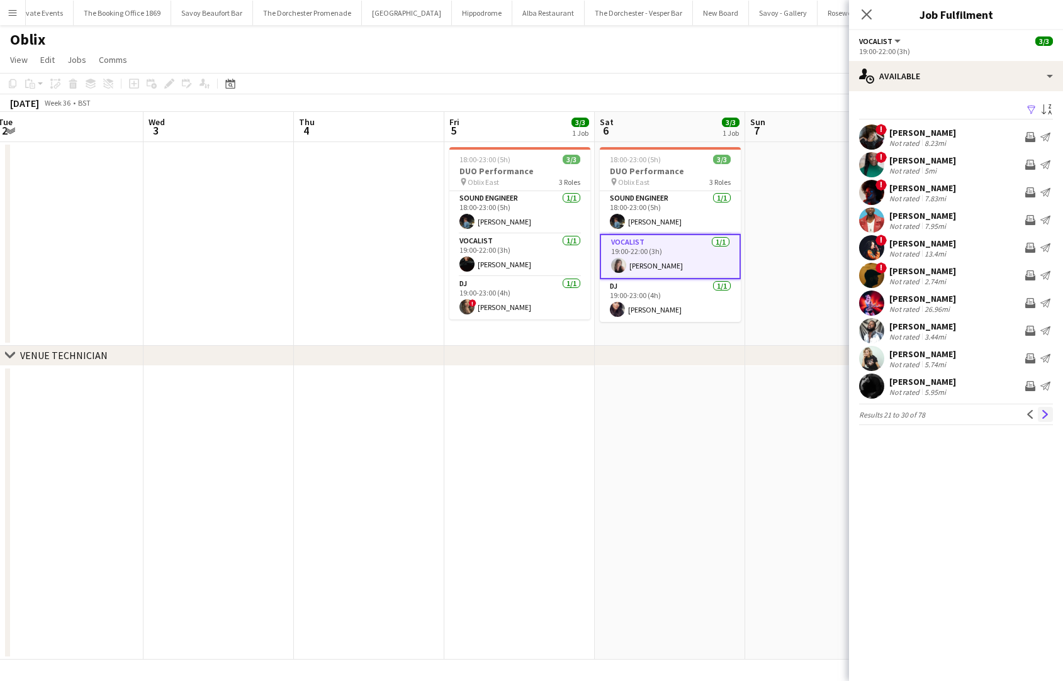
click at [956, 418] on app-icon "Next" at bounding box center [1045, 414] width 9 height 9
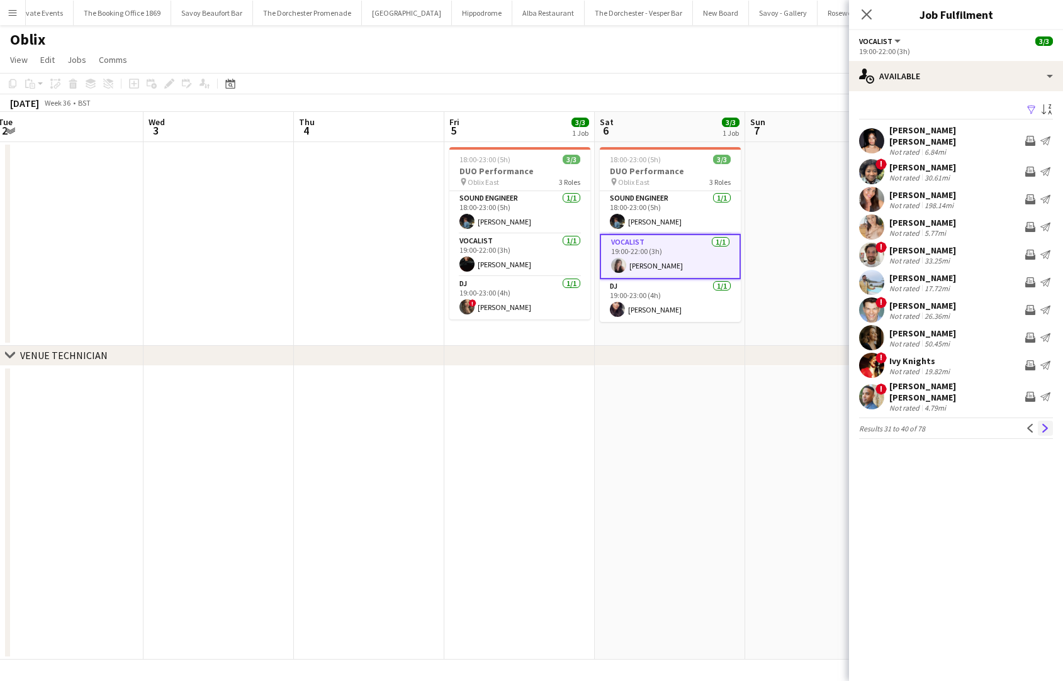
click at [956, 421] on button "Next" at bounding box center [1045, 428] width 15 height 15
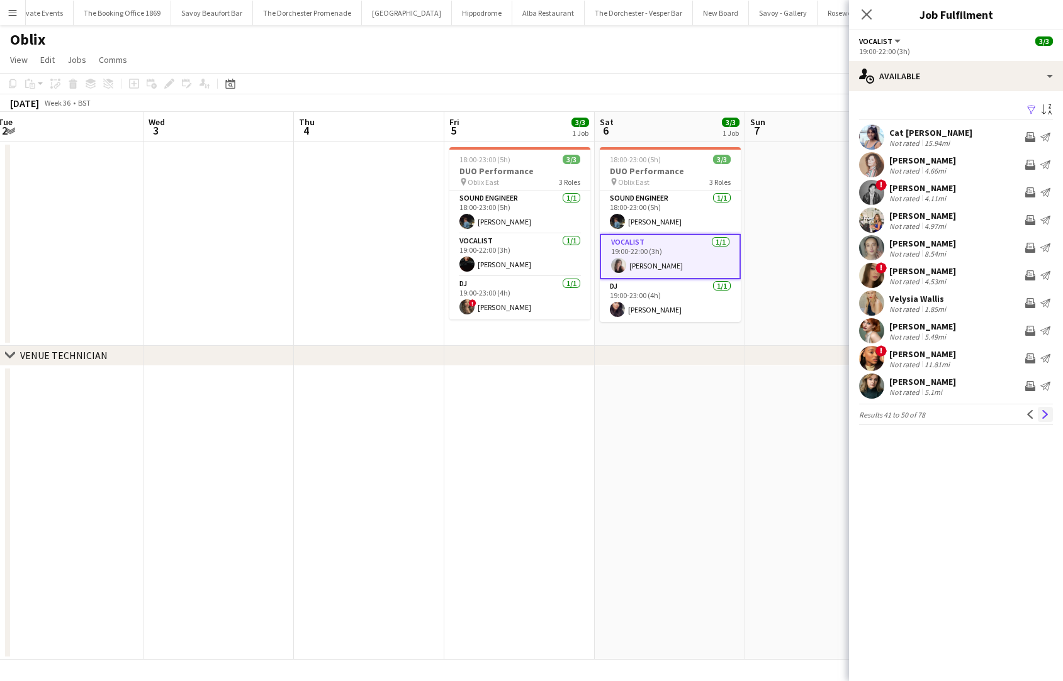
click at [956, 418] on button "Next" at bounding box center [1045, 414] width 15 height 15
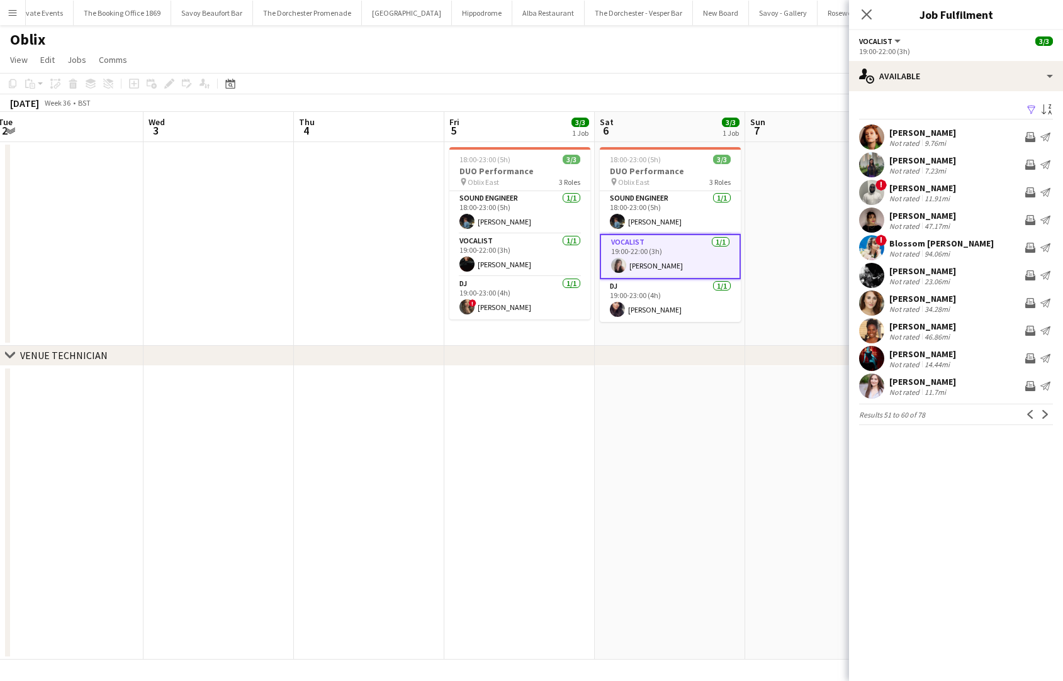
click at [956, 418] on button "Next" at bounding box center [1045, 414] width 15 height 15
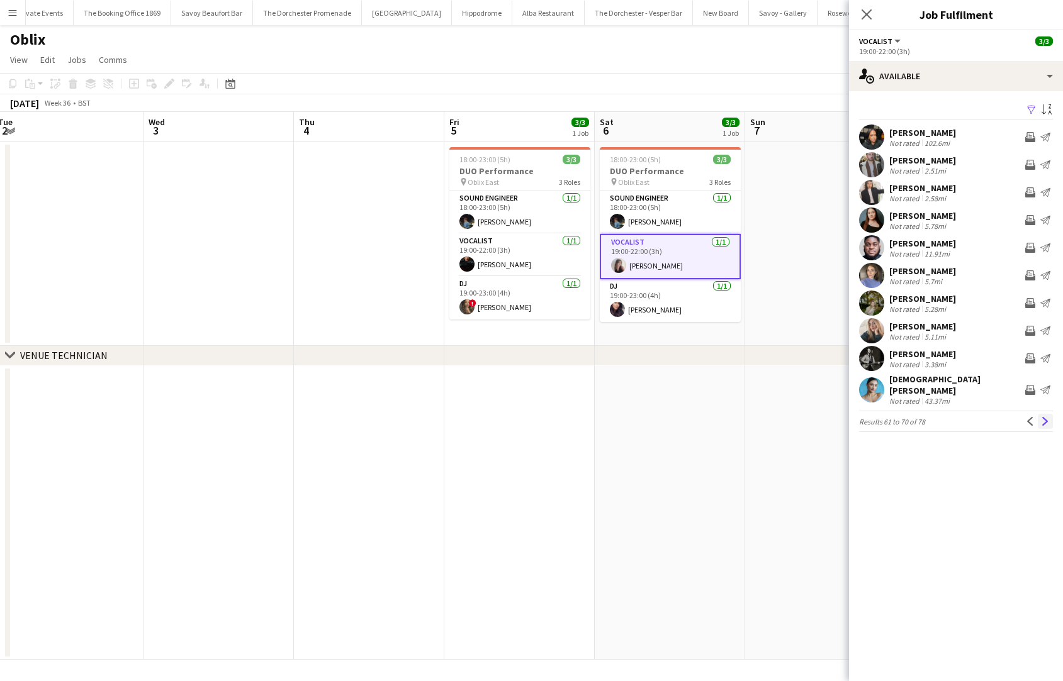
click at [956, 420] on button "Next" at bounding box center [1045, 421] width 15 height 15
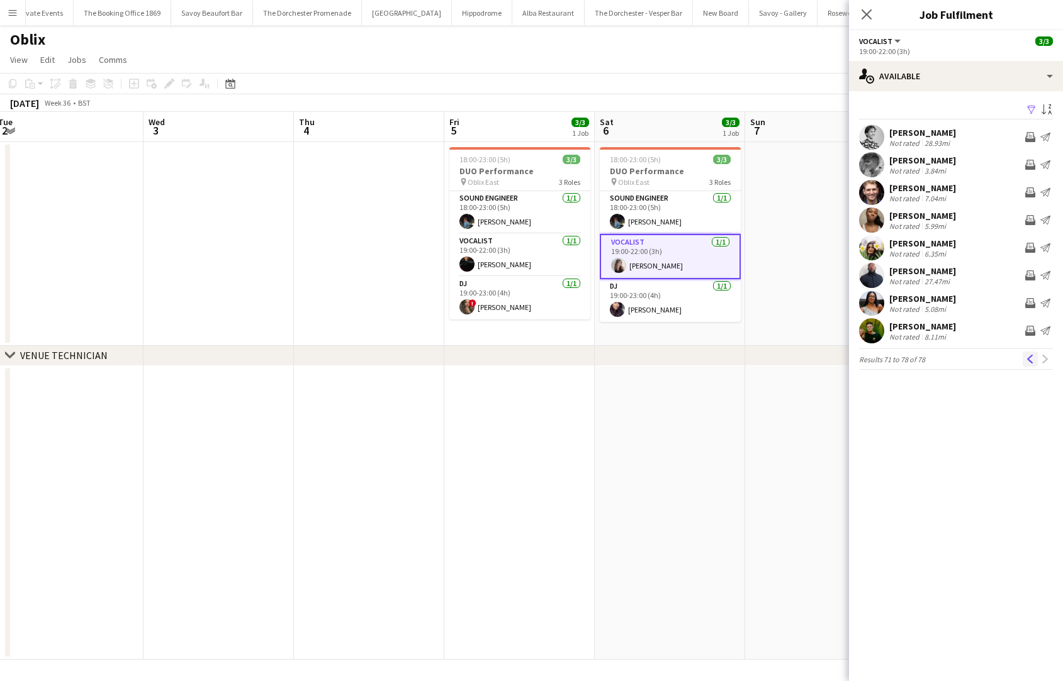
click at [956, 362] on app-icon "Previous" at bounding box center [1030, 359] width 9 height 9
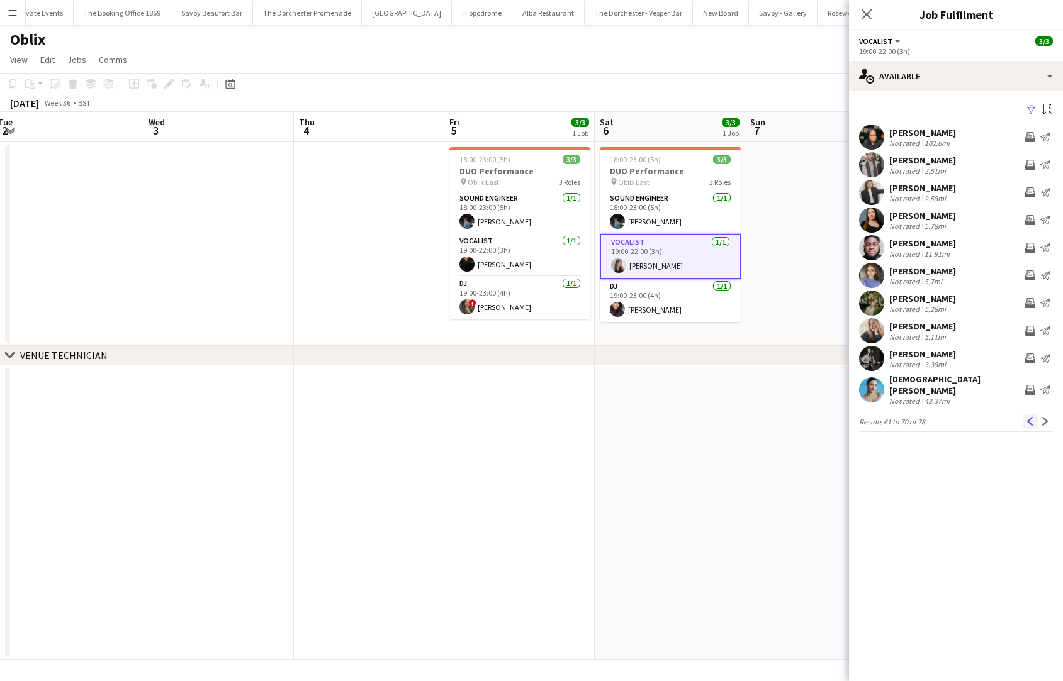
click at [956, 417] on app-icon "Previous" at bounding box center [1030, 421] width 9 height 9
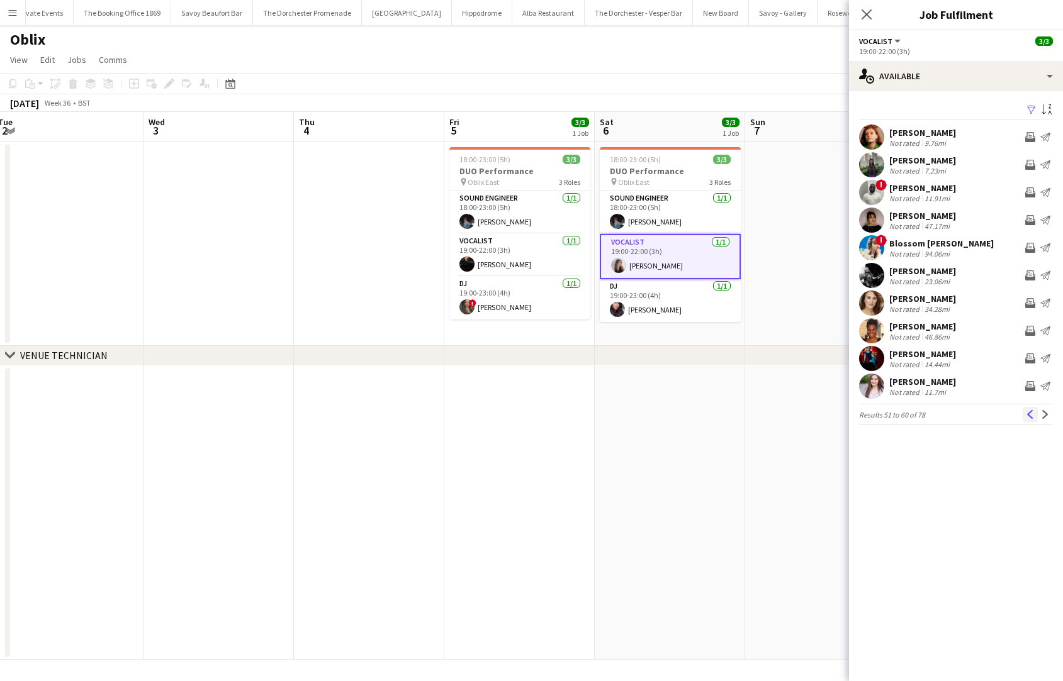
click at [956, 417] on app-icon "Previous" at bounding box center [1030, 414] width 9 height 9
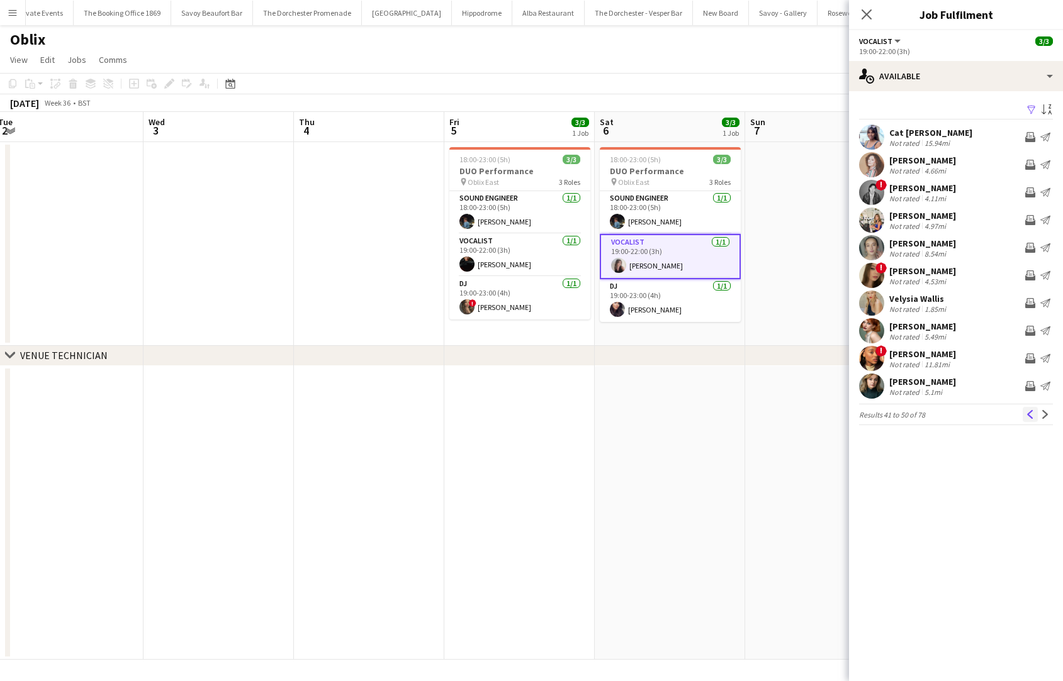
click at [956, 420] on button "Previous" at bounding box center [1029, 414] width 15 height 15
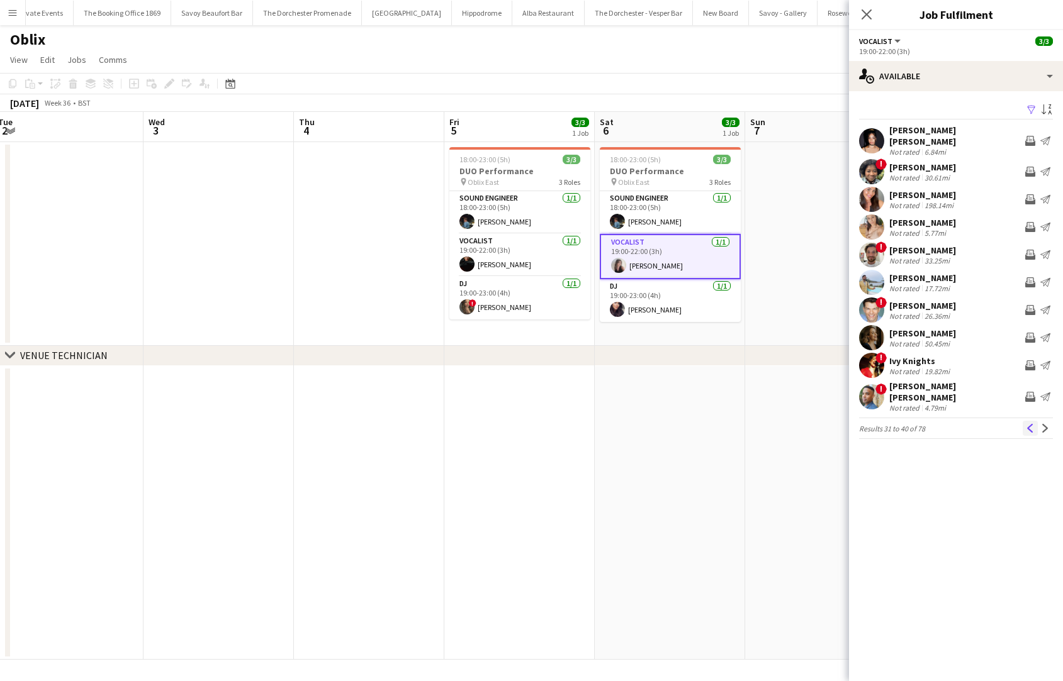
click at [956, 424] on app-icon "Previous" at bounding box center [1030, 428] width 9 height 9
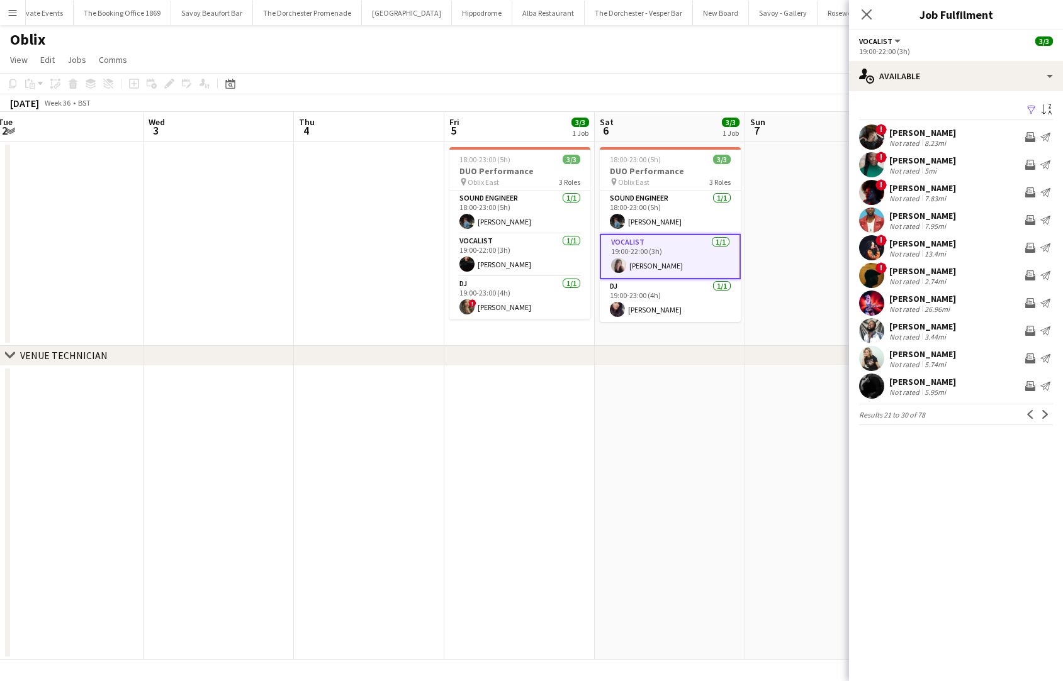
click at [956, 417] on app-icon "Previous" at bounding box center [1030, 414] width 9 height 9
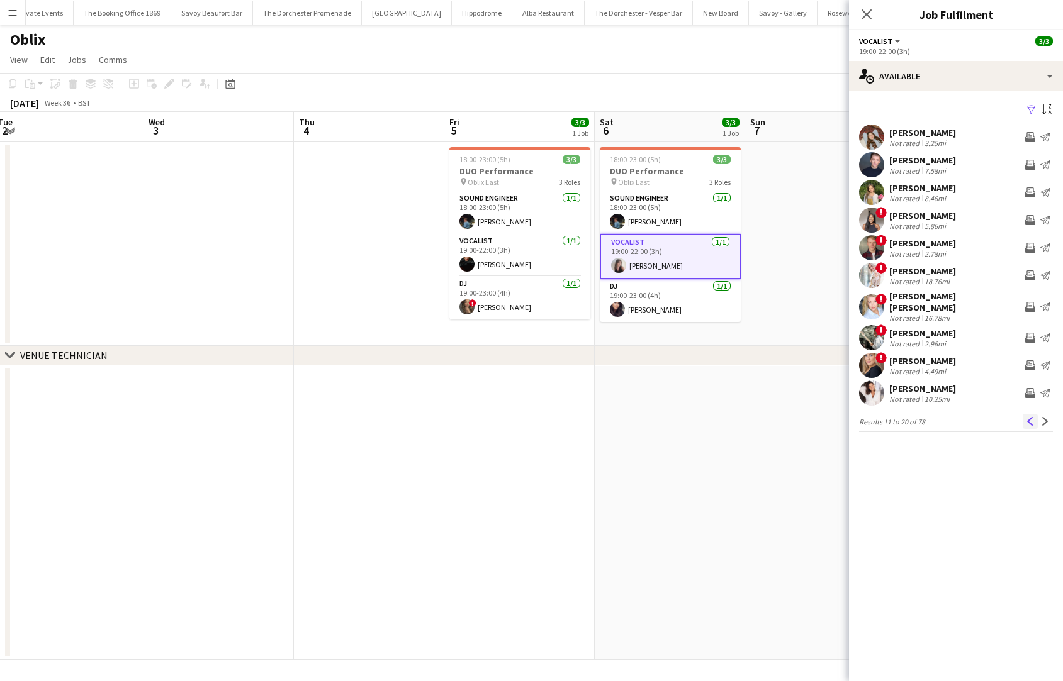
click at [956, 417] on app-icon "Previous" at bounding box center [1030, 421] width 9 height 9
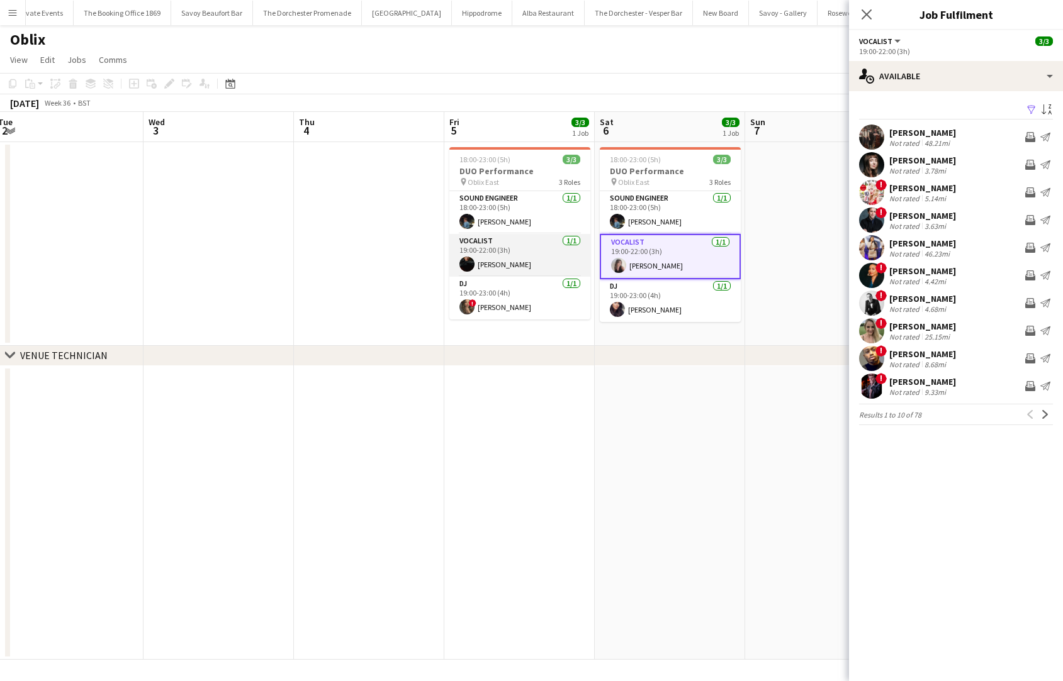
click at [488, 245] on app-card-role "Vocalist [DATE] 19:00-22:00 (3h) [PERSON_NAME]" at bounding box center [519, 255] width 141 height 43
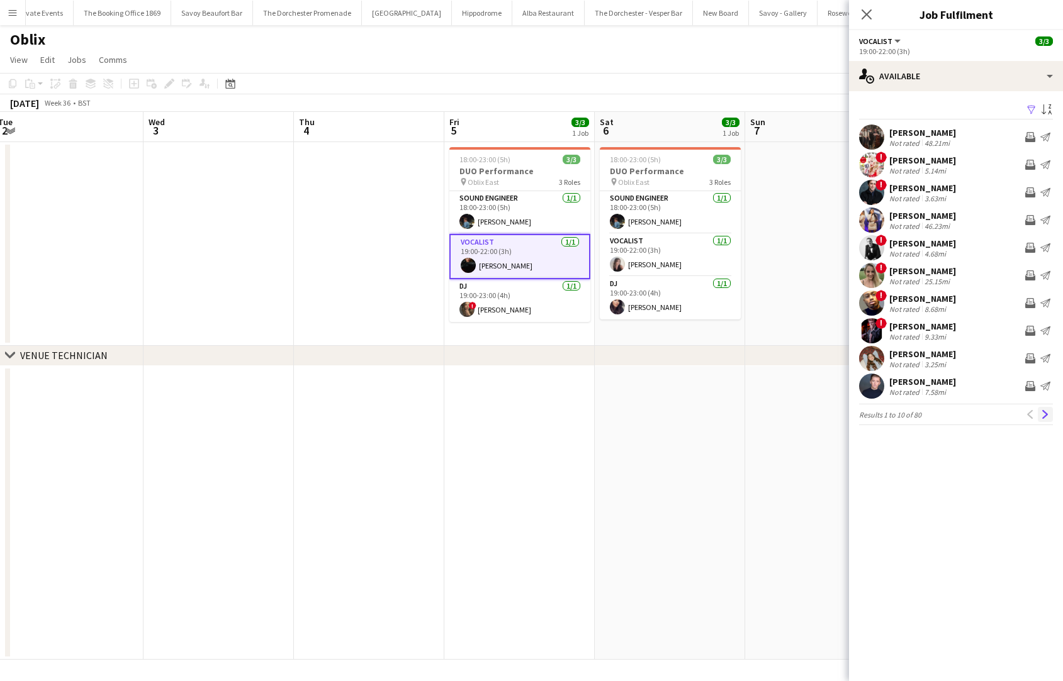
click at [956, 417] on app-icon "Next" at bounding box center [1045, 414] width 9 height 9
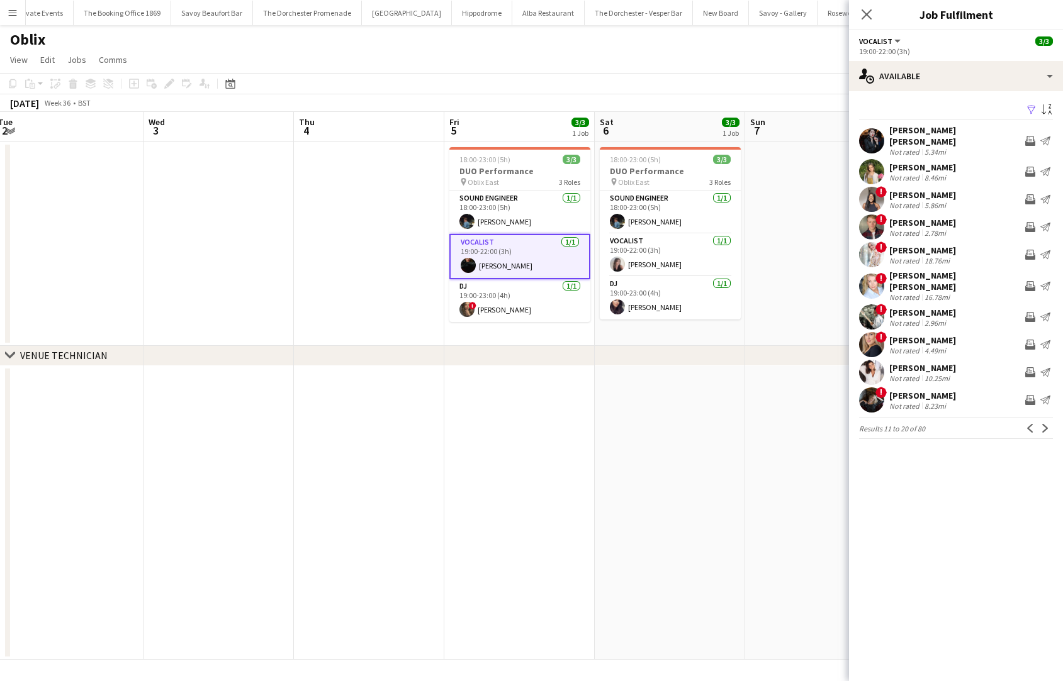
click at [956, 424] on app-icon "Next" at bounding box center [1045, 428] width 9 height 9
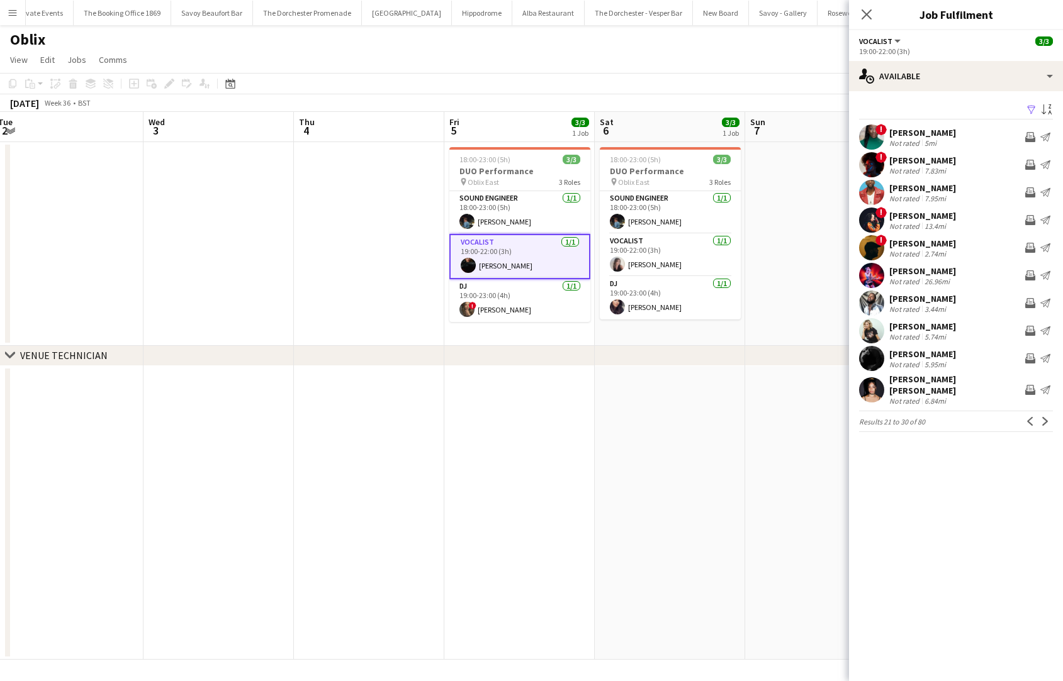
click at [956, 417] on app-icon "Next" at bounding box center [1045, 421] width 9 height 9
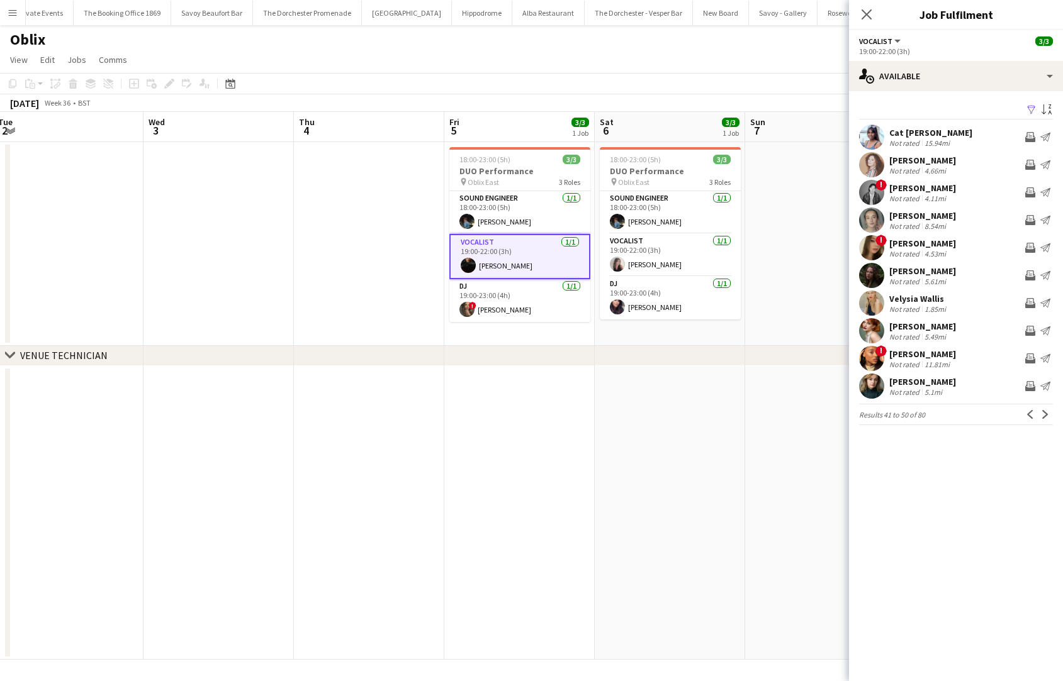
click at [956, 417] on app-icon "Next" at bounding box center [1045, 414] width 9 height 9
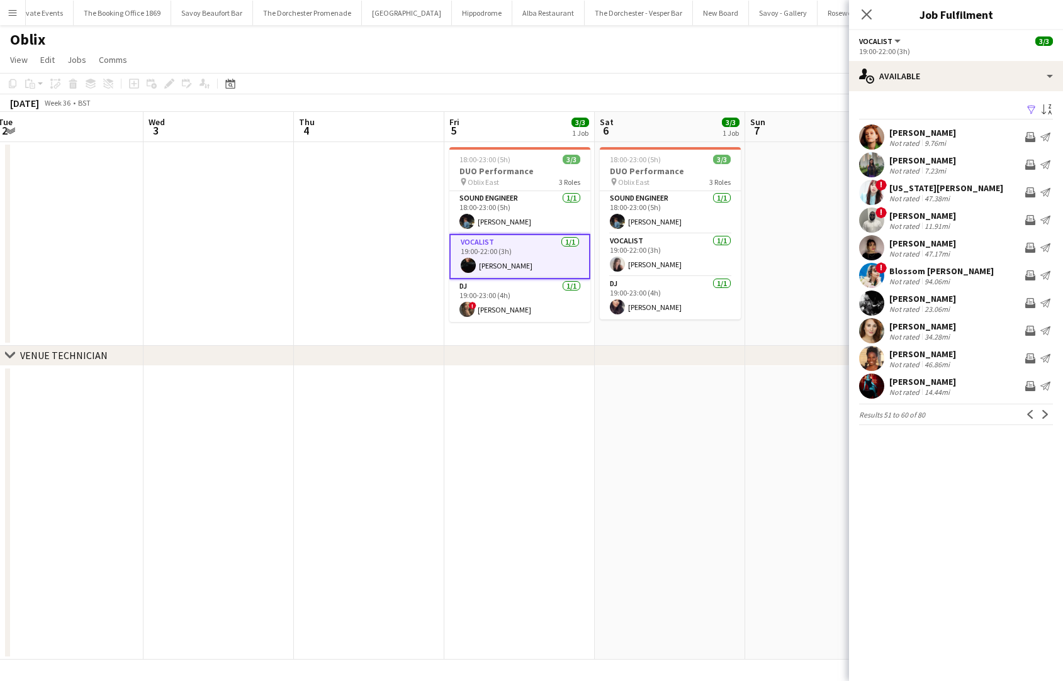
click at [956, 417] on app-icon "Next" at bounding box center [1045, 414] width 9 height 9
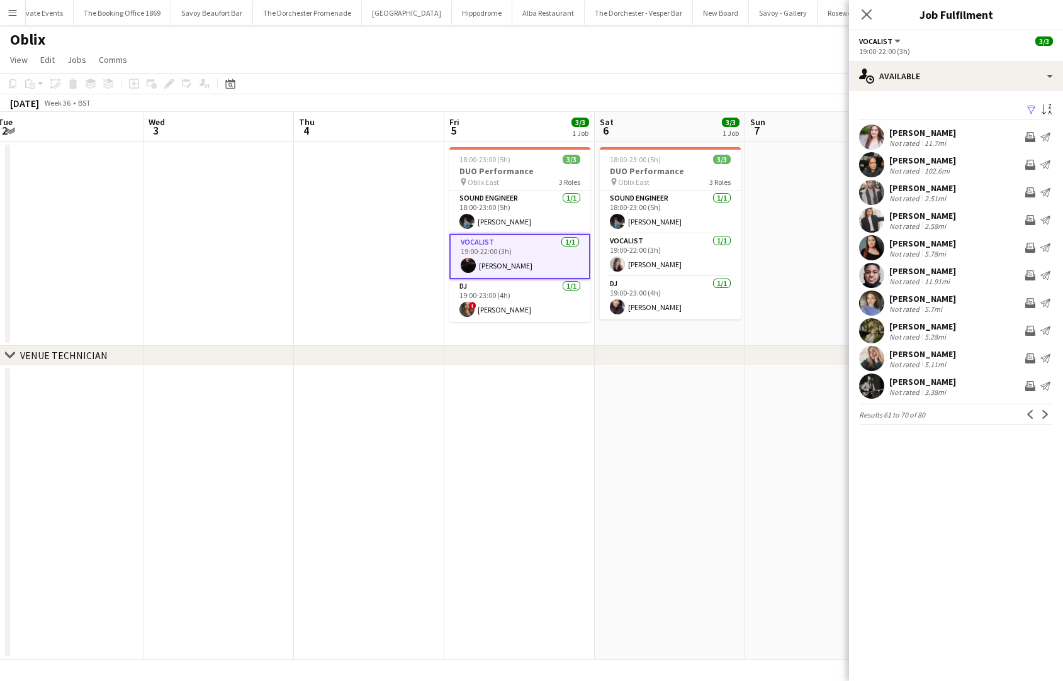
click at [945, 324] on div "[PERSON_NAME]" at bounding box center [922, 326] width 67 height 11
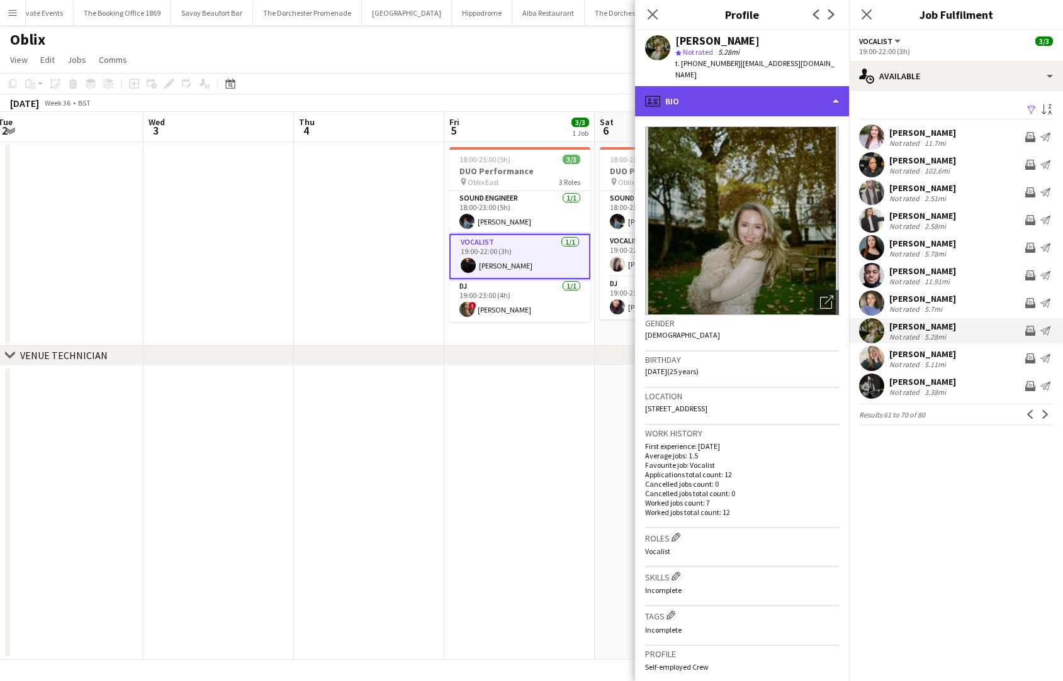
click at [684, 92] on div "profile Bio" at bounding box center [742, 101] width 214 height 30
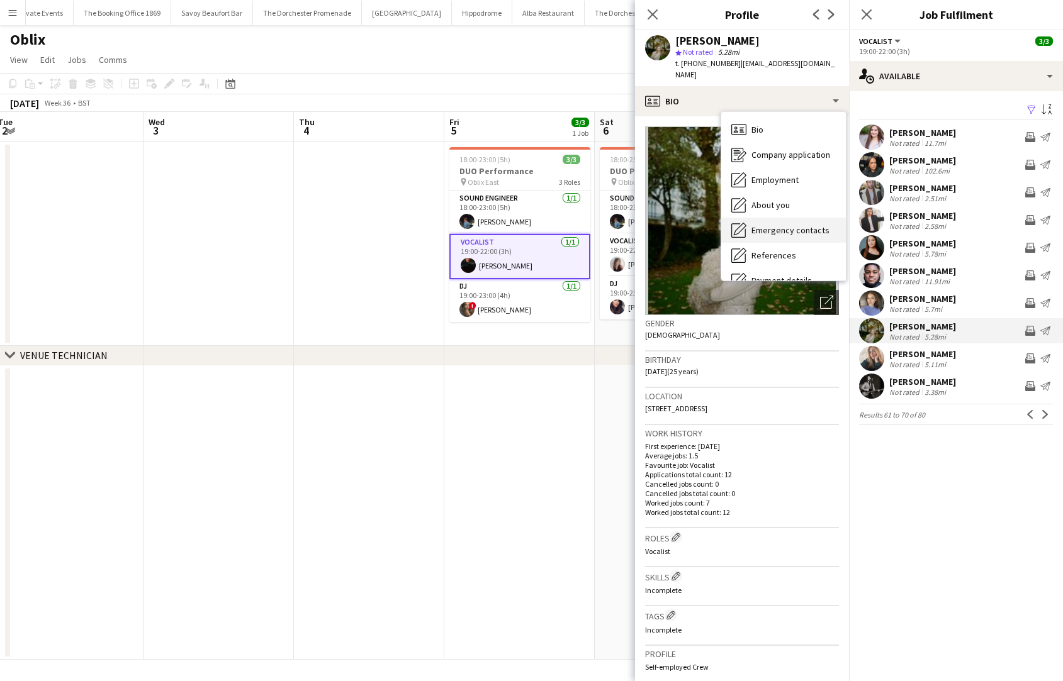
click at [752, 218] on div "Emergency contacts Emergency contacts" at bounding box center [783, 230] width 125 height 25
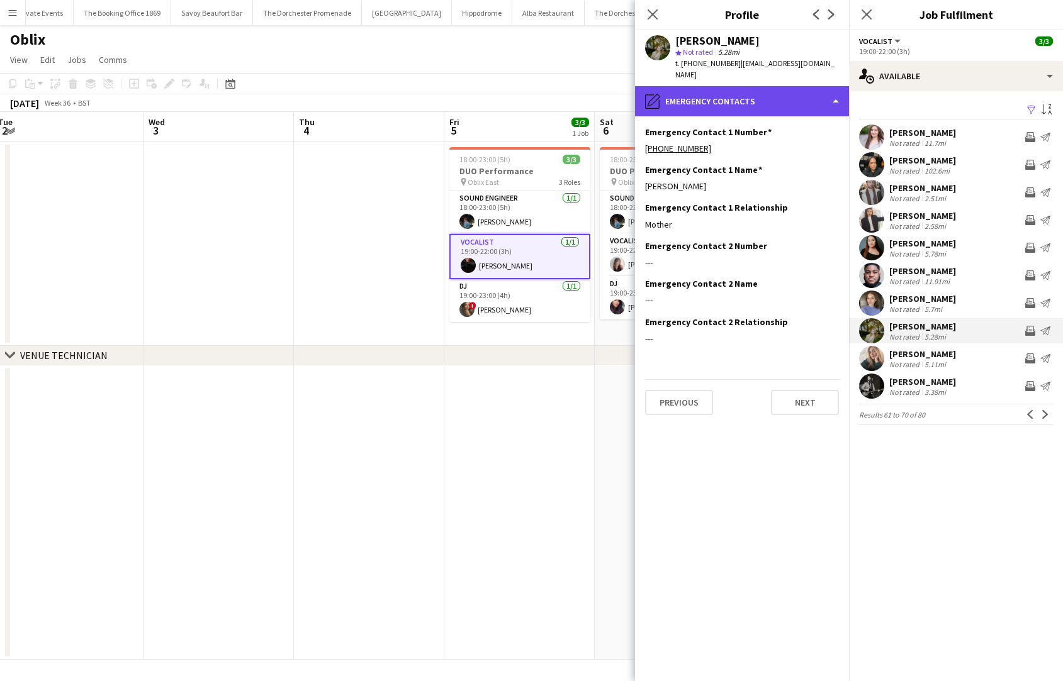
click at [726, 87] on div "pencil4 Emergency contacts" at bounding box center [742, 101] width 214 height 30
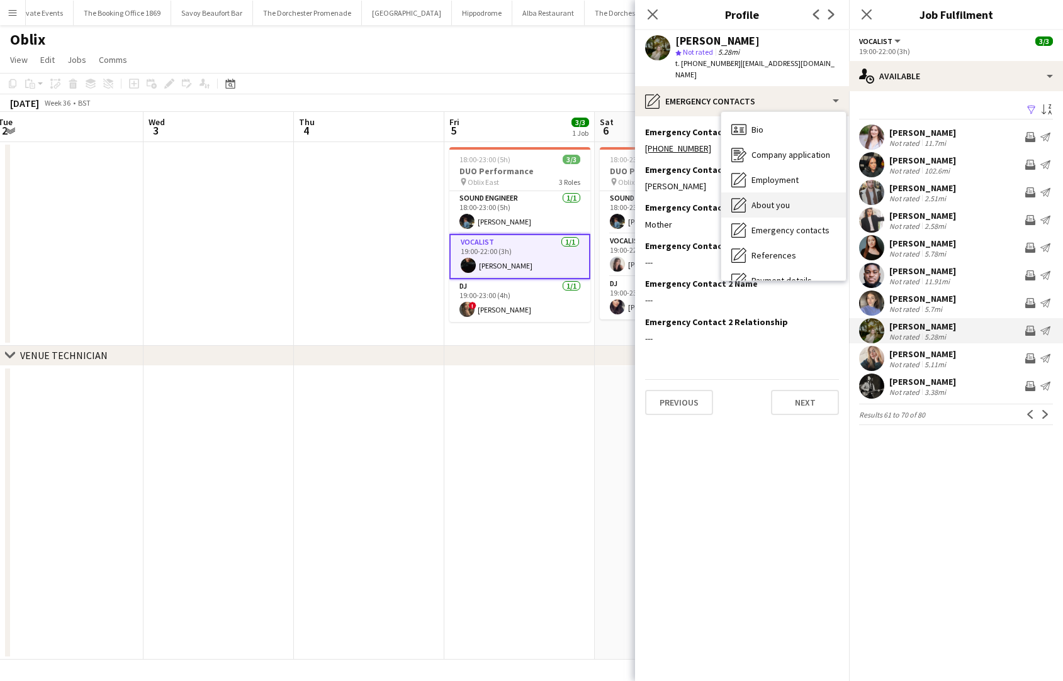
click at [758, 199] on div "About you About you" at bounding box center [783, 205] width 125 height 25
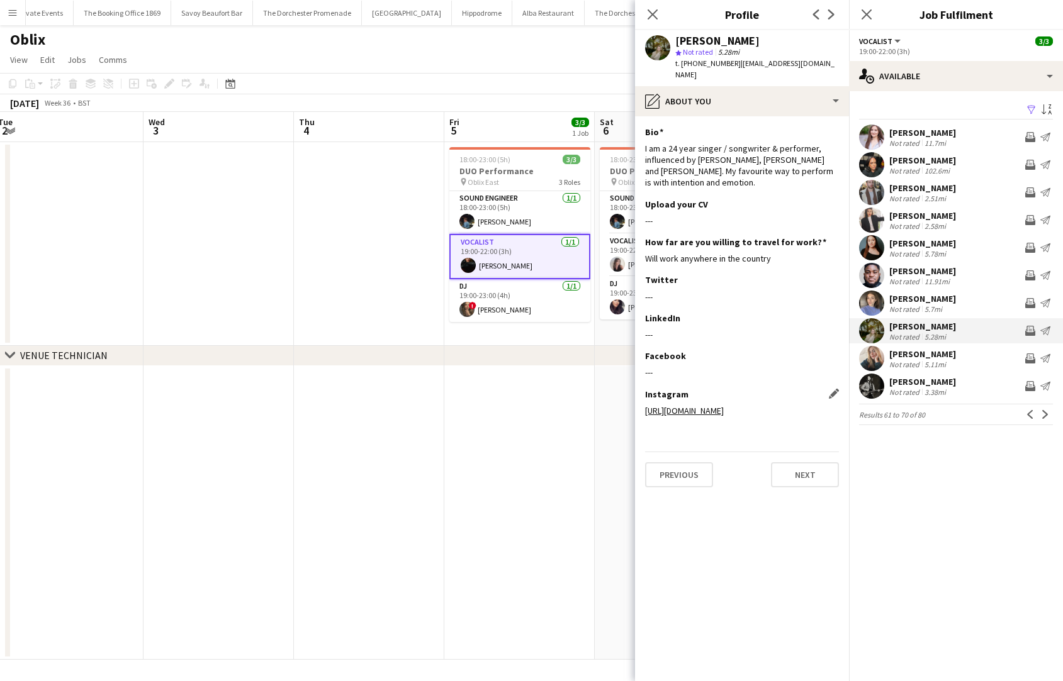
click at [690, 405] on link "[URL][DOMAIN_NAME]" at bounding box center [684, 410] width 79 height 11
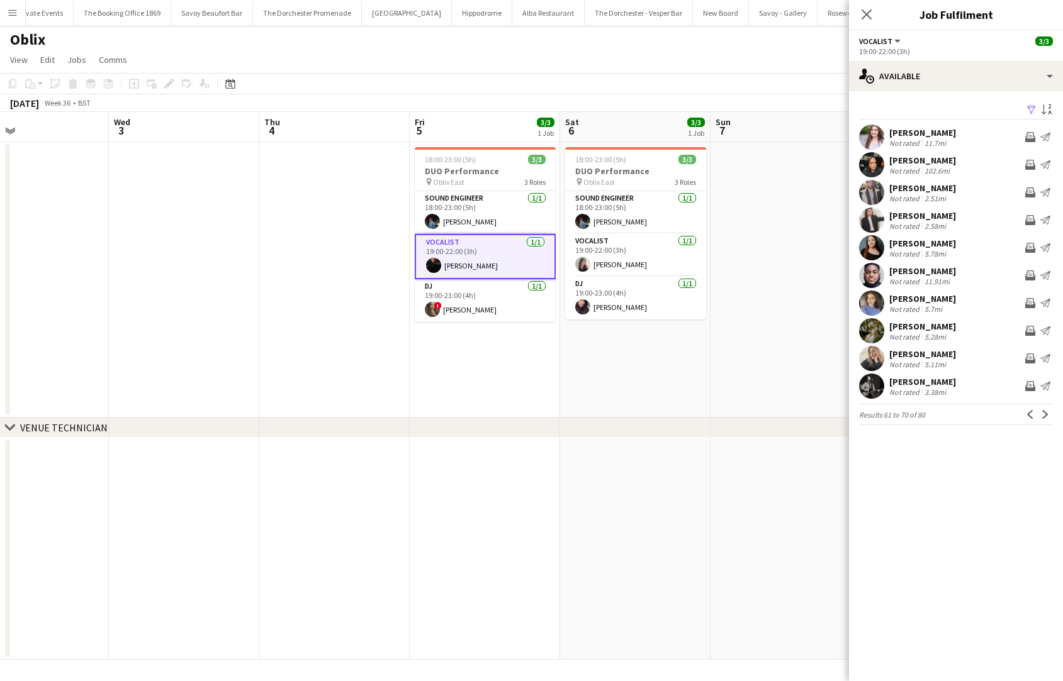
scroll to position [0, 342]
click at [605, 353] on app-date-cell "18:00-23:00 (5h) 3/3 DUO Performance pin Oblix East 3 Roles Sound Engineer [DAT…" at bounding box center [636, 280] width 150 height 276
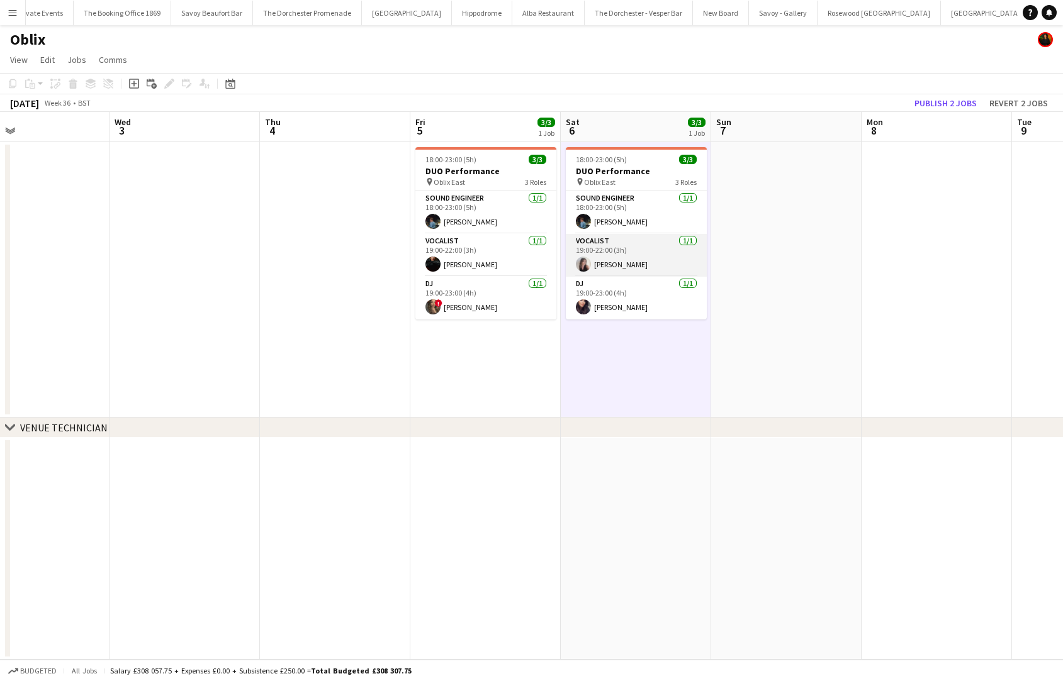
click at [625, 267] on app-card-role "Vocalist [DATE] 19:00-22:00 (3h) [PERSON_NAME]" at bounding box center [636, 255] width 141 height 43
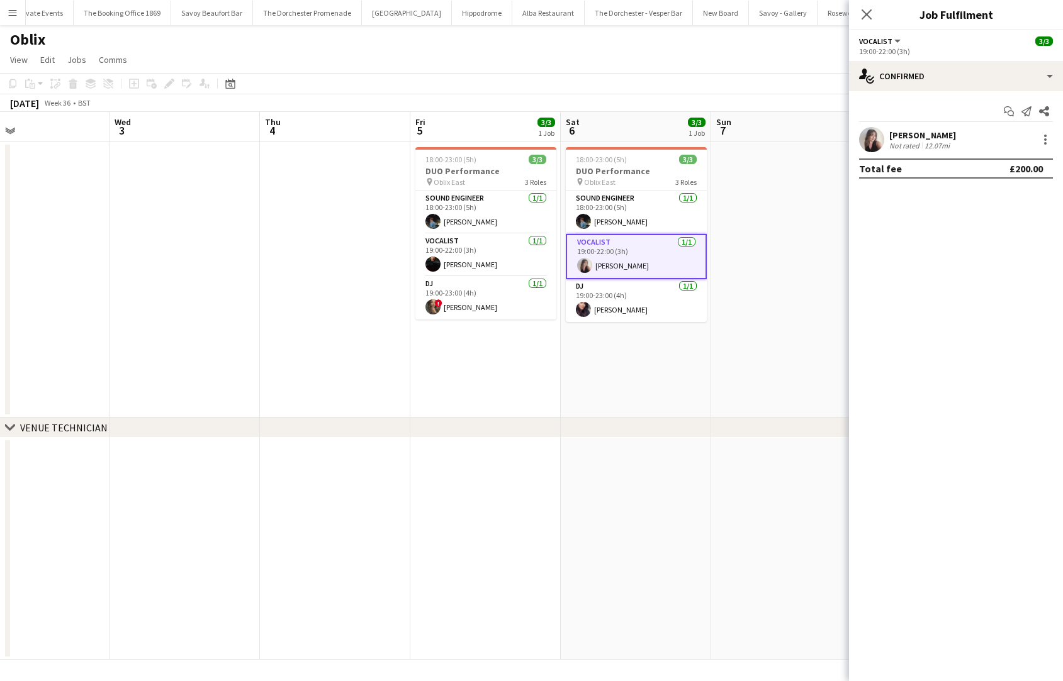
click at [650, 372] on app-date-cell "18:00-23:00 (5h) 3/3 DUO Performance pin Oblix East 3 Roles Sound Engineer [DAT…" at bounding box center [636, 280] width 150 height 276
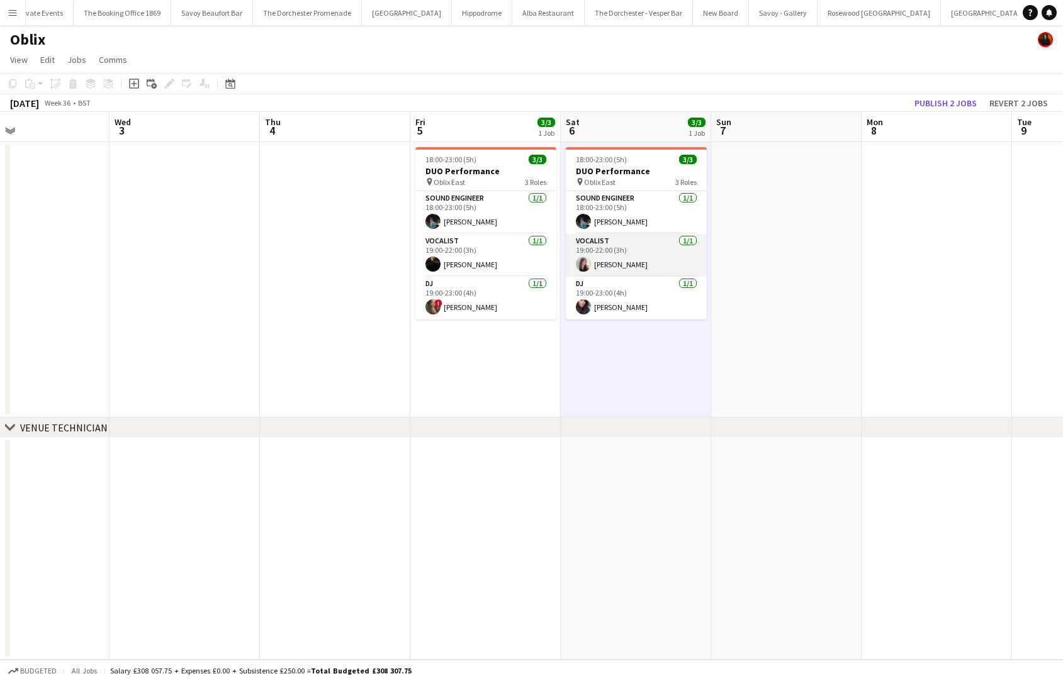
click at [640, 261] on app-card-role "Vocalist [DATE] 19:00-22:00 (3h) [PERSON_NAME]" at bounding box center [636, 255] width 141 height 43
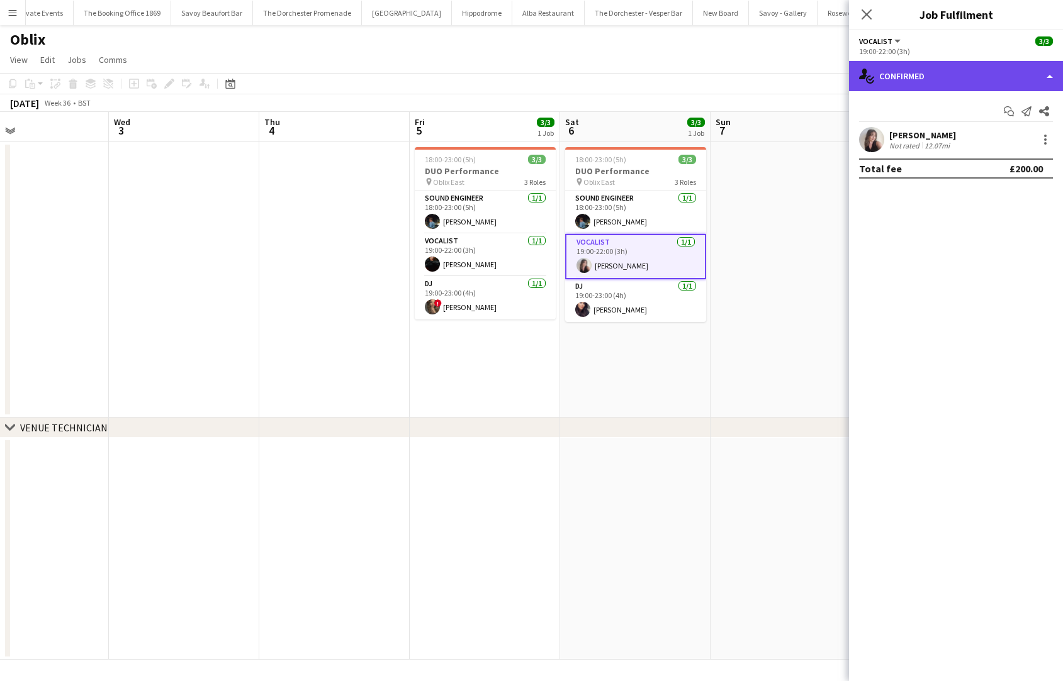
click at [956, 73] on div "single-neutral-actions-check-2 Confirmed" at bounding box center [956, 76] width 214 height 30
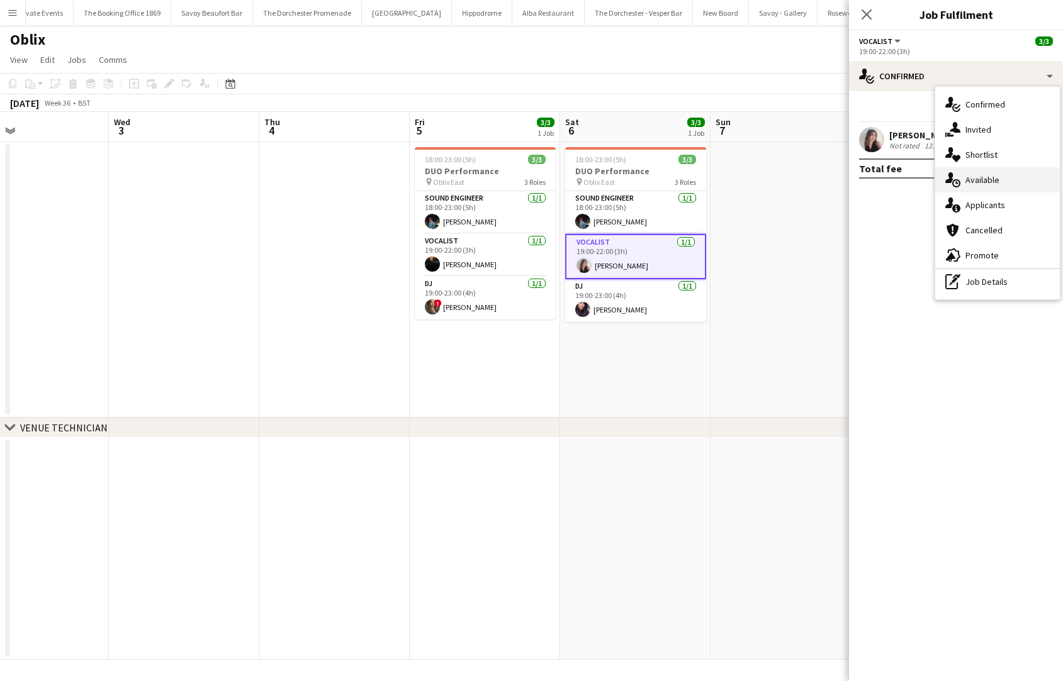
click at [956, 177] on div "single-neutral-actions-upload Available" at bounding box center [997, 179] width 125 height 25
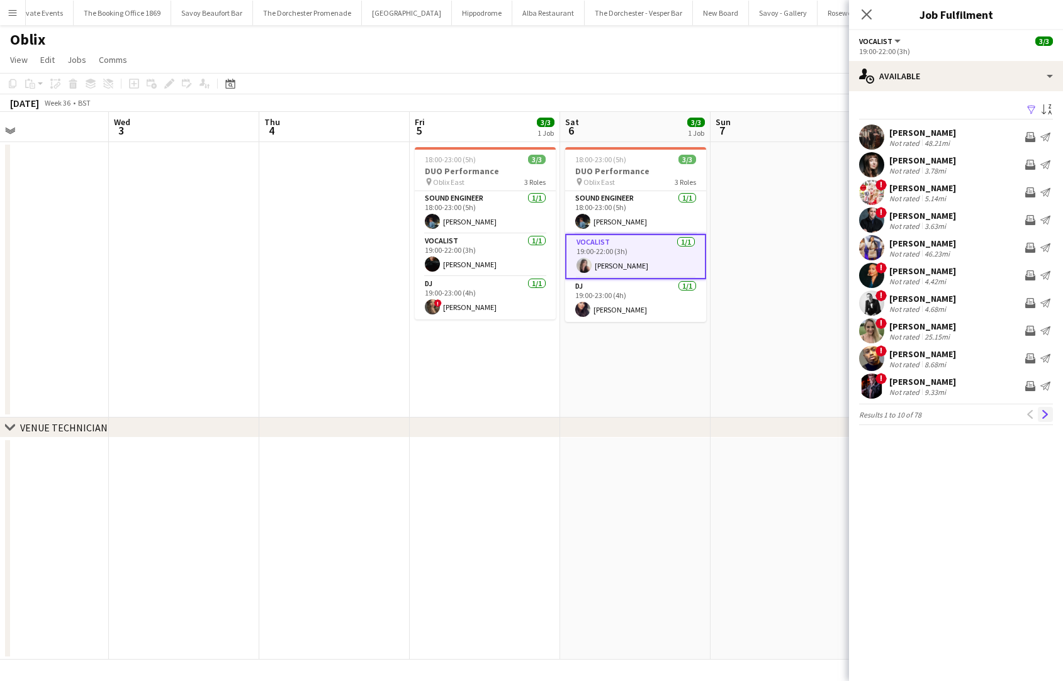
click at [956, 420] on button "Next" at bounding box center [1045, 414] width 15 height 15
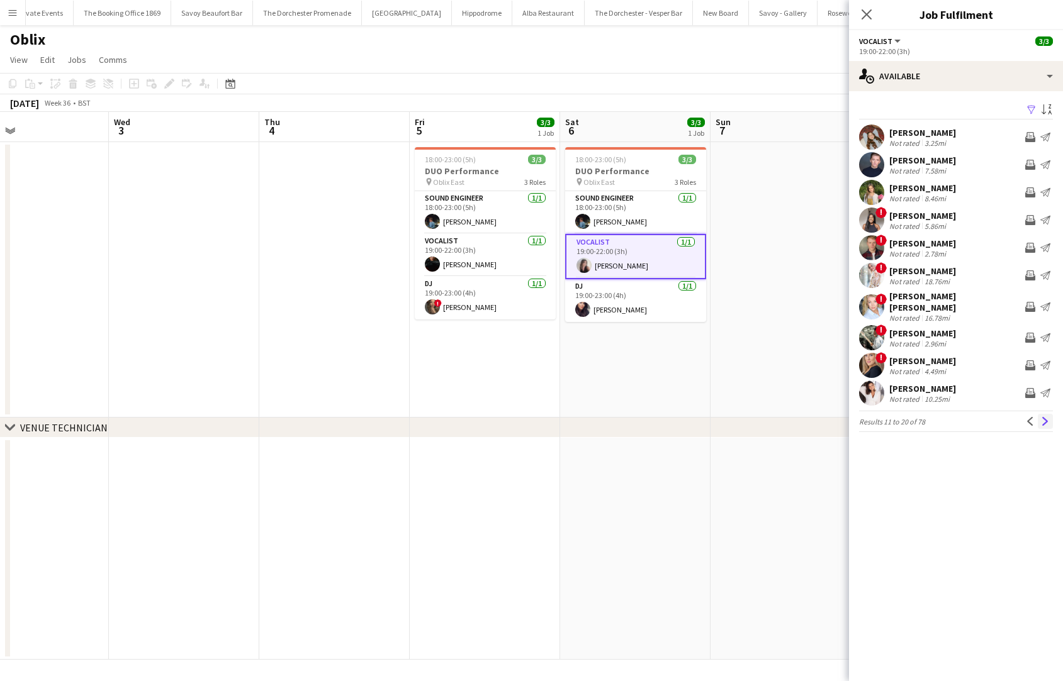
click at [956, 417] on app-icon "Next" at bounding box center [1045, 421] width 9 height 9
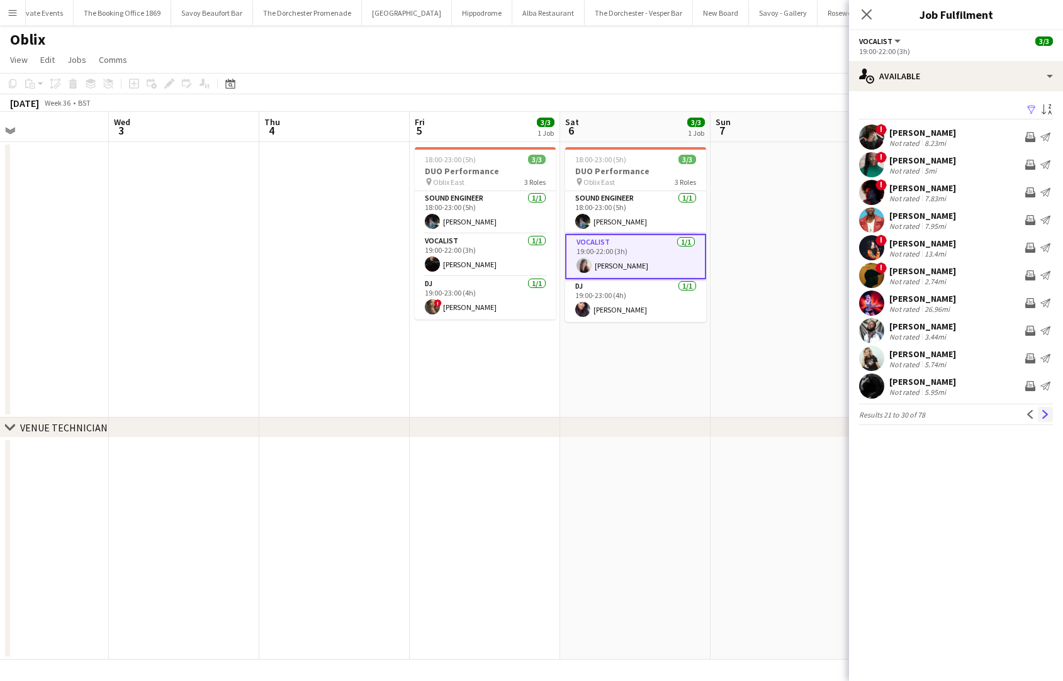
click at [956, 417] on app-icon "Next" at bounding box center [1045, 414] width 9 height 9
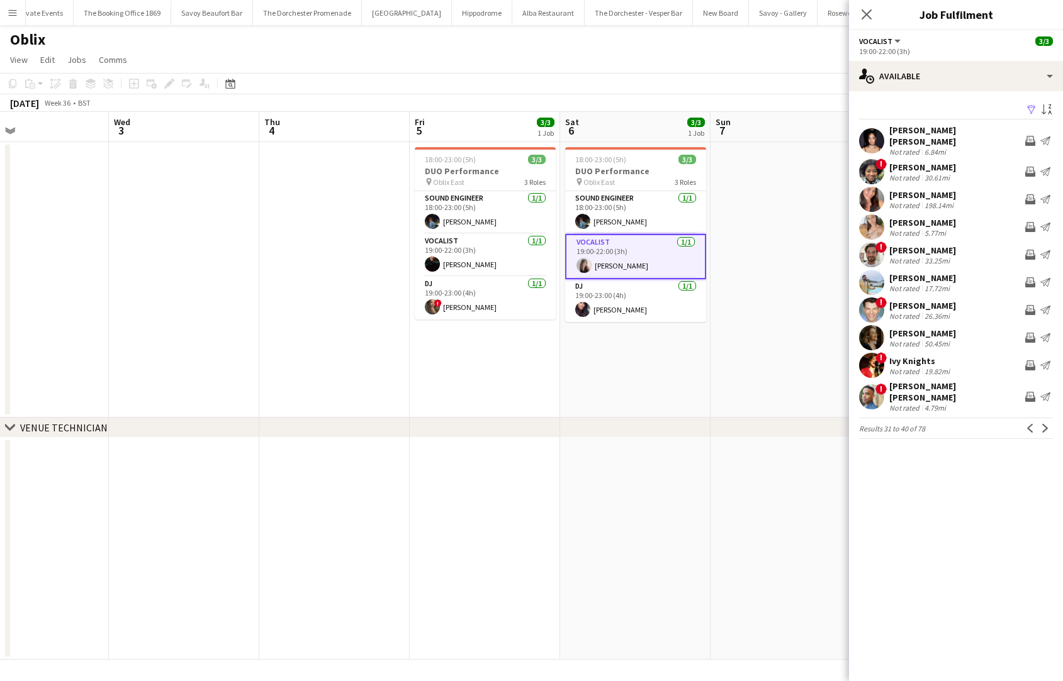
click at [956, 424] on app-icon "Next" at bounding box center [1045, 428] width 9 height 9
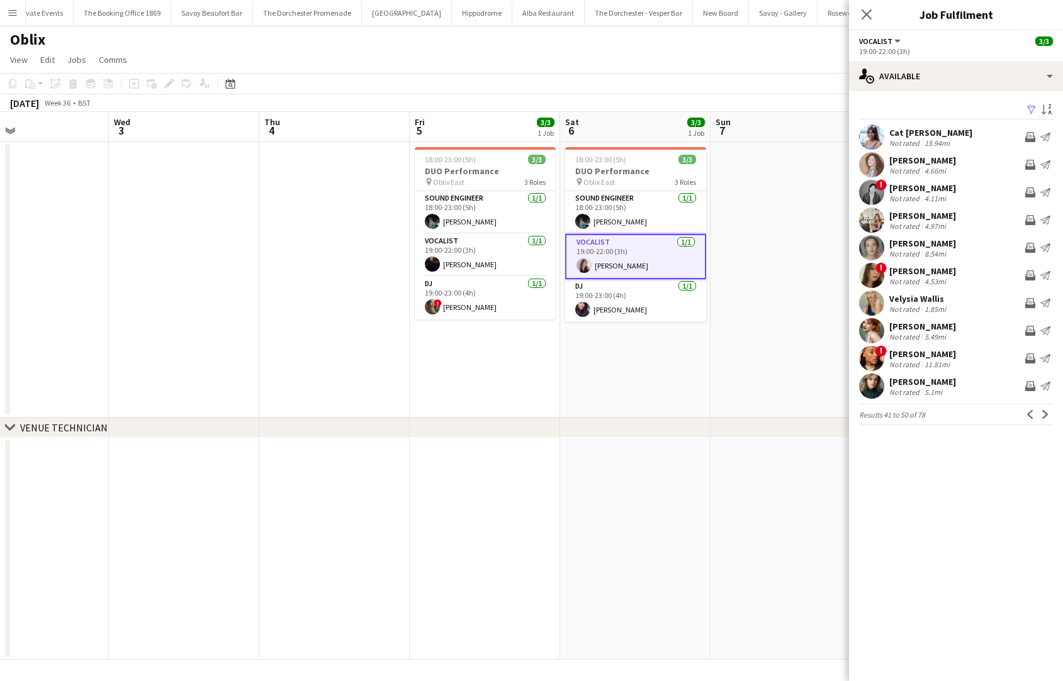
click at [956, 417] on app-icon "Next" at bounding box center [1045, 414] width 9 height 9
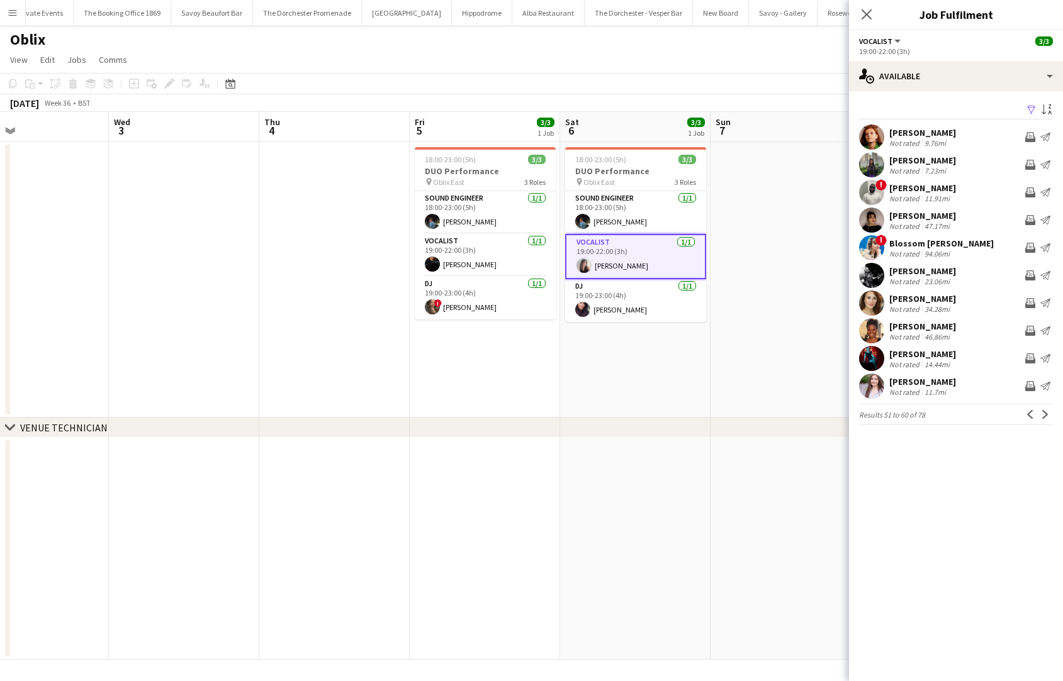
click at [956, 417] on app-icon "Next" at bounding box center [1045, 414] width 9 height 9
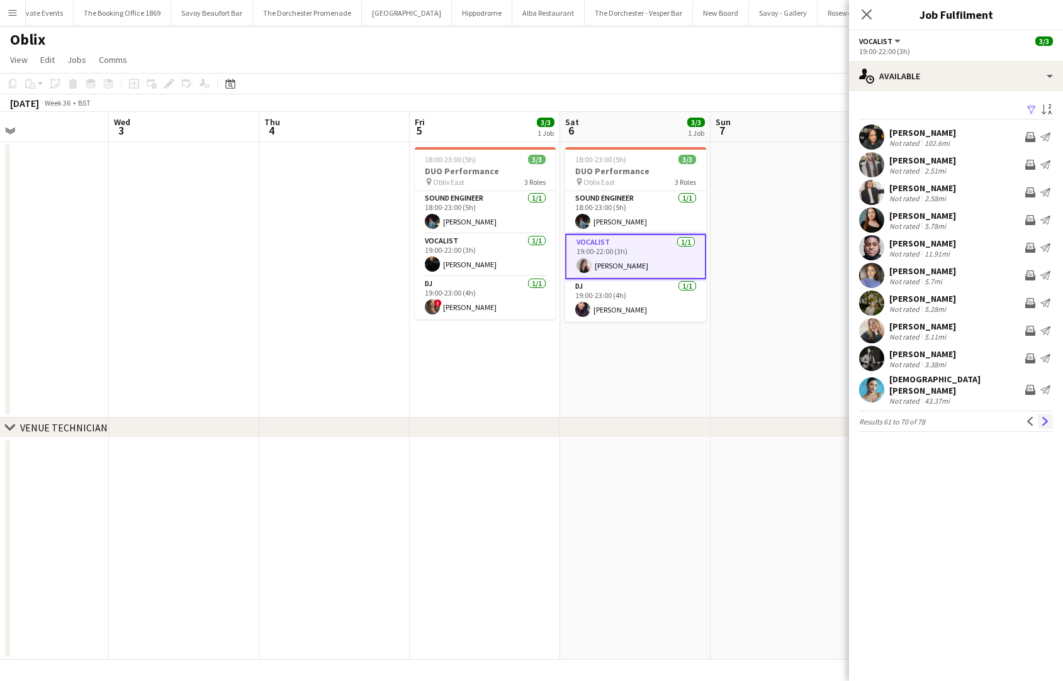
click at [956, 418] on app-icon "Next" at bounding box center [1045, 421] width 9 height 9
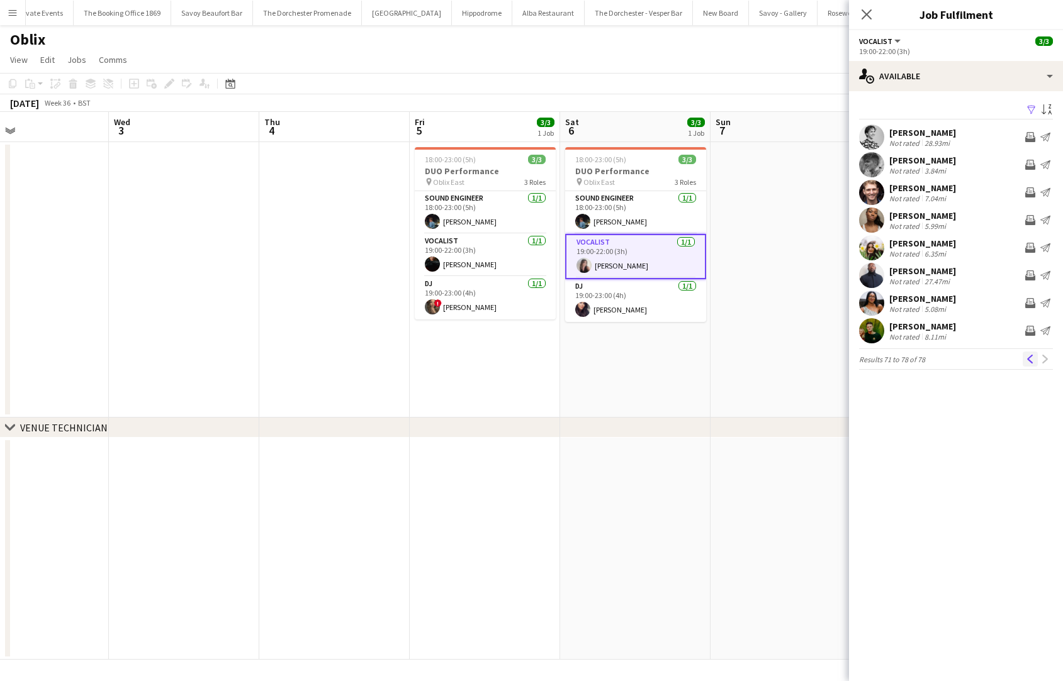
click at [956, 364] on button "Previous" at bounding box center [1029, 359] width 15 height 15
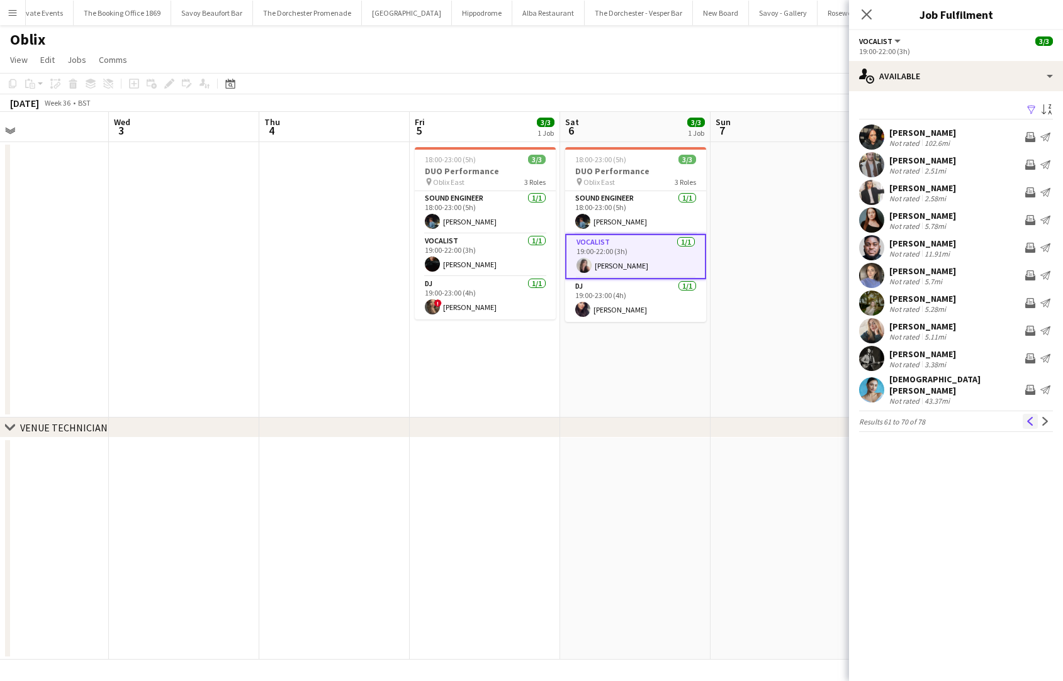
click at [956, 417] on app-icon "Previous" at bounding box center [1030, 421] width 9 height 9
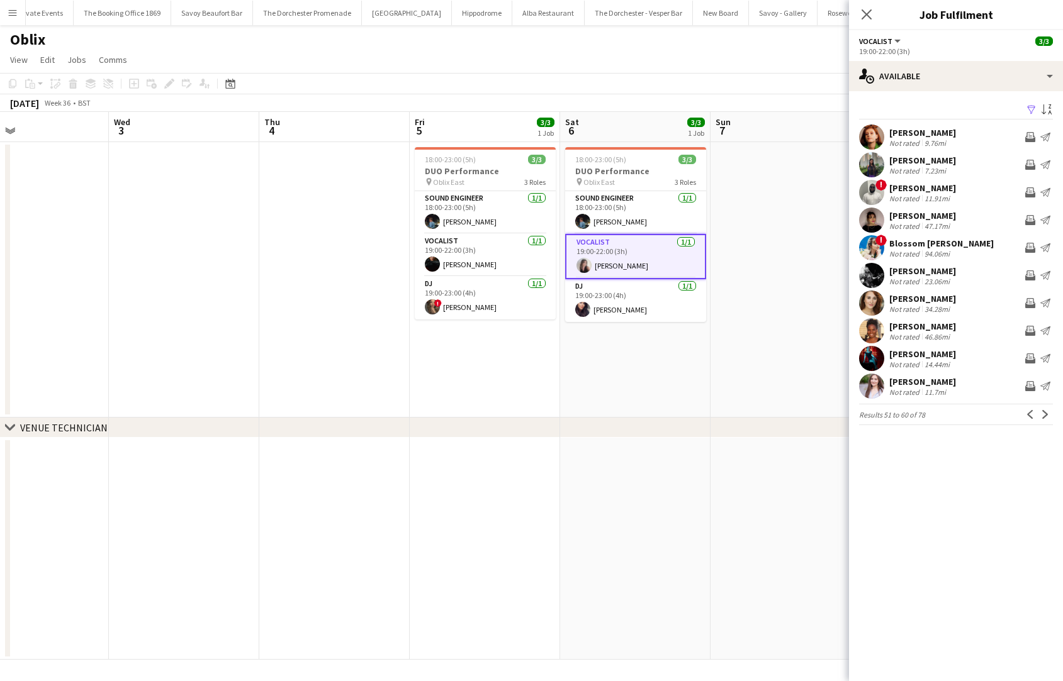
click at [899, 130] on div "[PERSON_NAME]" at bounding box center [922, 132] width 67 height 11
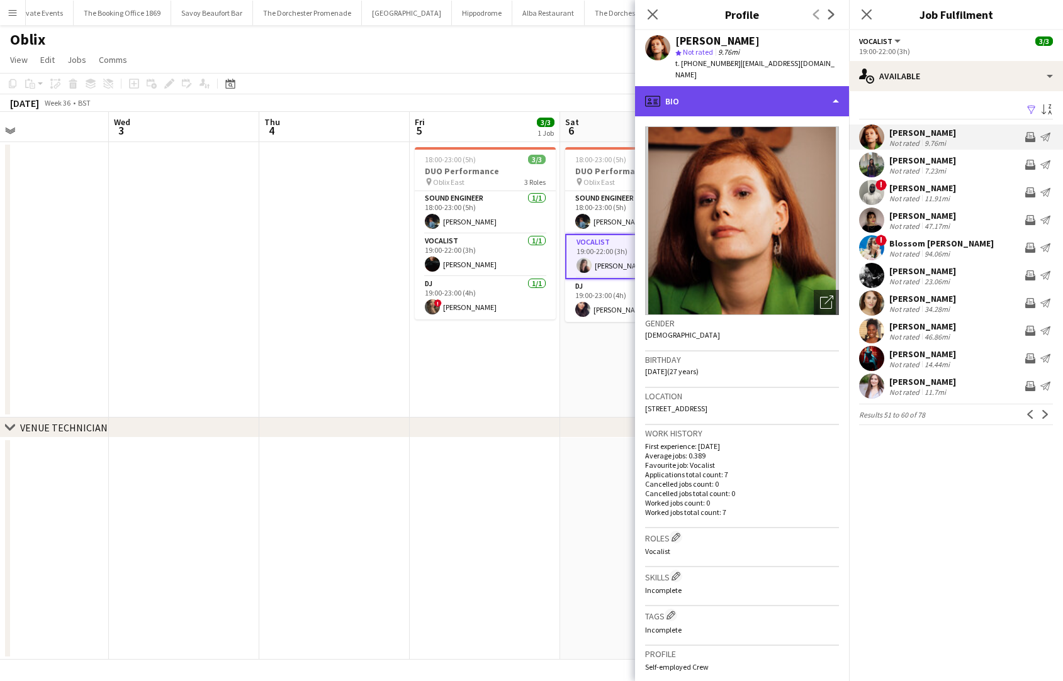
click at [703, 89] on div "profile Bio" at bounding box center [742, 101] width 214 height 30
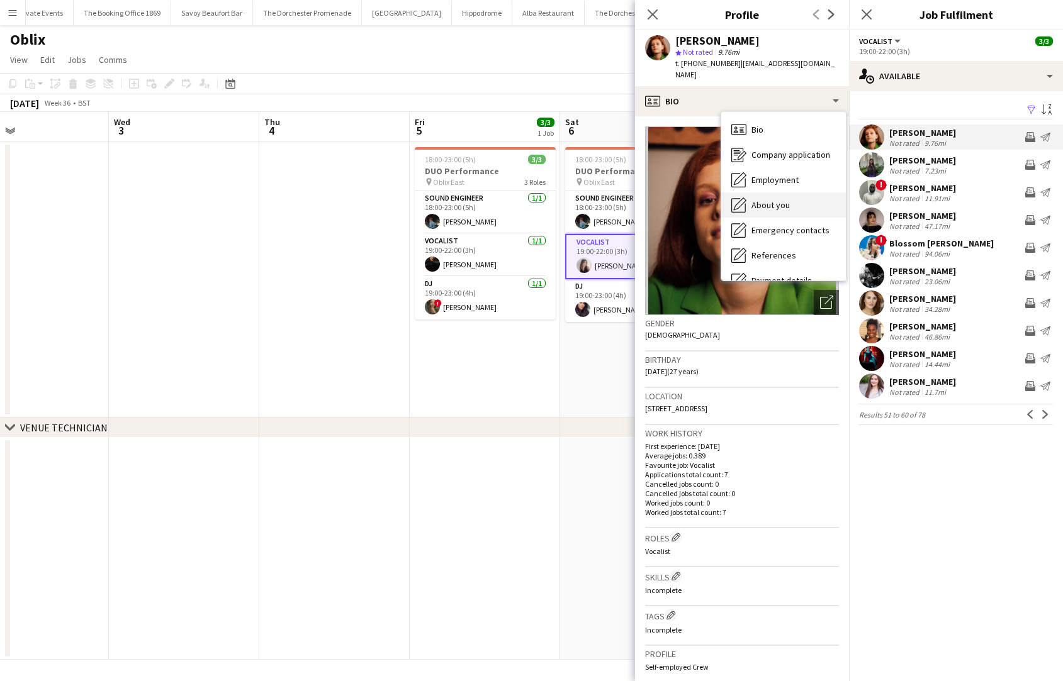
click at [742, 199] on icon "About you" at bounding box center [738, 205] width 15 height 15
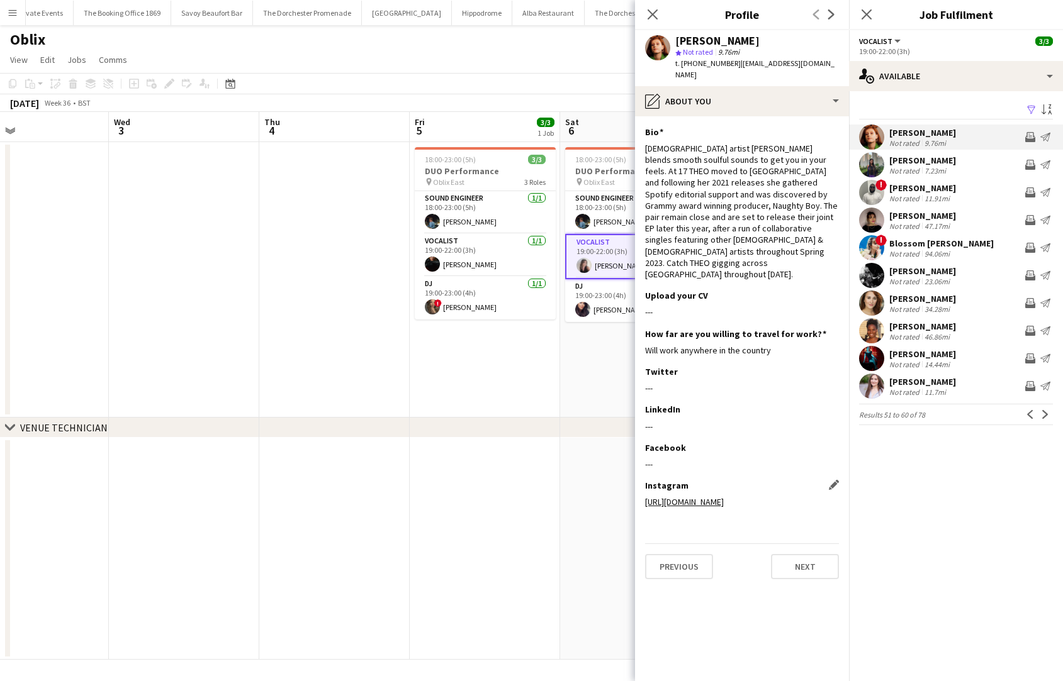
click at [691, 496] on link "[URL][DOMAIN_NAME]" at bounding box center [684, 501] width 79 height 11
click at [956, 416] on app-icon "Next" at bounding box center [1045, 414] width 9 height 9
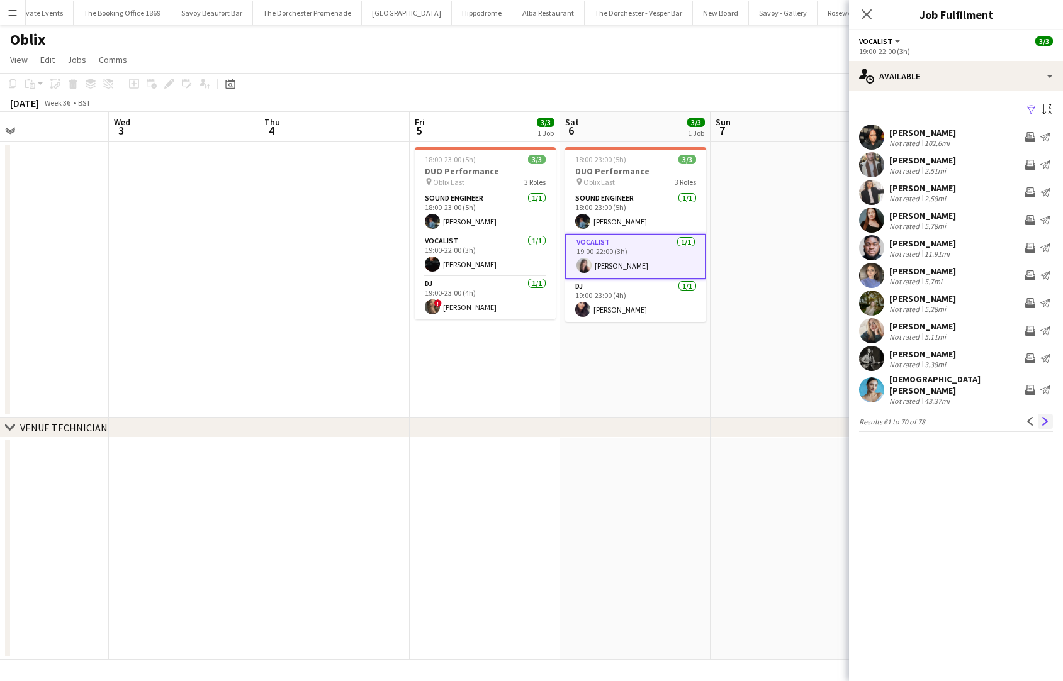
click at [956, 417] on app-icon "Next" at bounding box center [1045, 421] width 9 height 9
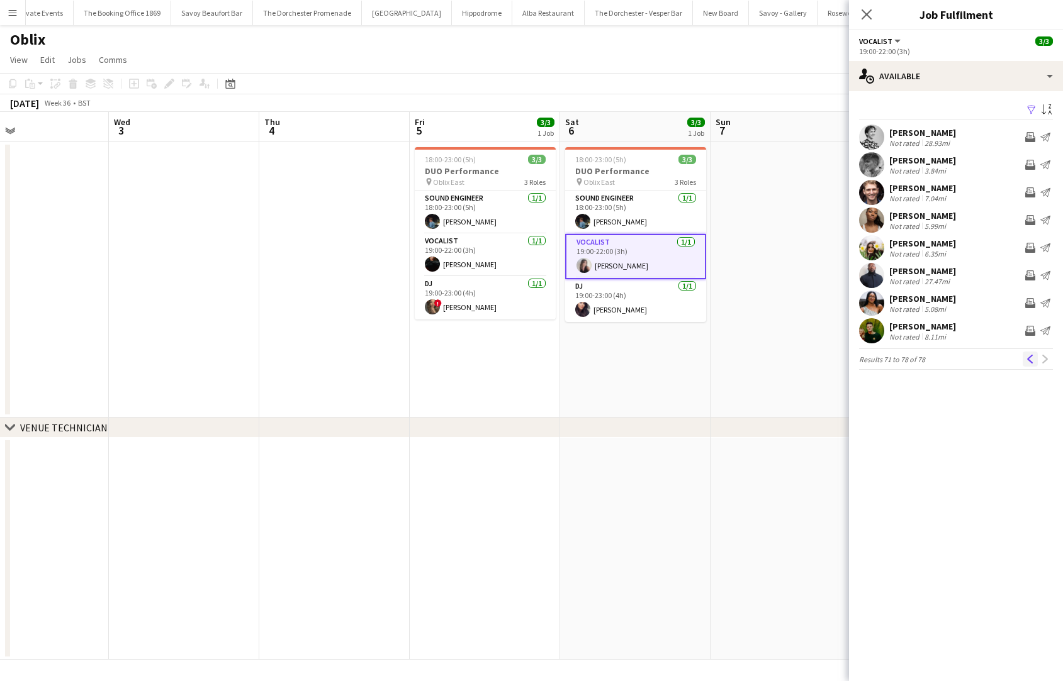
click at [956, 362] on app-icon "Previous" at bounding box center [1030, 359] width 9 height 9
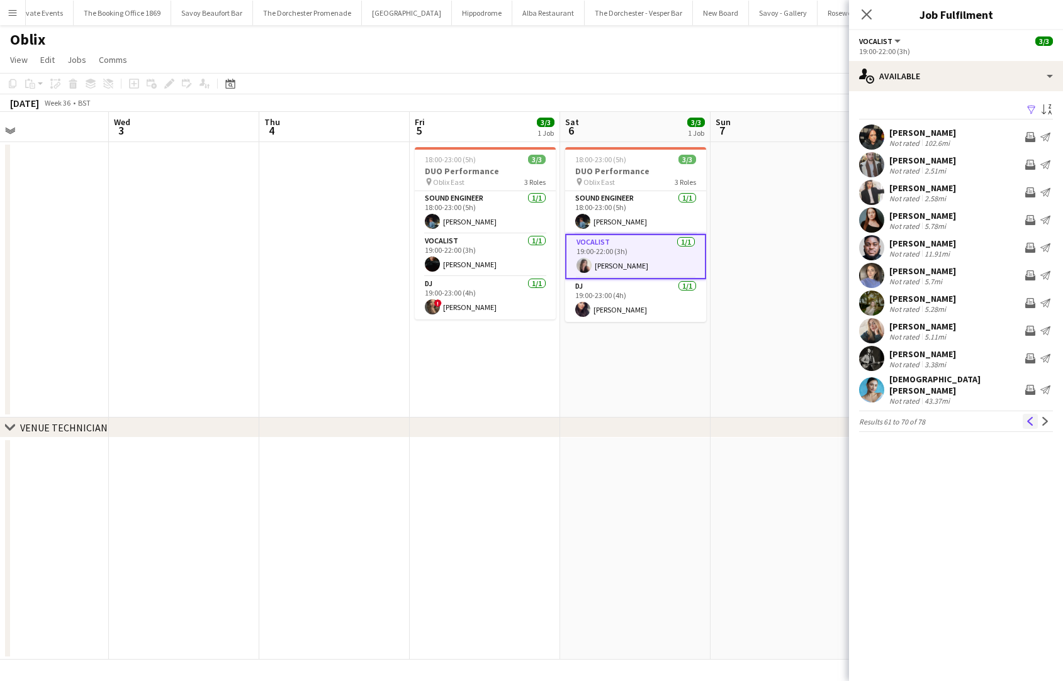
click at [956, 420] on button "Previous" at bounding box center [1029, 421] width 15 height 15
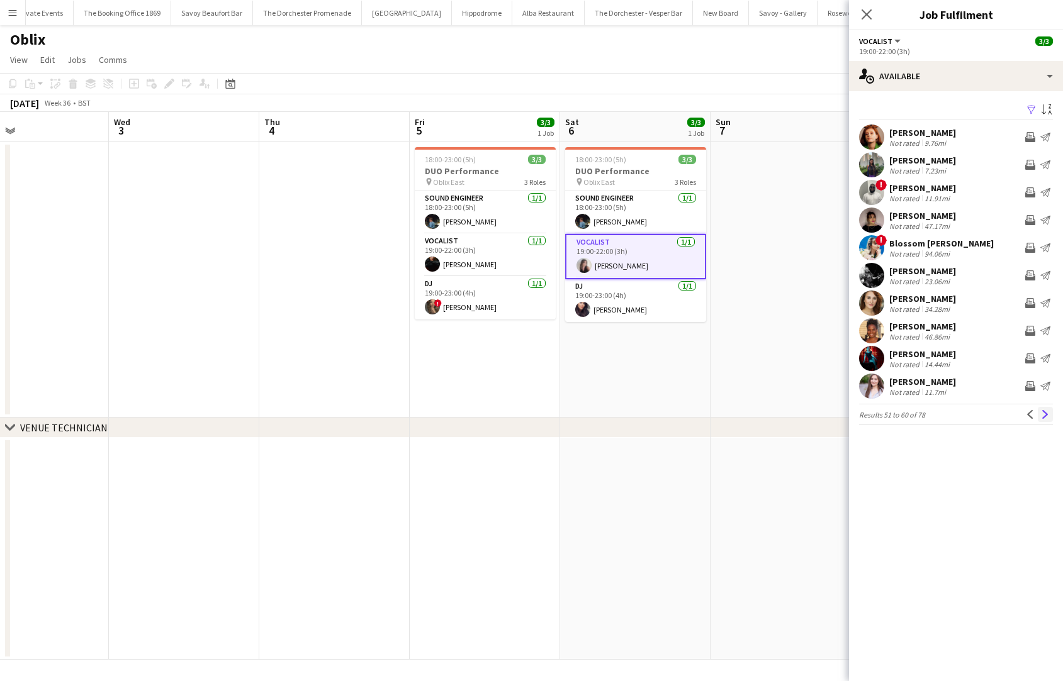
click at [956, 418] on button "Next" at bounding box center [1045, 414] width 15 height 15
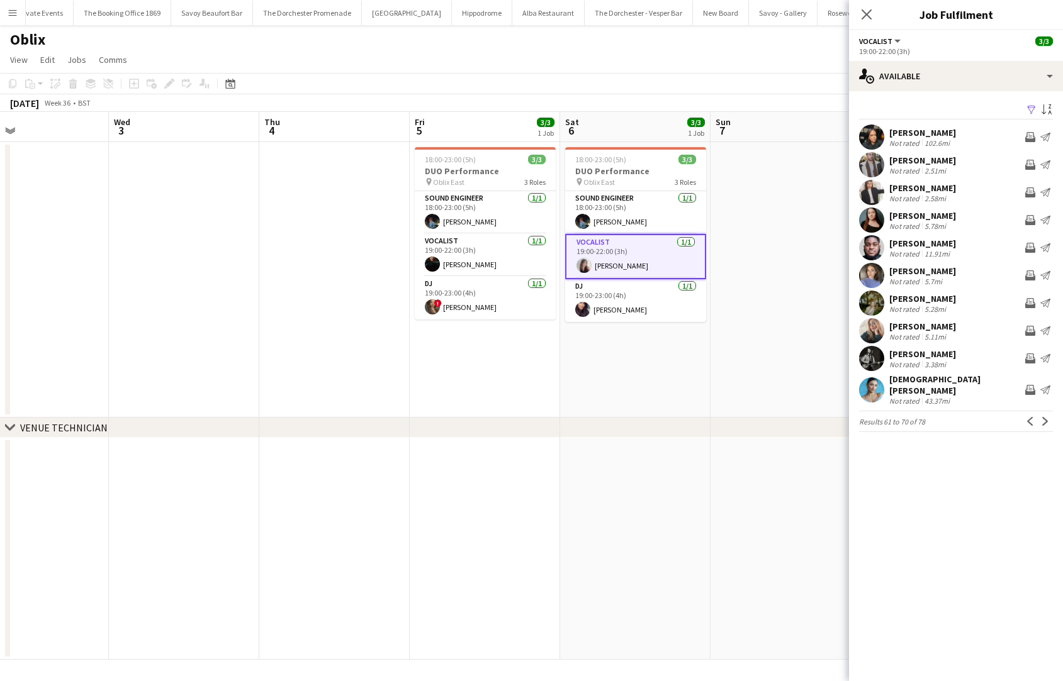
click at [879, 386] on app-user-avatar at bounding box center [871, 390] width 25 height 25
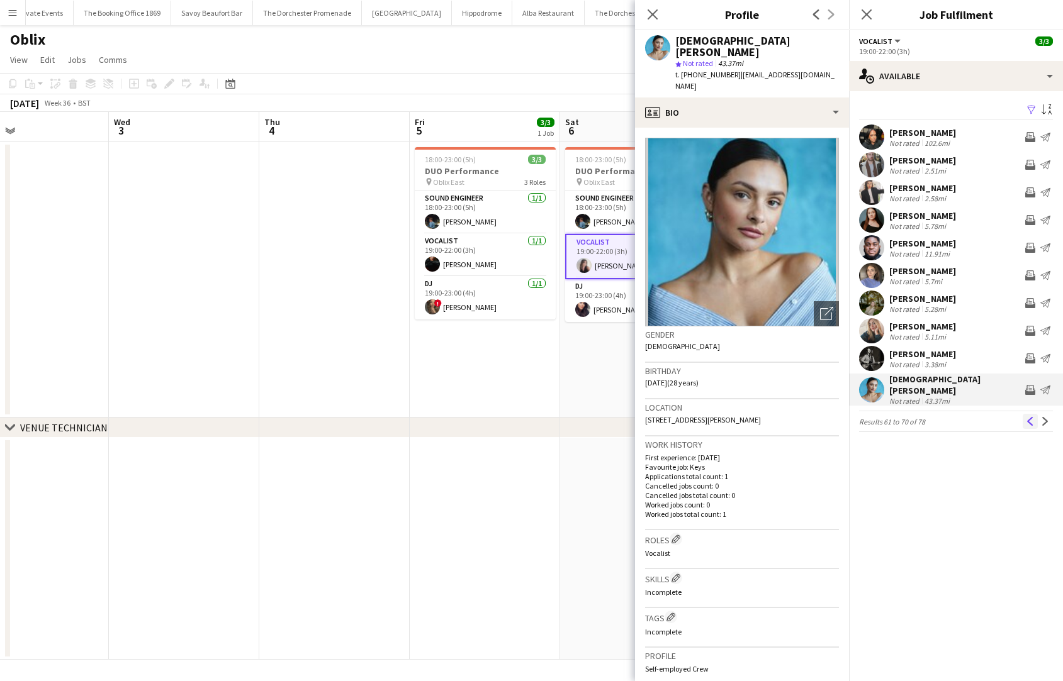
click at [956, 417] on app-icon "Previous" at bounding box center [1030, 421] width 9 height 9
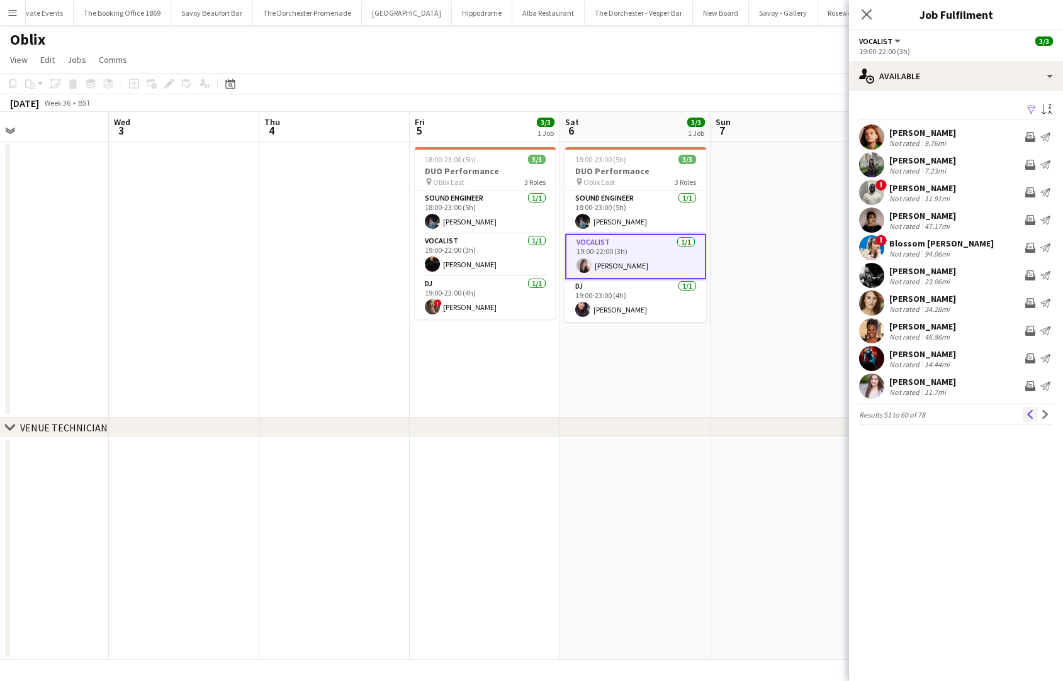
click at [956, 415] on app-icon "Previous" at bounding box center [1030, 414] width 9 height 9
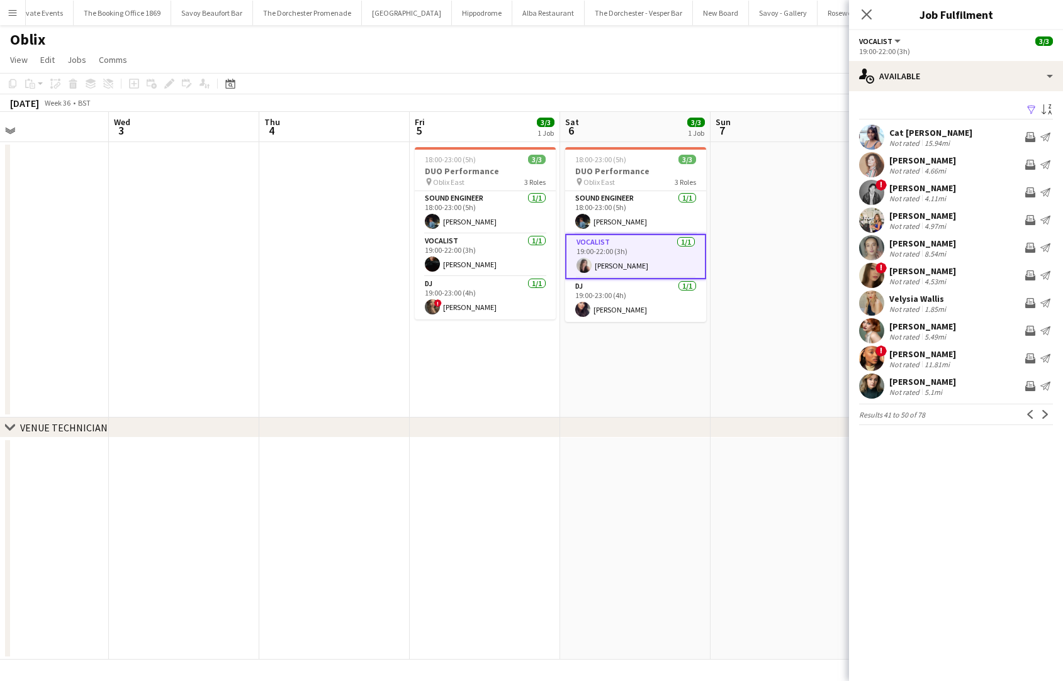
click at [956, 415] on app-icon "Previous" at bounding box center [1030, 414] width 9 height 9
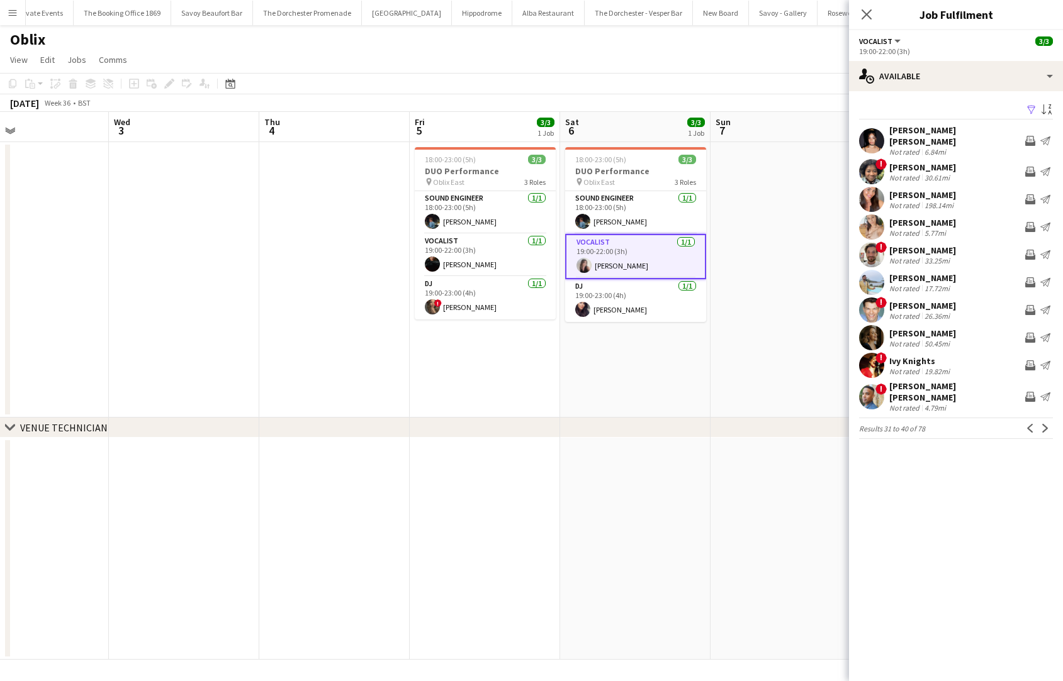
click at [956, 424] on app-icon "Previous" at bounding box center [1030, 428] width 9 height 9
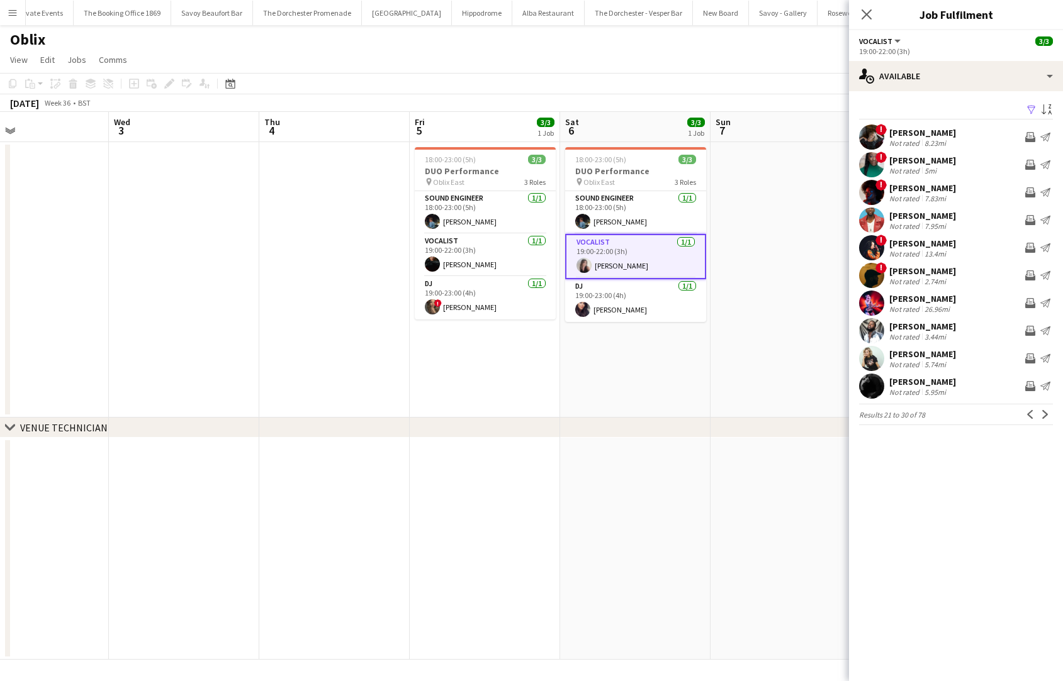
click at [956, 415] on app-icon "Previous" at bounding box center [1030, 414] width 9 height 9
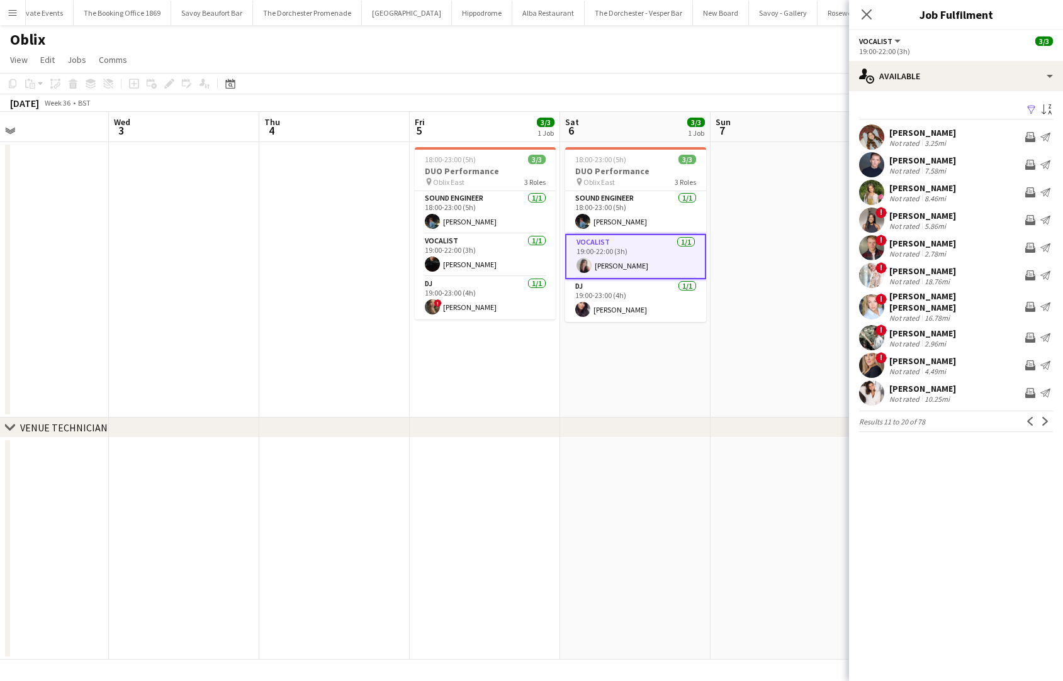
click at [956, 417] on app-icon "Previous" at bounding box center [1030, 421] width 9 height 9
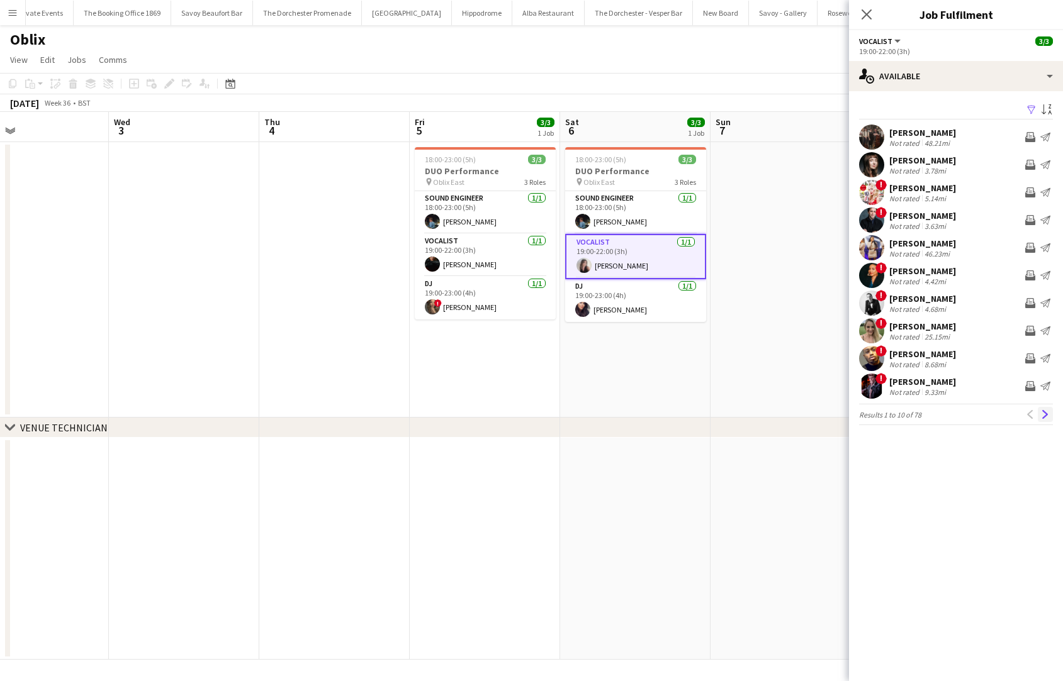
click at [956, 413] on app-icon "Next" at bounding box center [1045, 414] width 9 height 9
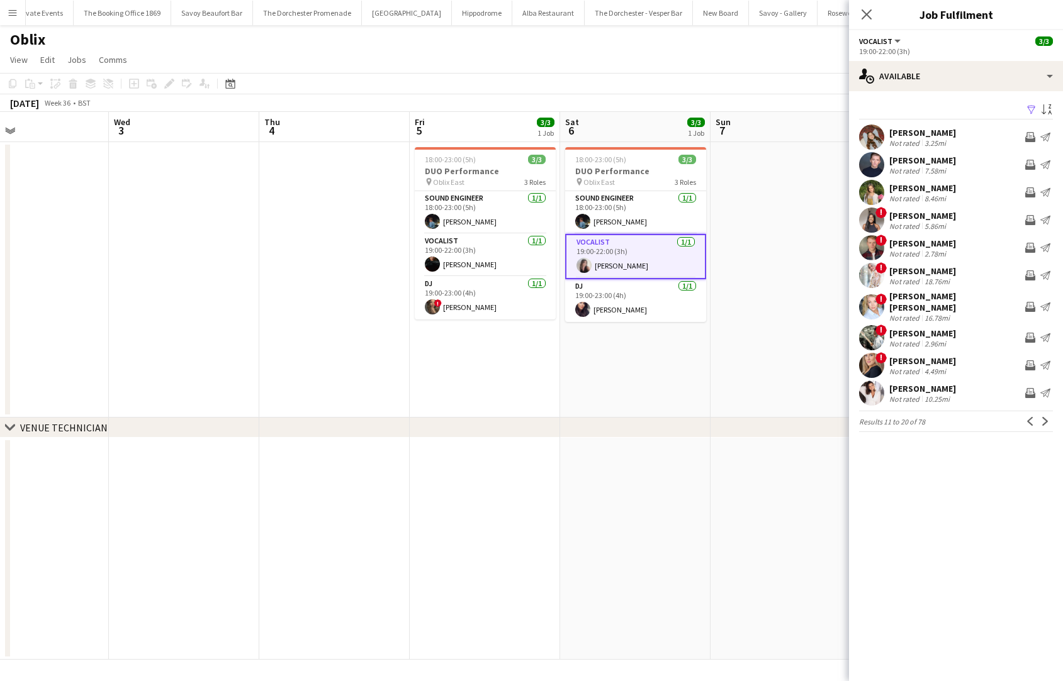
click at [956, 417] on app-icon "Next" at bounding box center [1045, 421] width 9 height 9
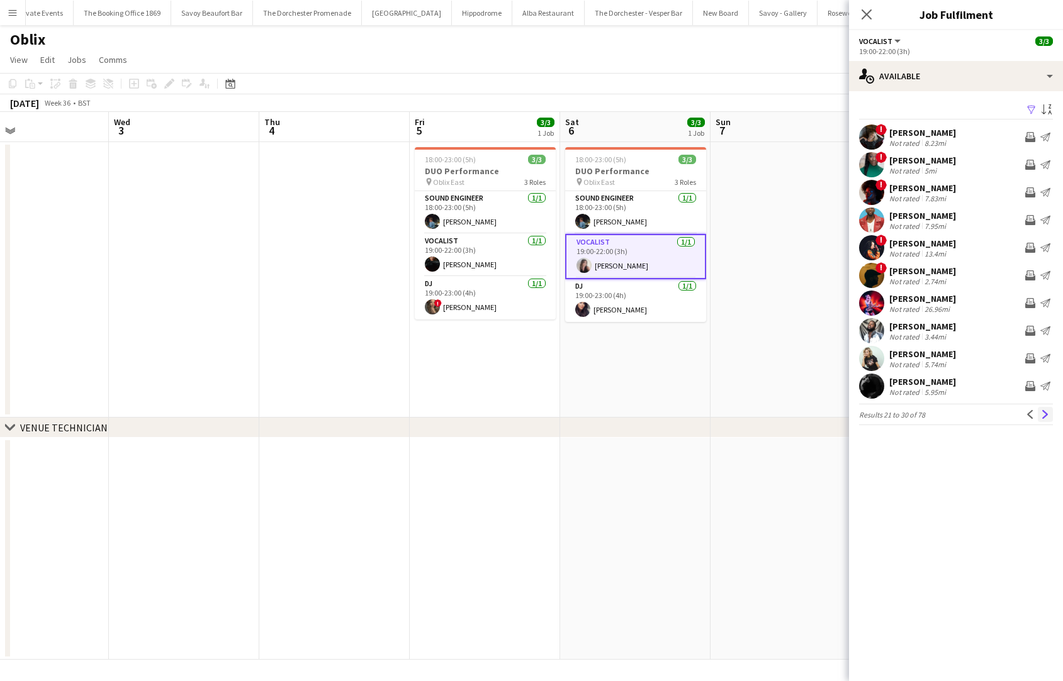
click at [956, 417] on app-icon "Next" at bounding box center [1045, 414] width 9 height 9
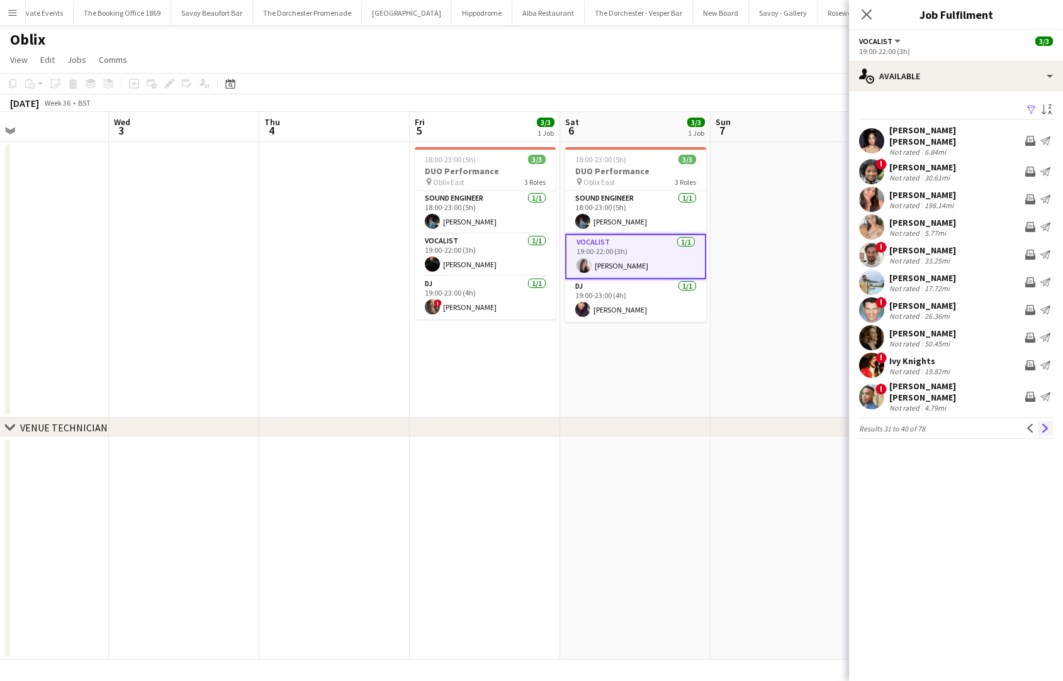
click at [956, 421] on button "Next" at bounding box center [1045, 428] width 15 height 15
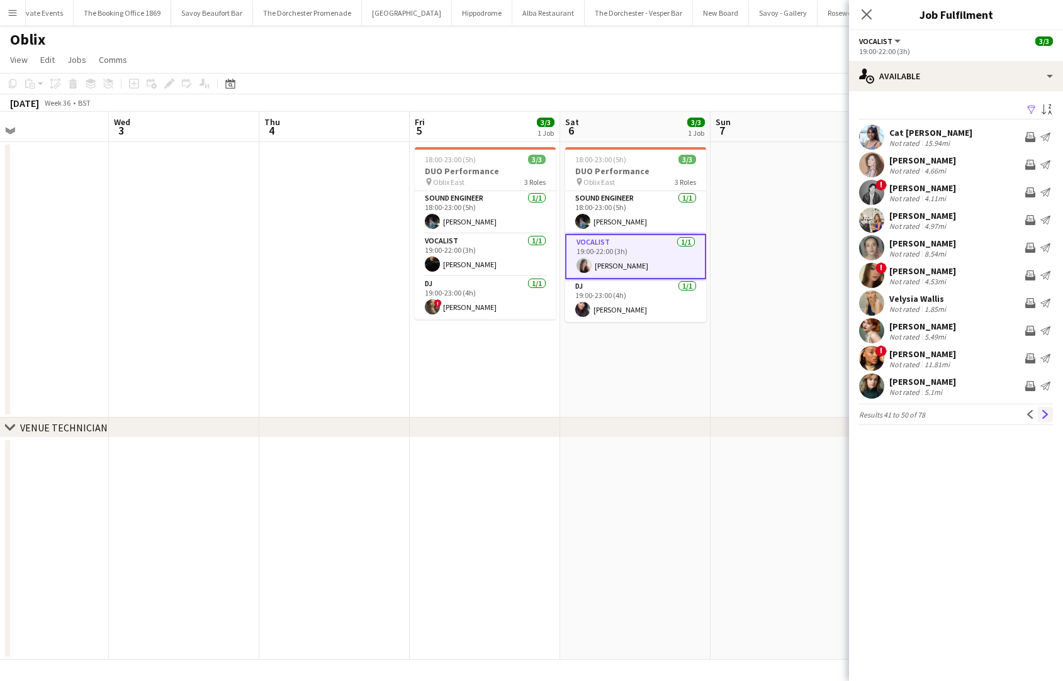
click at [956, 411] on button "Next" at bounding box center [1045, 414] width 15 height 15
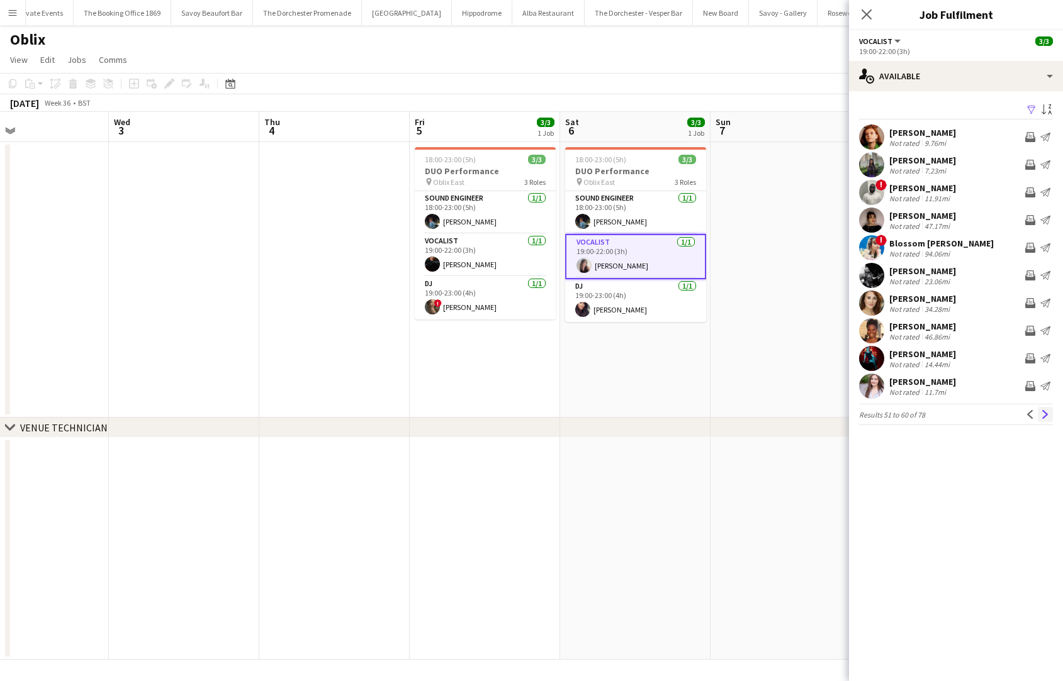
click at [956, 410] on button "Next" at bounding box center [1045, 414] width 15 height 15
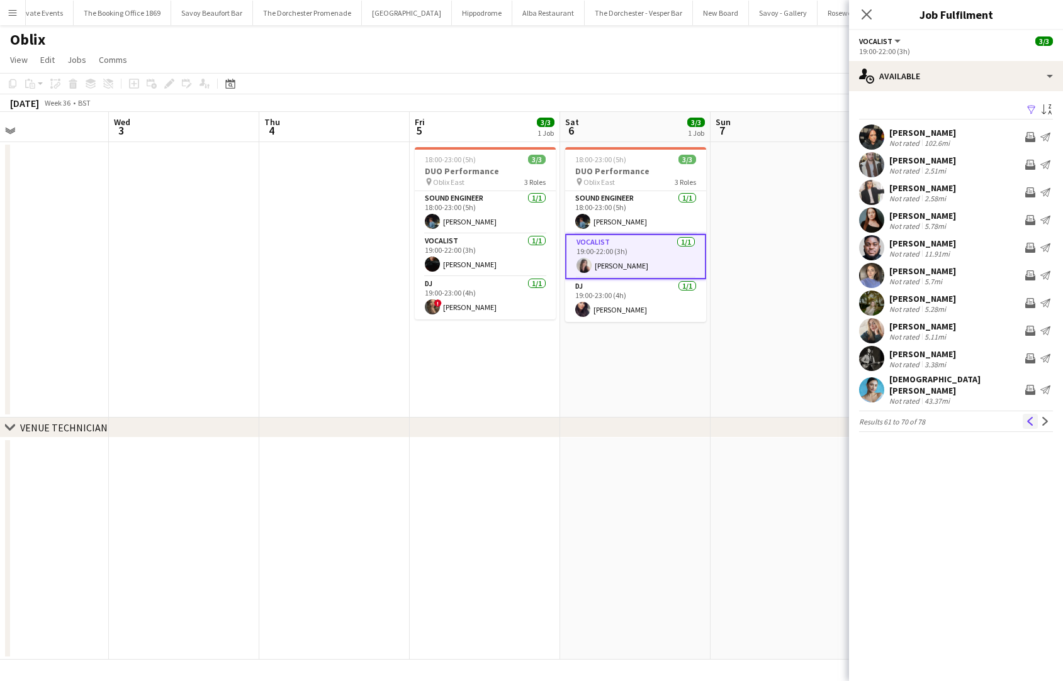
click at [956, 416] on button "Previous" at bounding box center [1029, 421] width 15 height 15
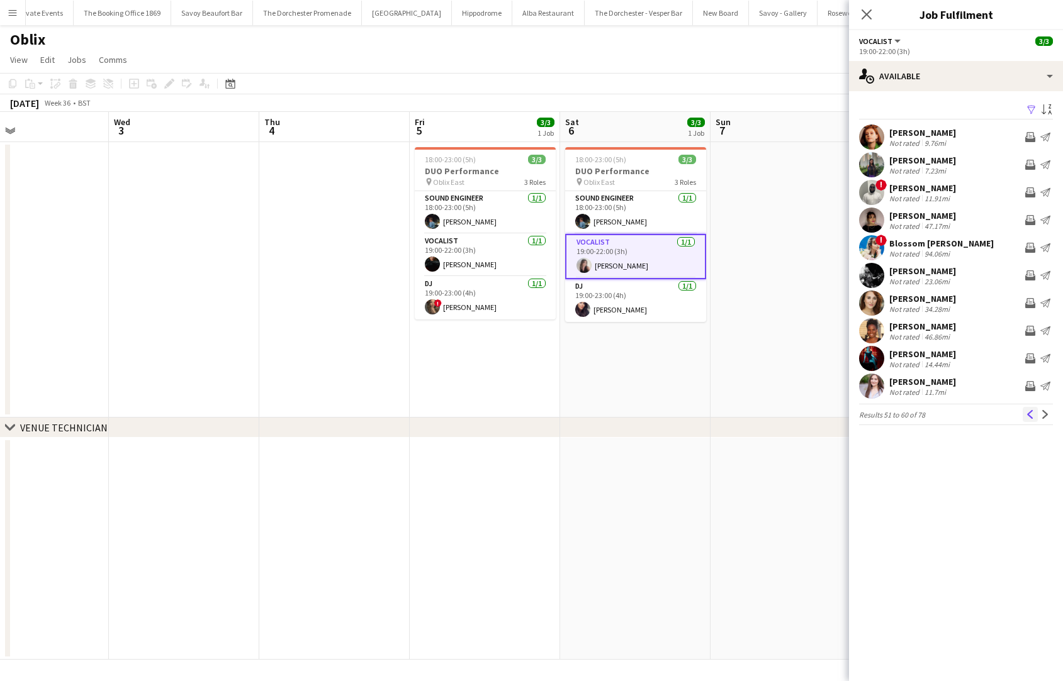
click at [956, 418] on button "Previous" at bounding box center [1029, 414] width 15 height 15
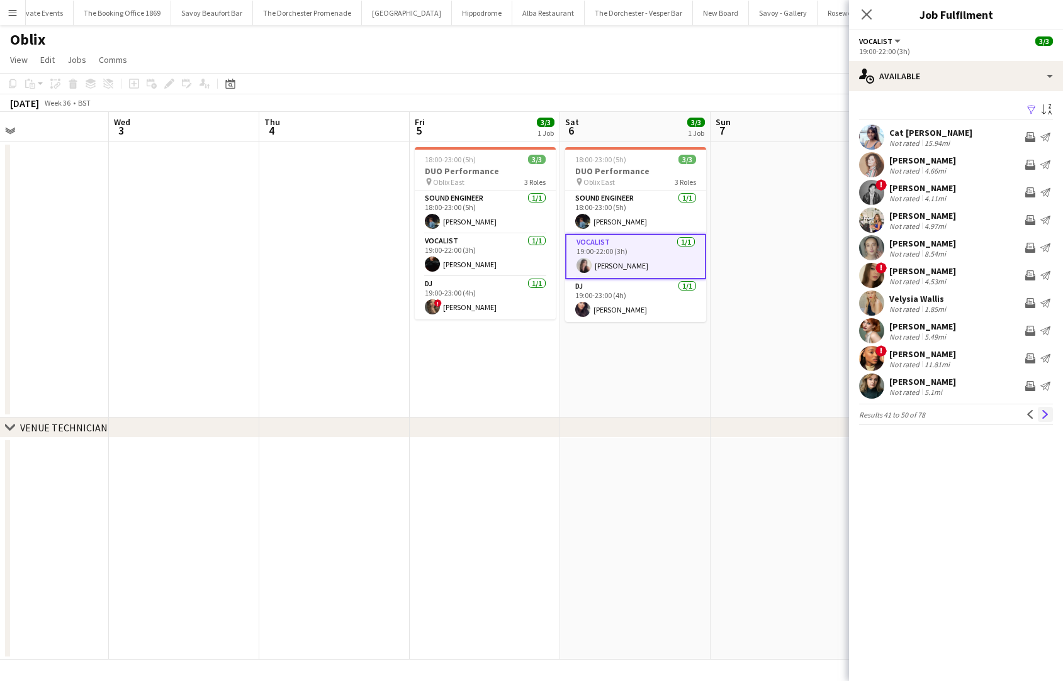
click at [956, 418] on app-icon "Next" at bounding box center [1045, 414] width 9 height 9
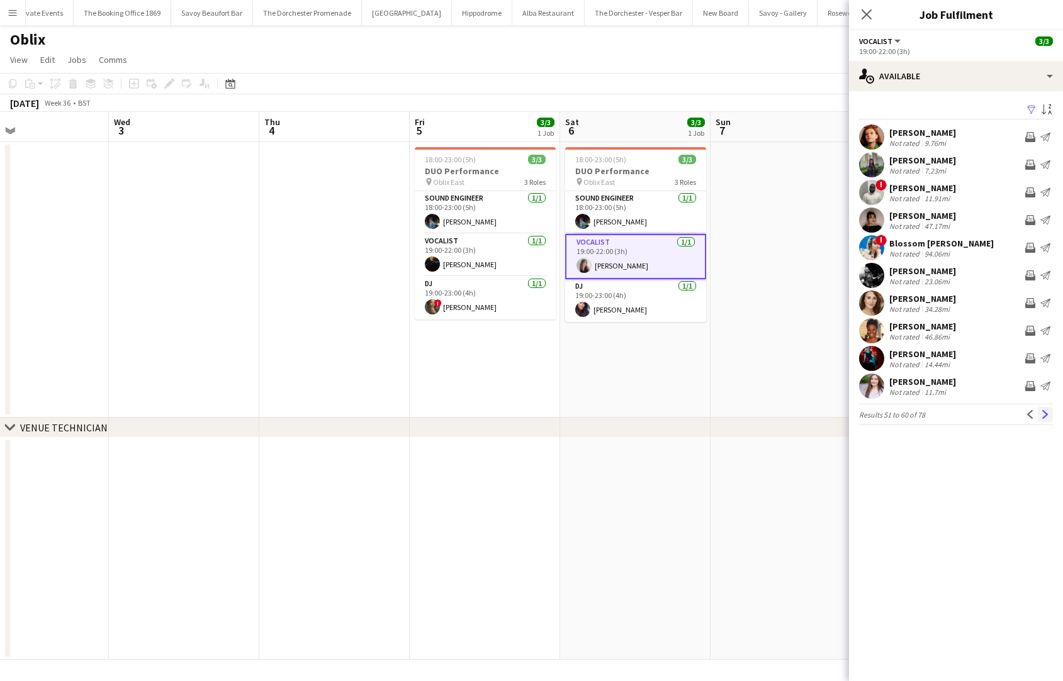
click at [956, 417] on app-icon "Next" at bounding box center [1045, 414] width 9 height 9
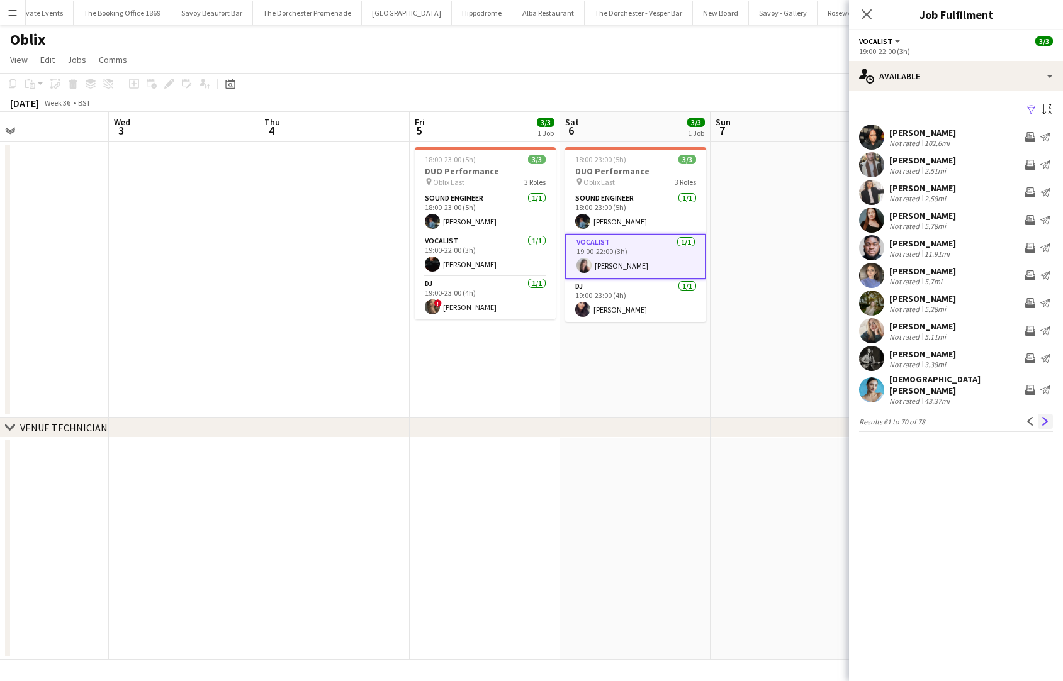
click at [956, 420] on button "Next" at bounding box center [1045, 421] width 15 height 15
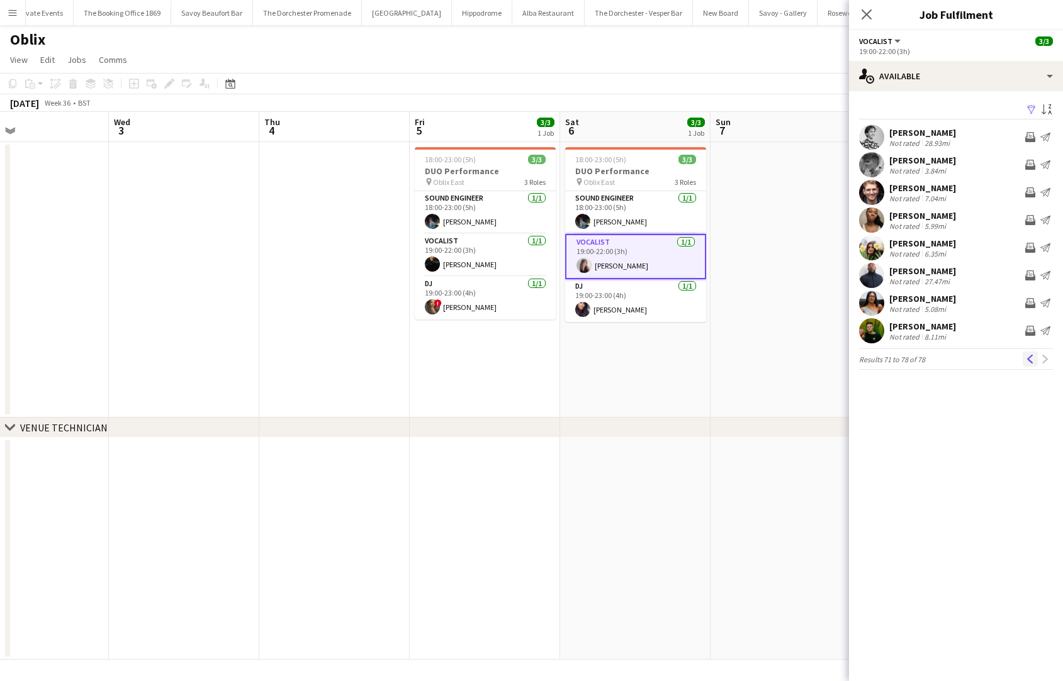
click at [956, 361] on app-icon "Previous" at bounding box center [1030, 359] width 9 height 9
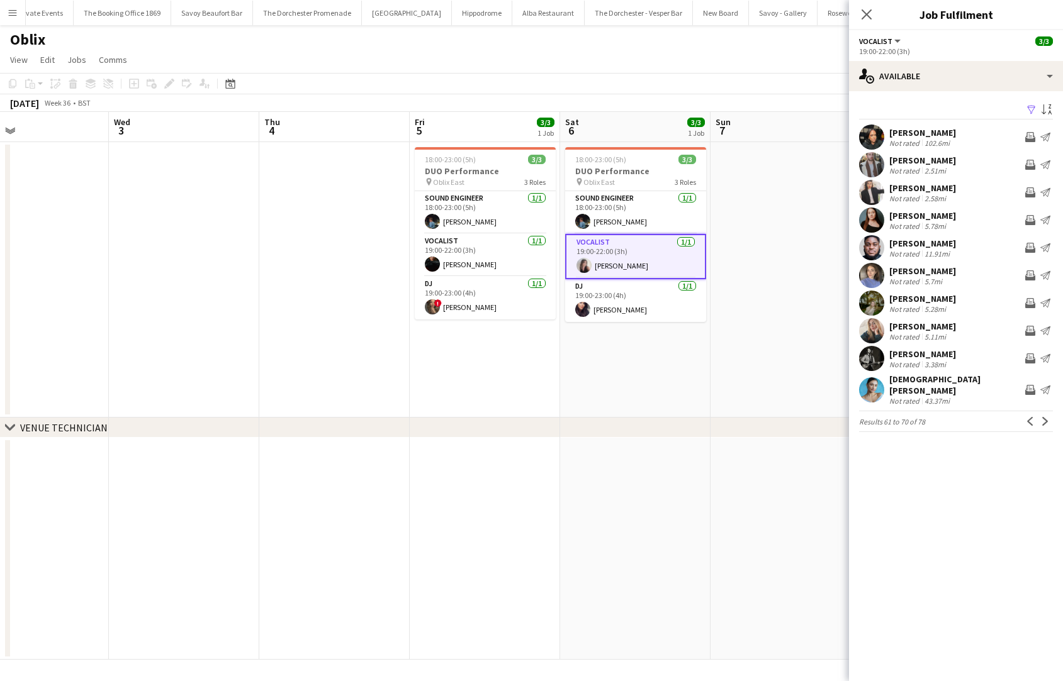
click at [910, 307] on div "Not rated" at bounding box center [905, 309] width 33 height 9
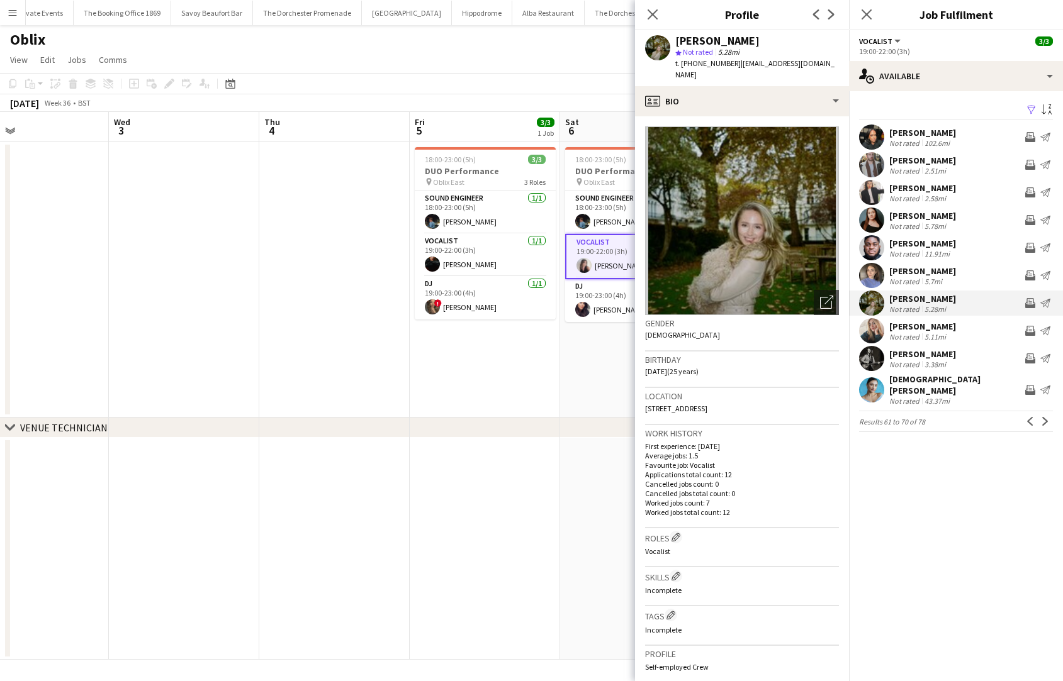
click at [692, 56] on span "Not rated" at bounding box center [698, 51] width 30 height 9
click at [698, 62] on span "t. [PHONE_NUMBER]" at bounding box center [707, 63] width 65 height 9
copy span "447889057767"
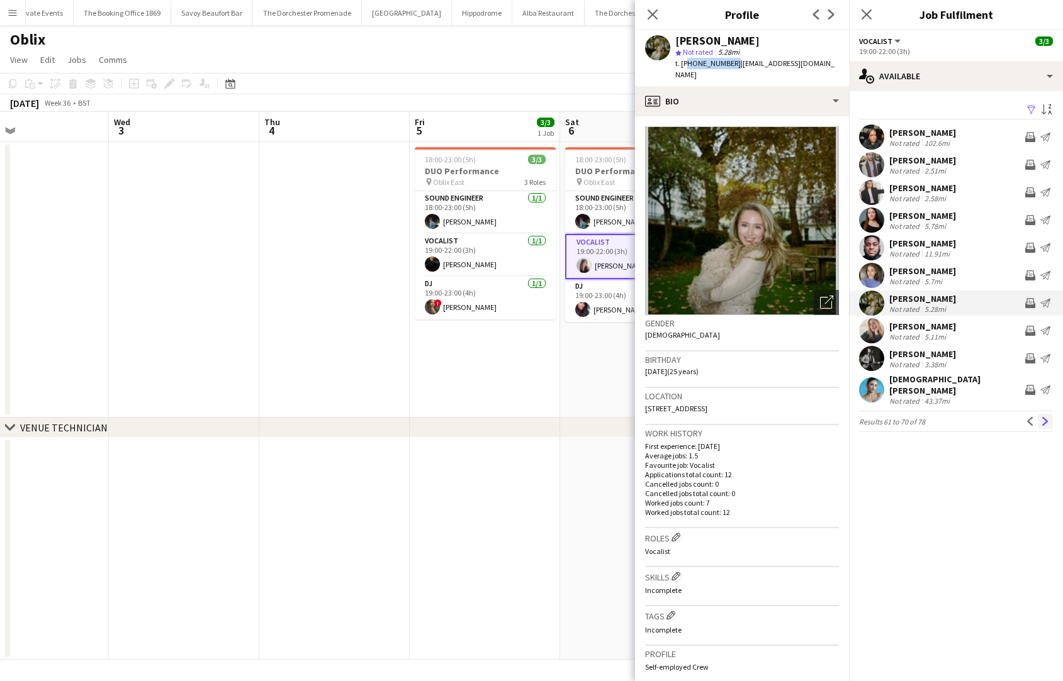
click at [956, 416] on button "Next" at bounding box center [1045, 421] width 15 height 15
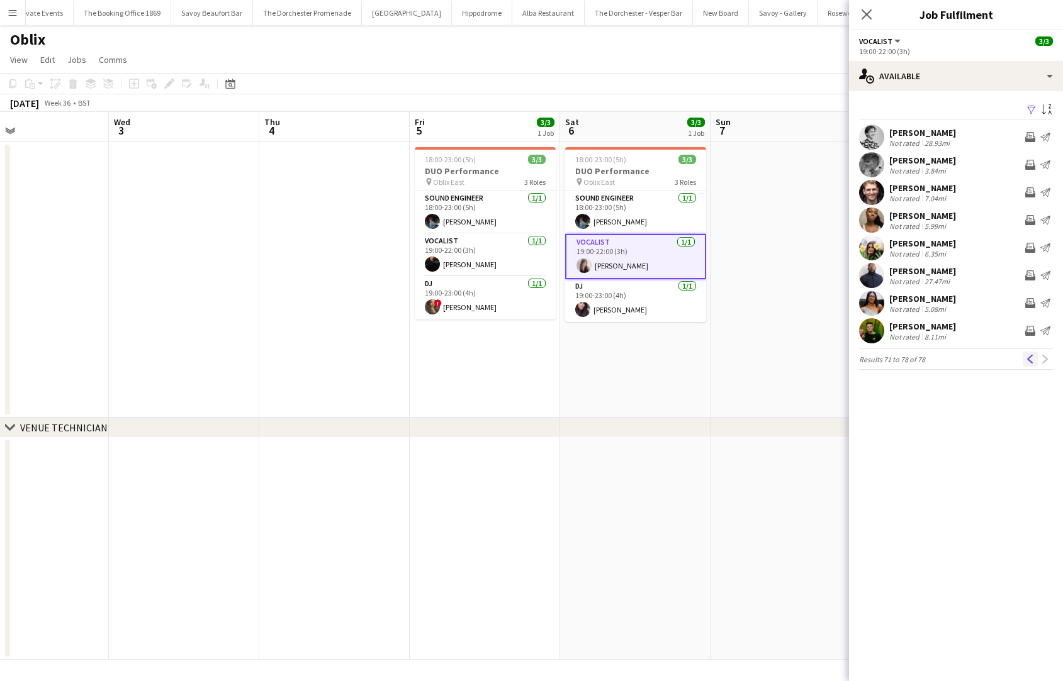
click at [956, 361] on button "Previous" at bounding box center [1029, 359] width 15 height 15
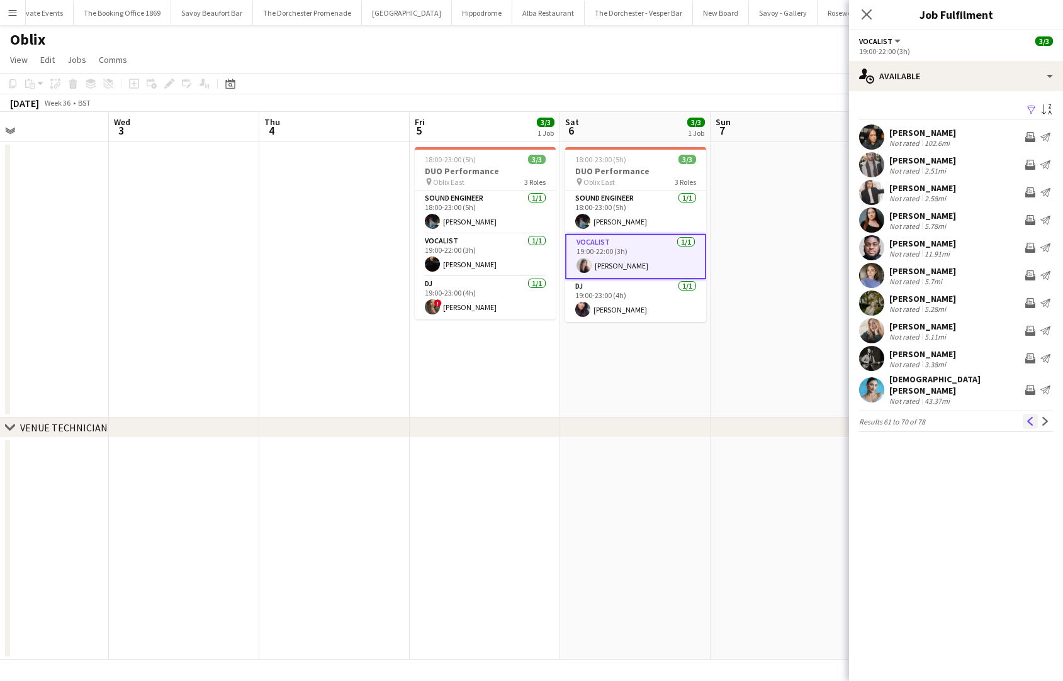
click at [956, 418] on app-icon "Previous" at bounding box center [1030, 421] width 9 height 9
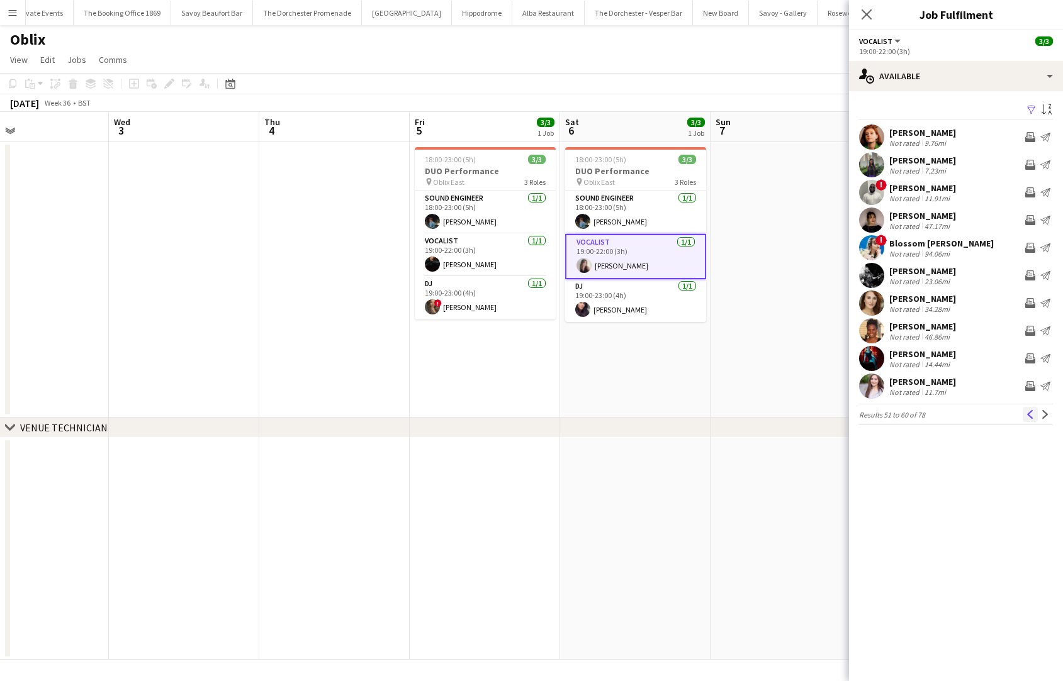
click at [956, 418] on app-icon "Previous" at bounding box center [1030, 414] width 9 height 9
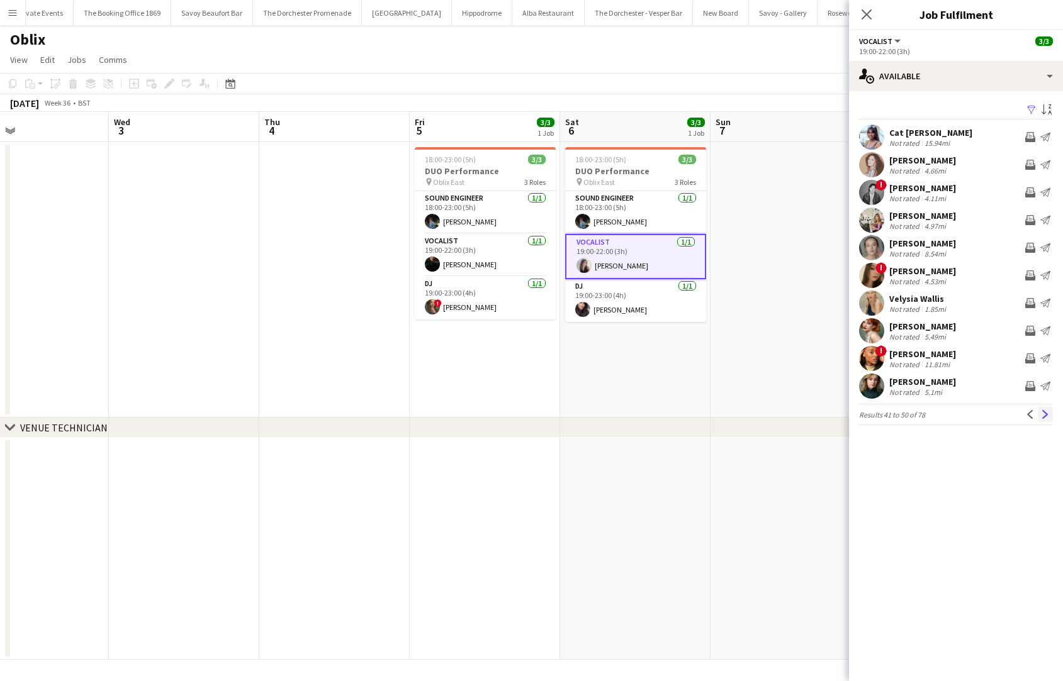
click at [956, 415] on app-icon "Next" at bounding box center [1045, 414] width 9 height 9
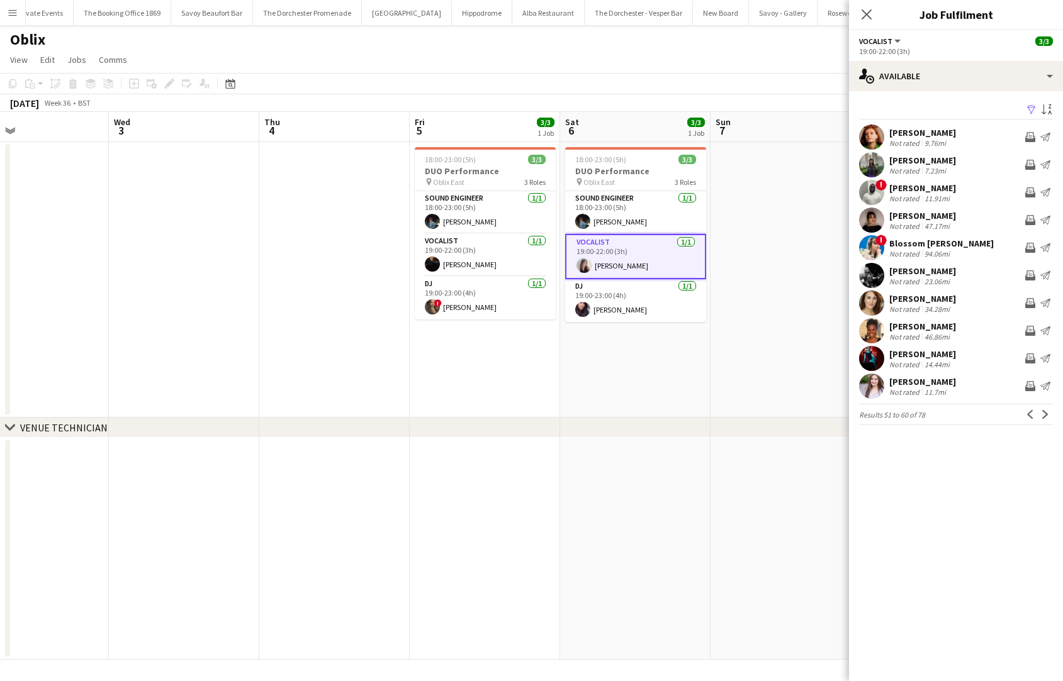
click at [892, 306] on div "Not rated" at bounding box center [905, 309] width 33 height 9
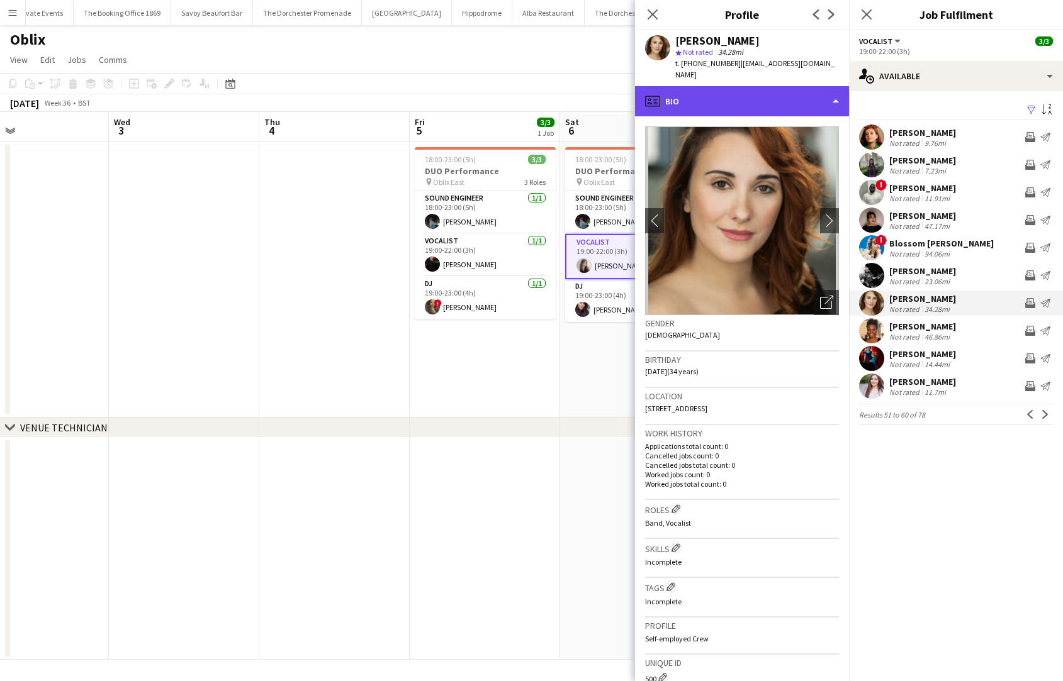
click at [699, 92] on div "profile Bio" at bounding box center [742, 101] width 214 height 30
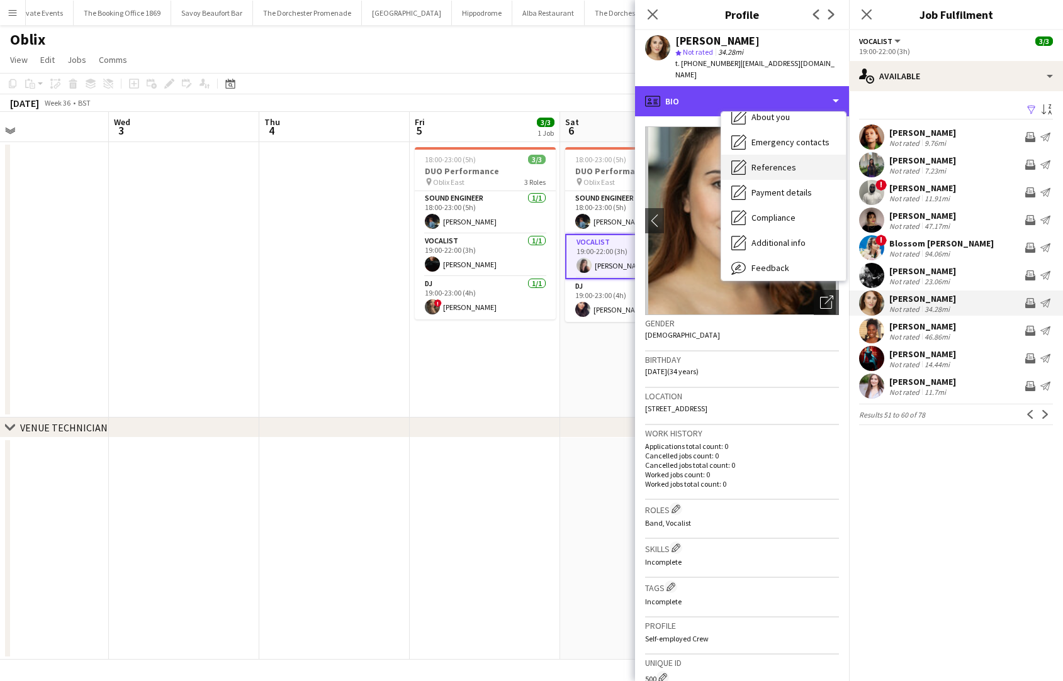
scroll to position [87, 0]
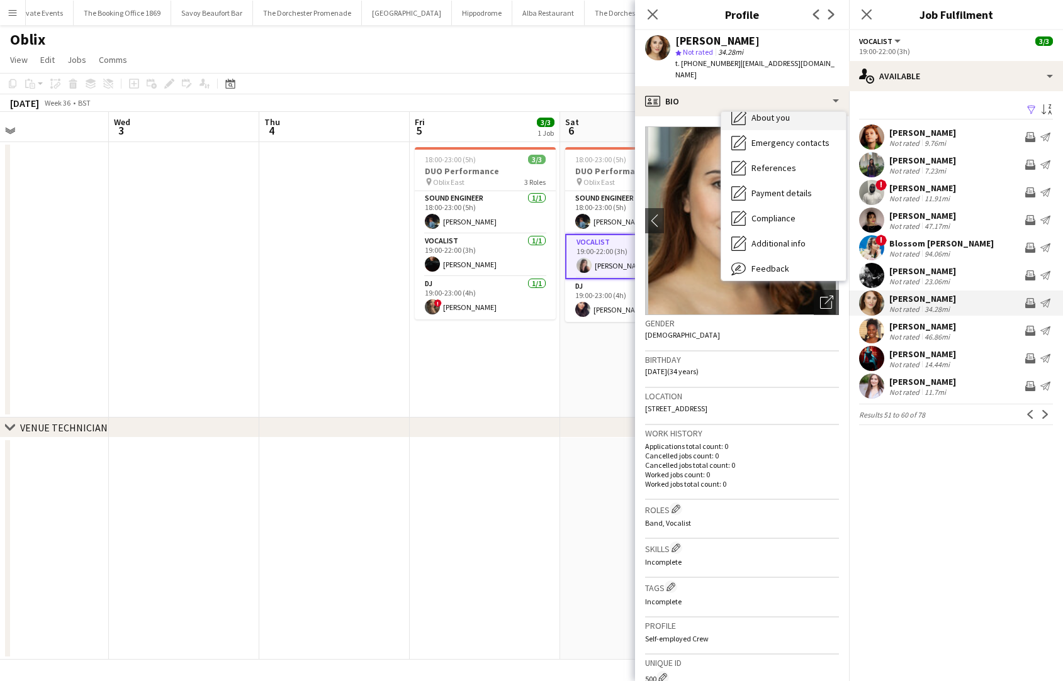
click at [772, 112] on span "About you" at bounding box center [770, 117] width 38 height 11
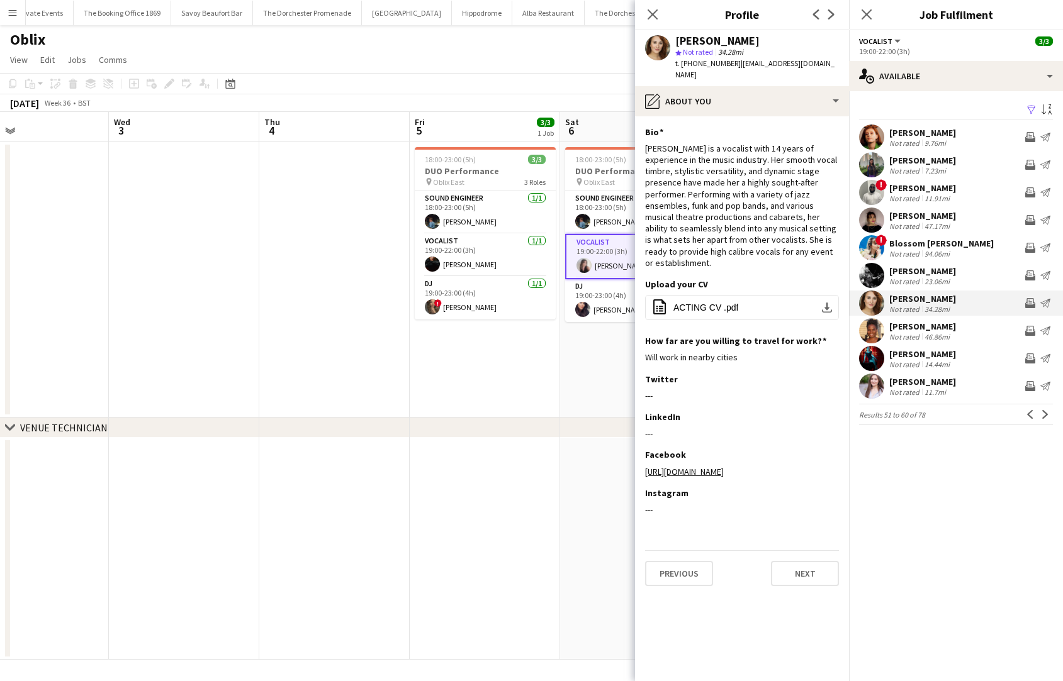
drag, startPoint x: 758, startPoint y: 35, endPoint x: 668, endPoint y: 36, distance: 90.0
click at [668, 36] on div "[PERSON_NAME] star Not rated 34.28mi t. [PHONE_NUMBER] | [EMAIL_ADDRESS][DOMAIN…" at bounding box center [742, 58] width 214 height 56
copy div "[PERSON_NAME]"
drag, startPoint x: 702, startPoint y: 138, endPoint x: 639, endPoint y: 135, distance: 63.0
click at [640, 135] on app-section-data-types "Bio Edit this field [PERSON_NAME] is a vocalist with 14 years of experience in …" at bounding box center [742, 398] width 214 height 565
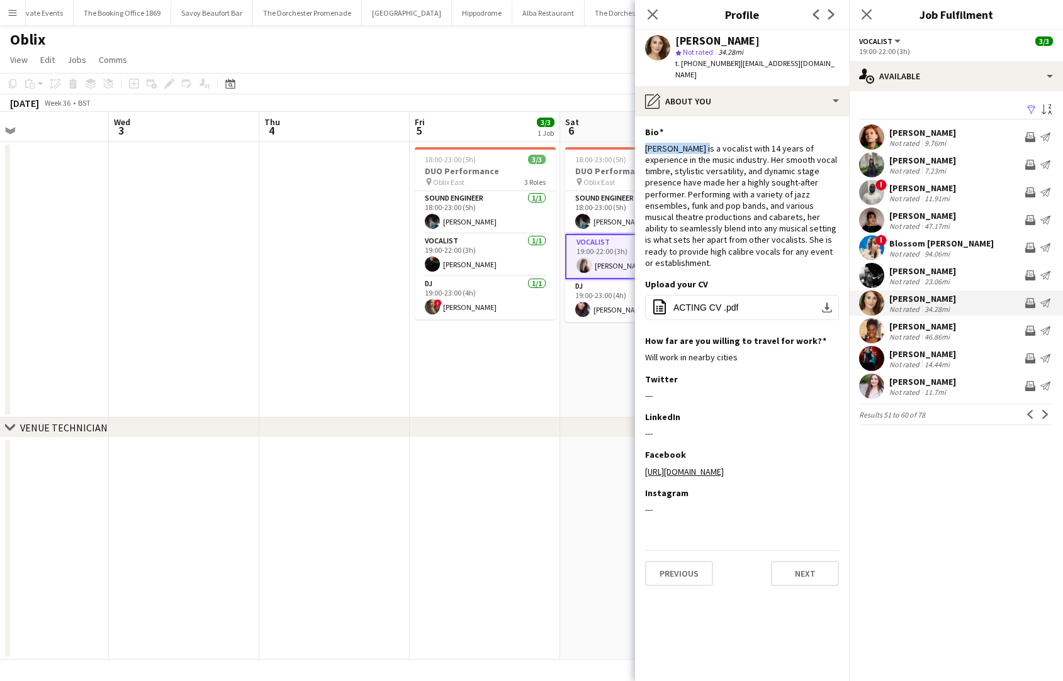
copy div "[PERSON_NAME]"
click at [469, 406] on app-date-cell "18:00-23:00 (5h) 3/3 DUO Performance pin Oblix East 3 Roles Sound Engineer [DAT…" at bounding box center [485, 280] width 150 height 276
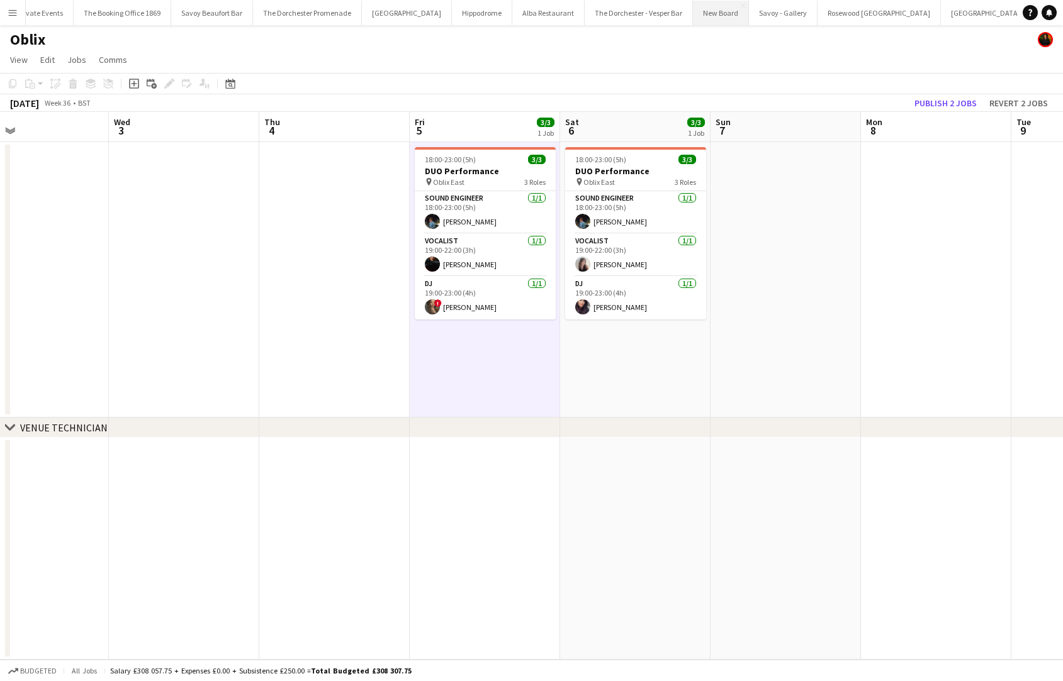
scroll to position [0, 0]
click at [170, 8] on button "Private Events Close" at bounding box center [202, 13] width 66 height 25
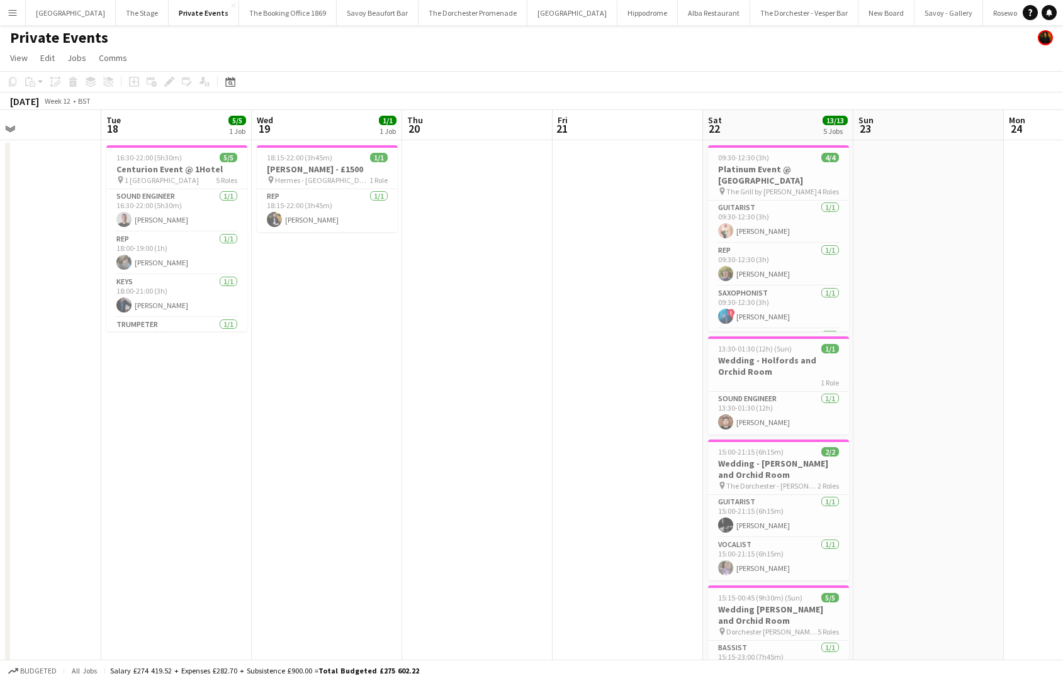
scroll to position [0, 350]
click at [338, 455] on app-date-cell "18:15-22:00 (3h45m) 1/1 [PERSON_NAME] - £1500 pin Hermes - New Bond Street 1 Ro…" at bounding box center [326, 540] width 150 height 800
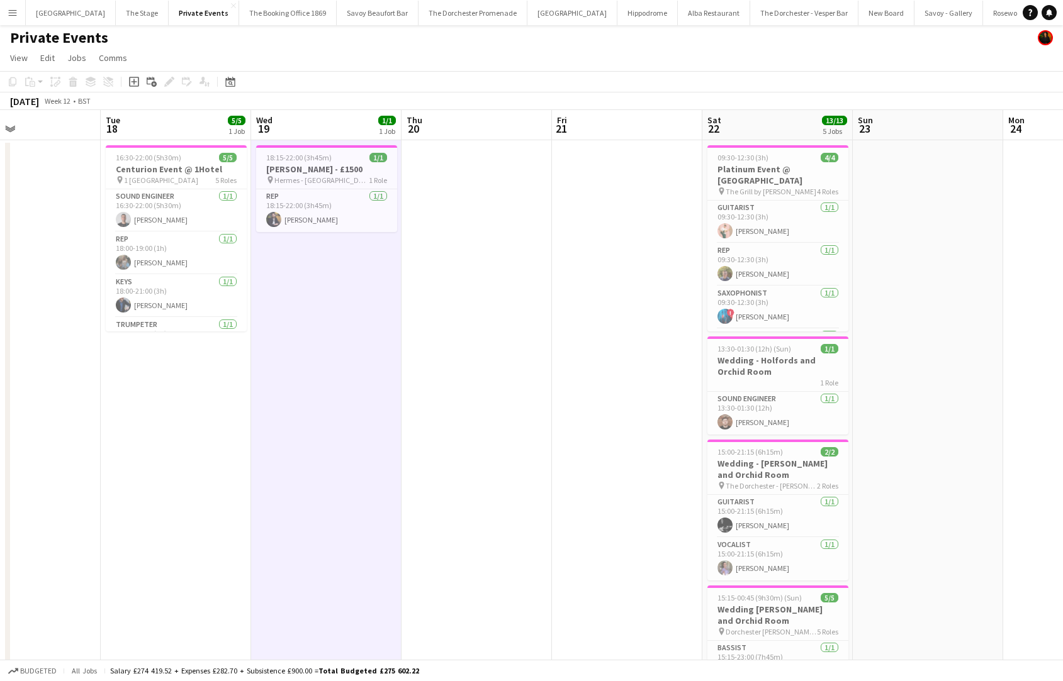
click at [572, 289] on app-date-cell at bounding box center [627, 540] width 150 height 800
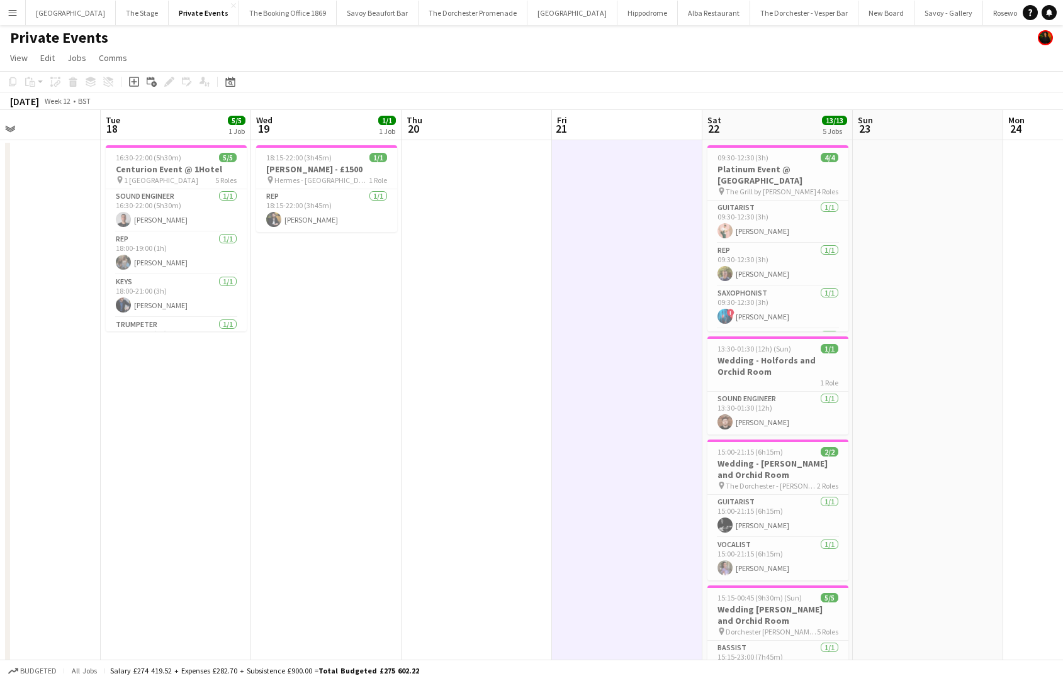
click at [277, 356] on app-date-cell "18:15-22:00 (3h45m) 1/1 [PERSON_NAME] - £1500 pin Hermes - New Bond Street 1 Ro…" at bounding box center [326, 540] width 150 height 800
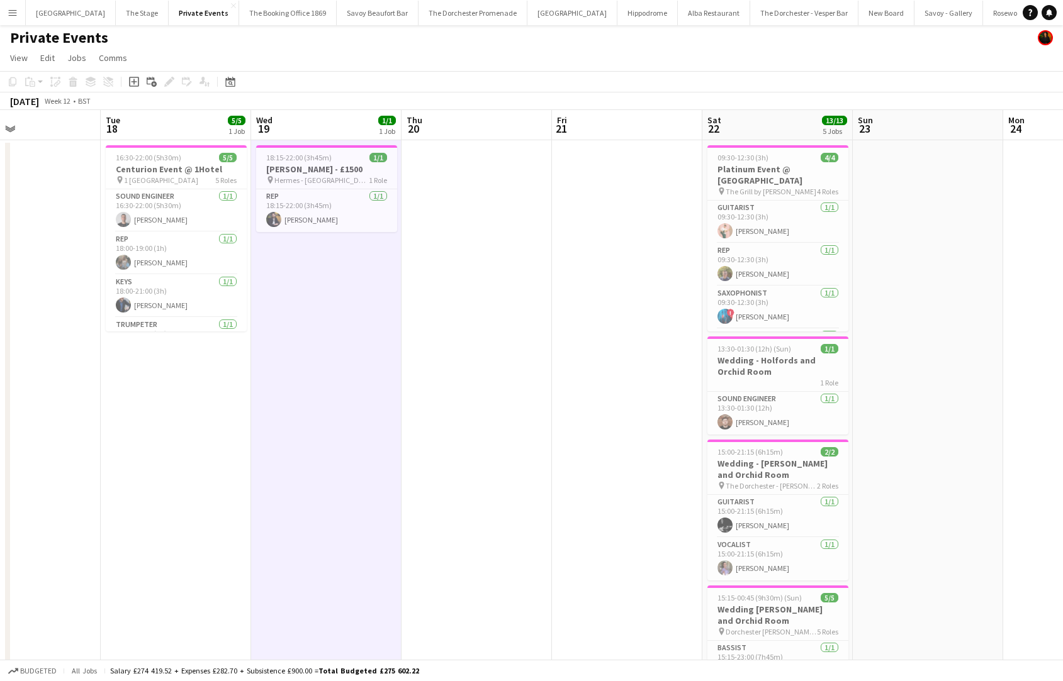
click at [156, 403] on app-date-cell "16:30-22:00 (5h30m) 5/5 Centurion Event @ 1Hotel pin 1 Hotel Mayfair 5 Roles So…" at bounding box center [176, 540] width 150 height 800
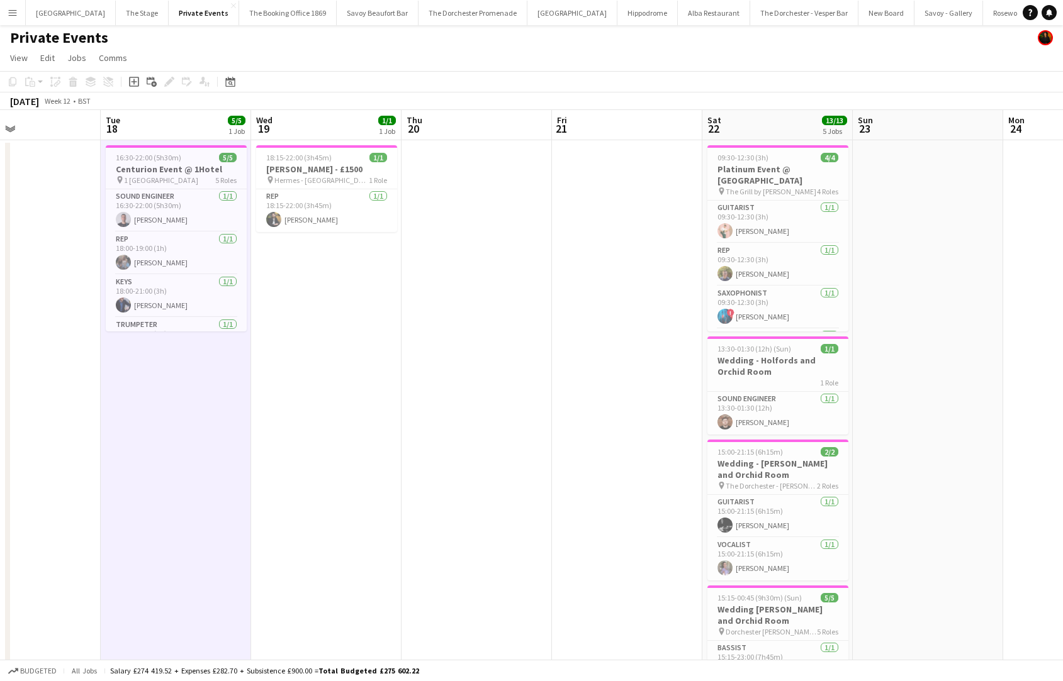
click at [286, 373] on app-date-cell "18:15-22:00 (3h45m) 1/1 [PERSON_NAME] - £1500 pin Hermes - New Bond Street 1 Ro…" at bounding box center [326, 540] width 150 height 800
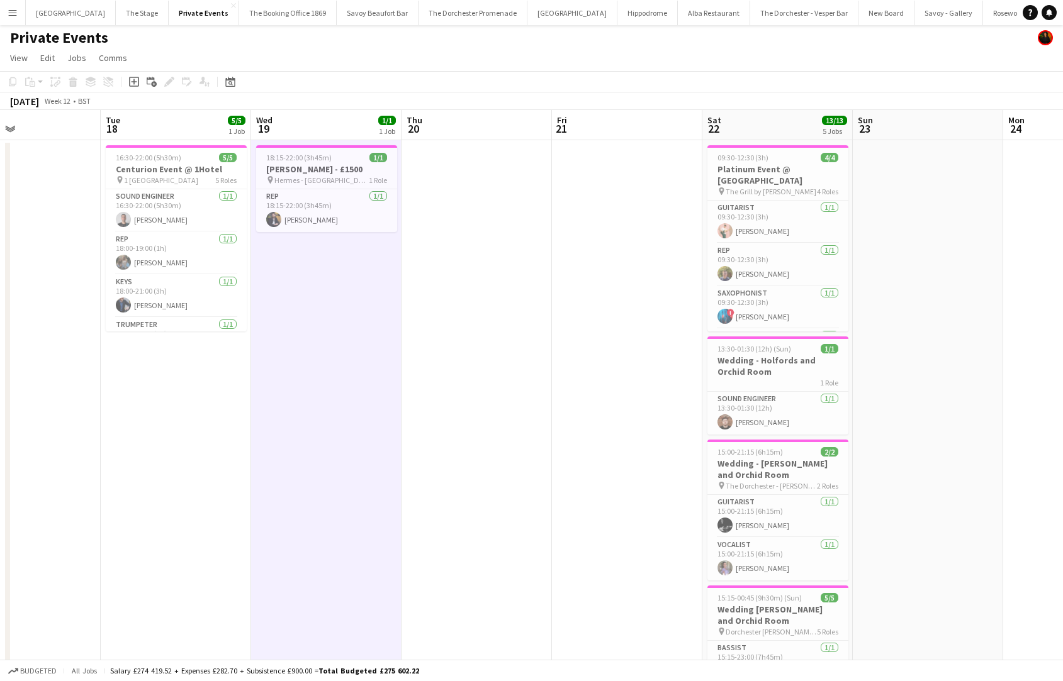
click at [6, 15] on button "Menu" at bounding box center [12, 12] width 25 height 25
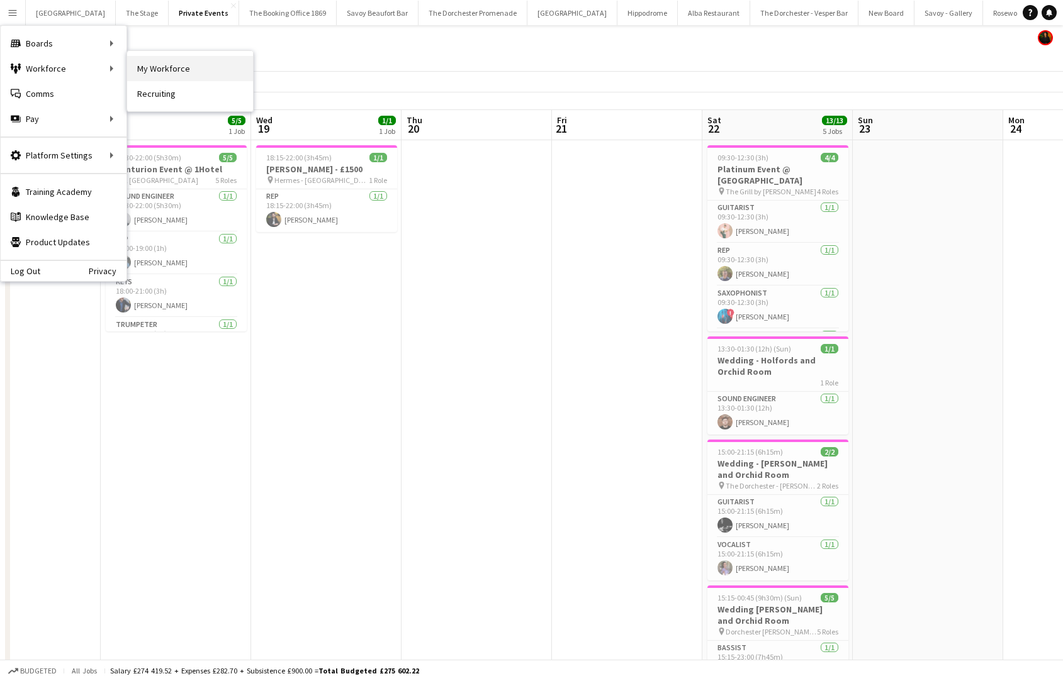
click at [136, 65] on link "My Workforce" at bounding box center [190, 68] width 126 height 25
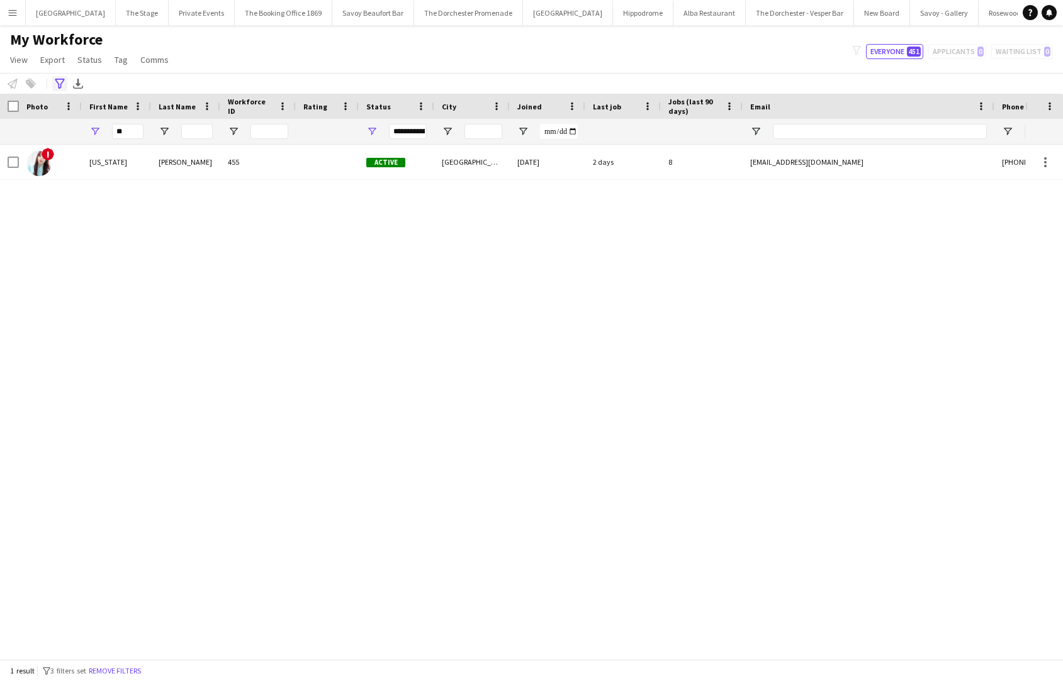
click at [63, 82] on icon "Advanced filters" at bounding box center [60, 84] width 10 height 10
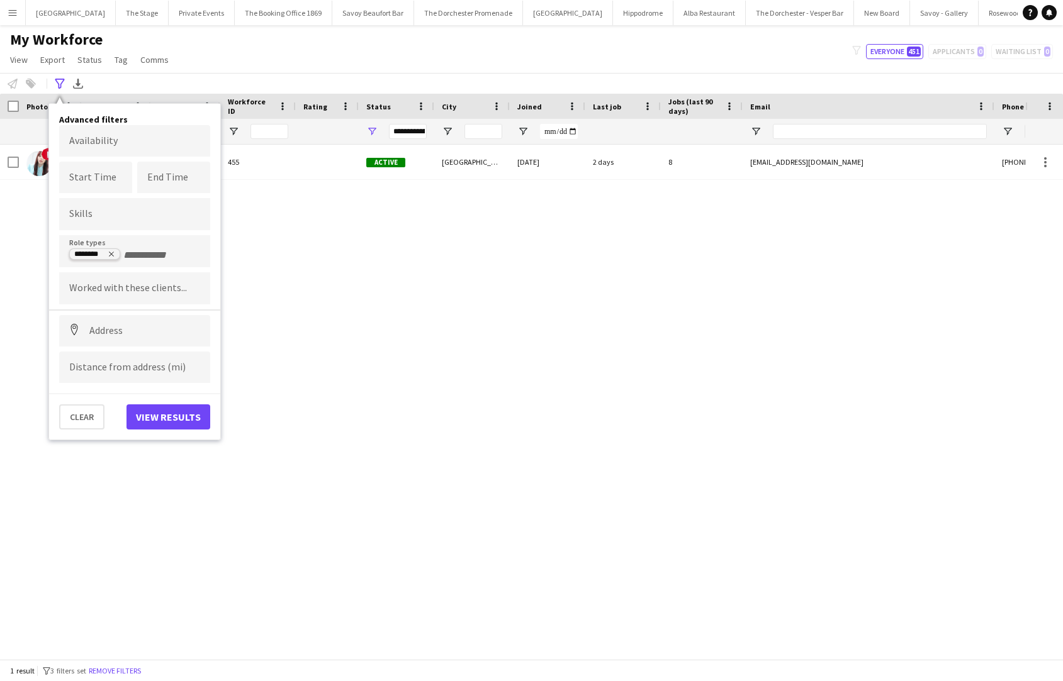
click at [111, 255] on icon "Remove tag" at bounding box center [112, 254] width 8 height 8
type input "**"
click at [104, 284] on div "DJ" at bounding box center [134, 286] width 151 height 30
click at [154, 423] on button "View results" at bounding box center [168, 417] width 84 height 25
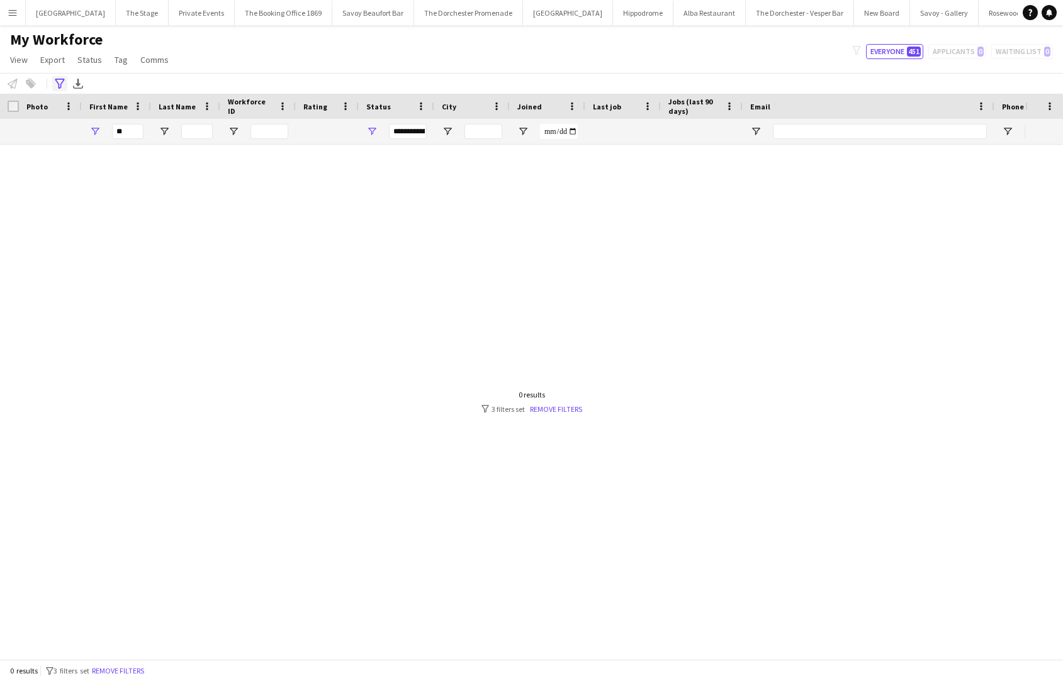
click at [57, 84] on icon "Advanced filters" at bounding box center [60, 84] width 10 height 10
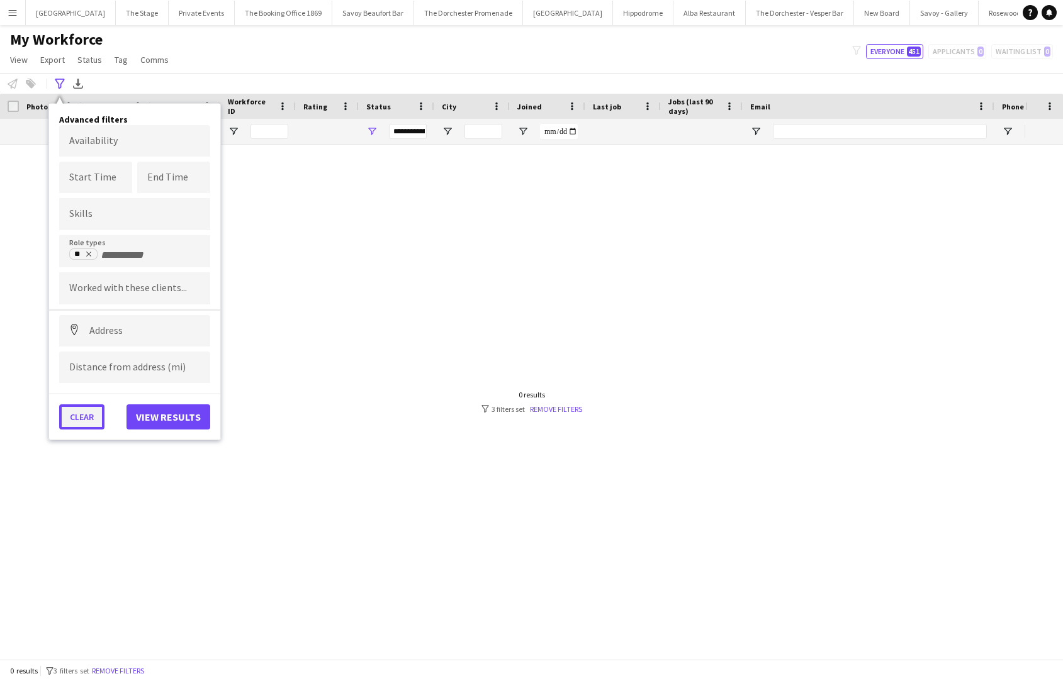
click at [82, 423] on button "Clear" at bounding box center [81, 417] width 45 height 25
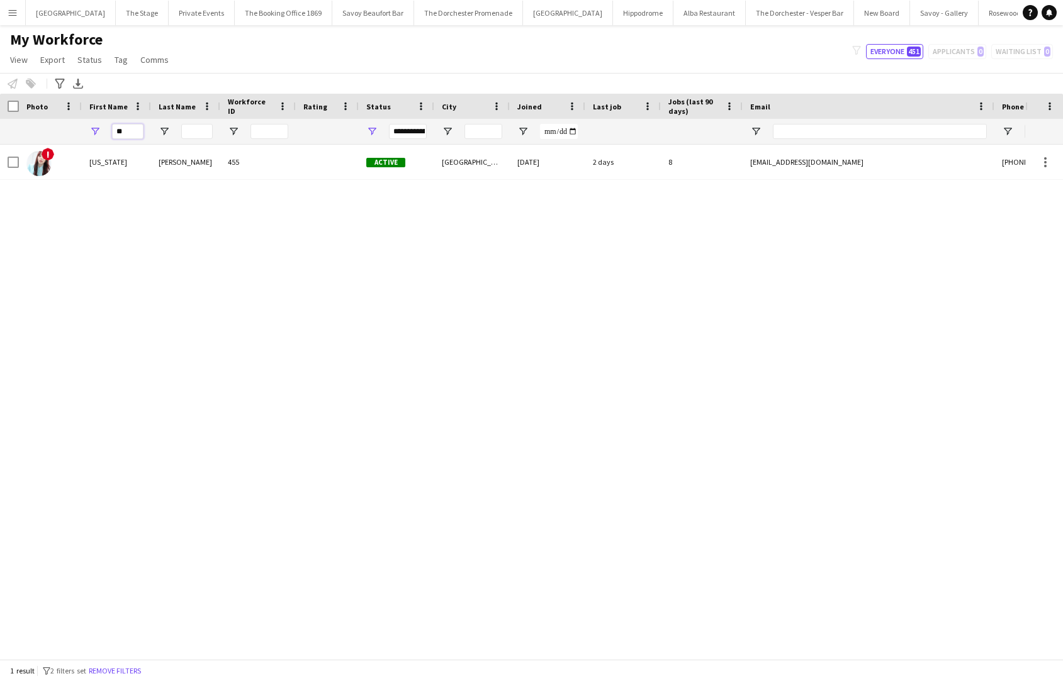
drag, startPoint x: 135, startPoint y: 135, endPoint x: 44, endPoint y: 130, distance: 90.7
click at [44, 132] on div "**" at bounding box center [682, 131] width 1364 height 25
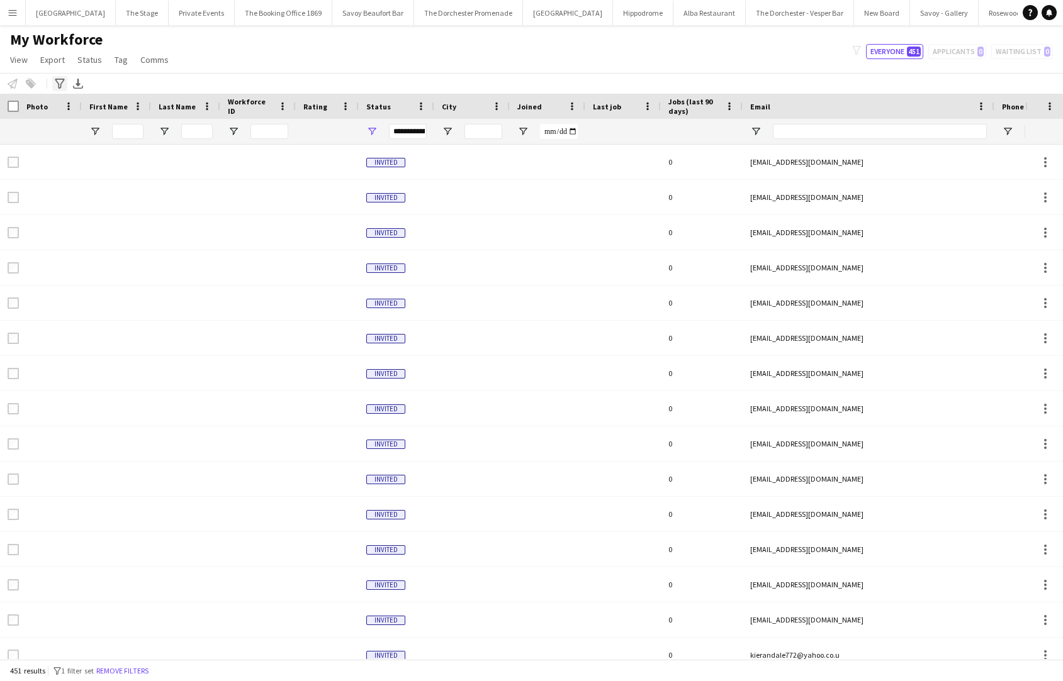
click at [57, 86] on icon "Advanced filters" at bounding box center [60, 84] width 10 height 10
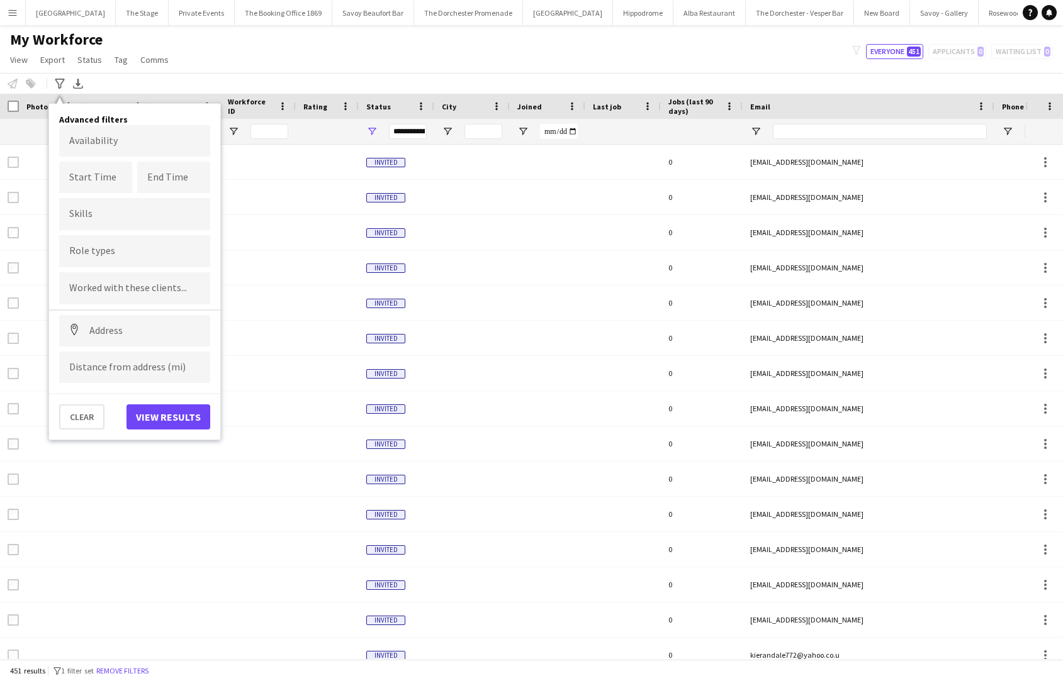
click at [87, 242] on div at bounding box center [134, 251] width 151 height 32
type input "**"
click at [74, 283] on div "DJ" at bounding box center [134, 286] width 151 height 30
click at [183, 416] on button "View results" at bounding box center [168, 417] width 84 height 25
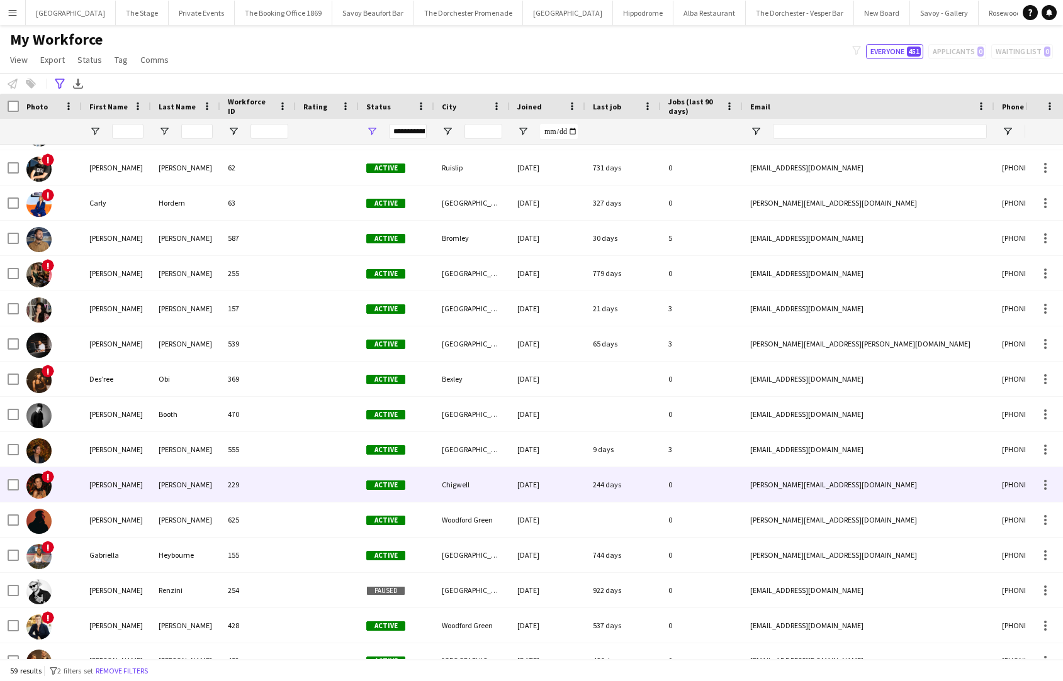
scroll to position [267, 0]
